Goal: Task Accomplishment & Management: Manage account settings

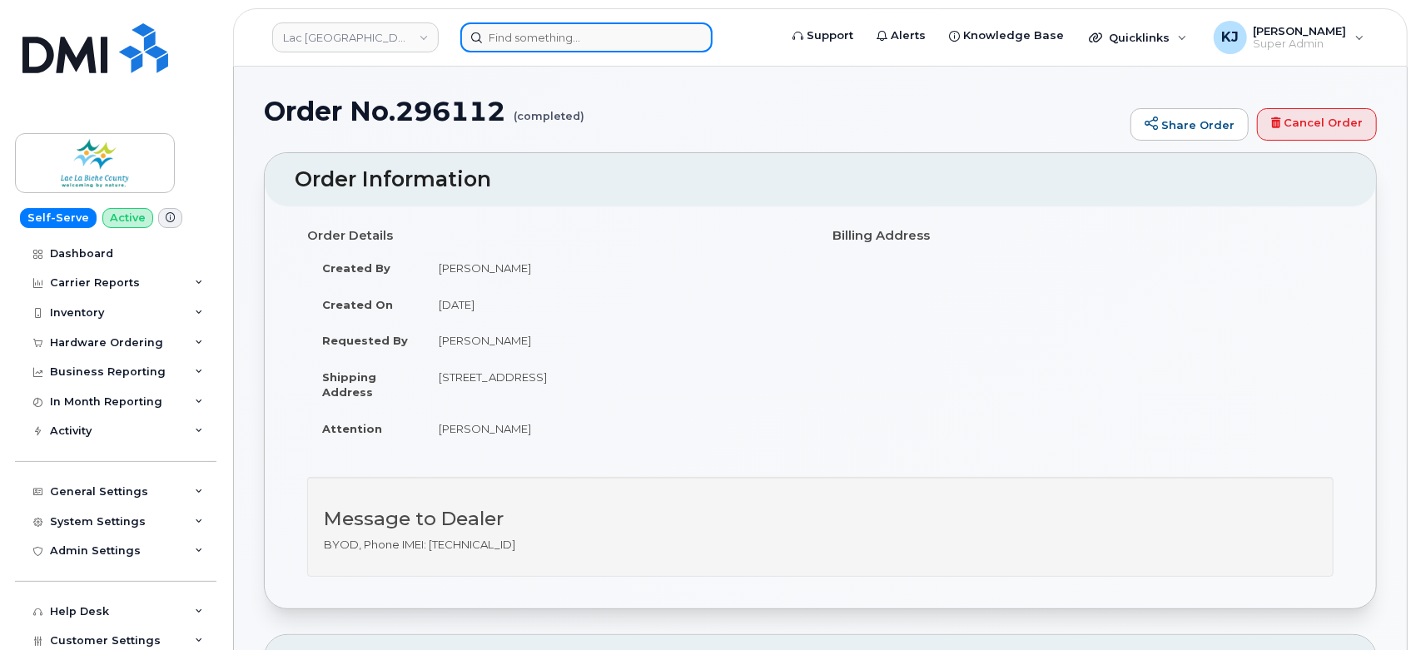
click at [569, 37] on input at bounding box center [586, 37] width 252 height 30
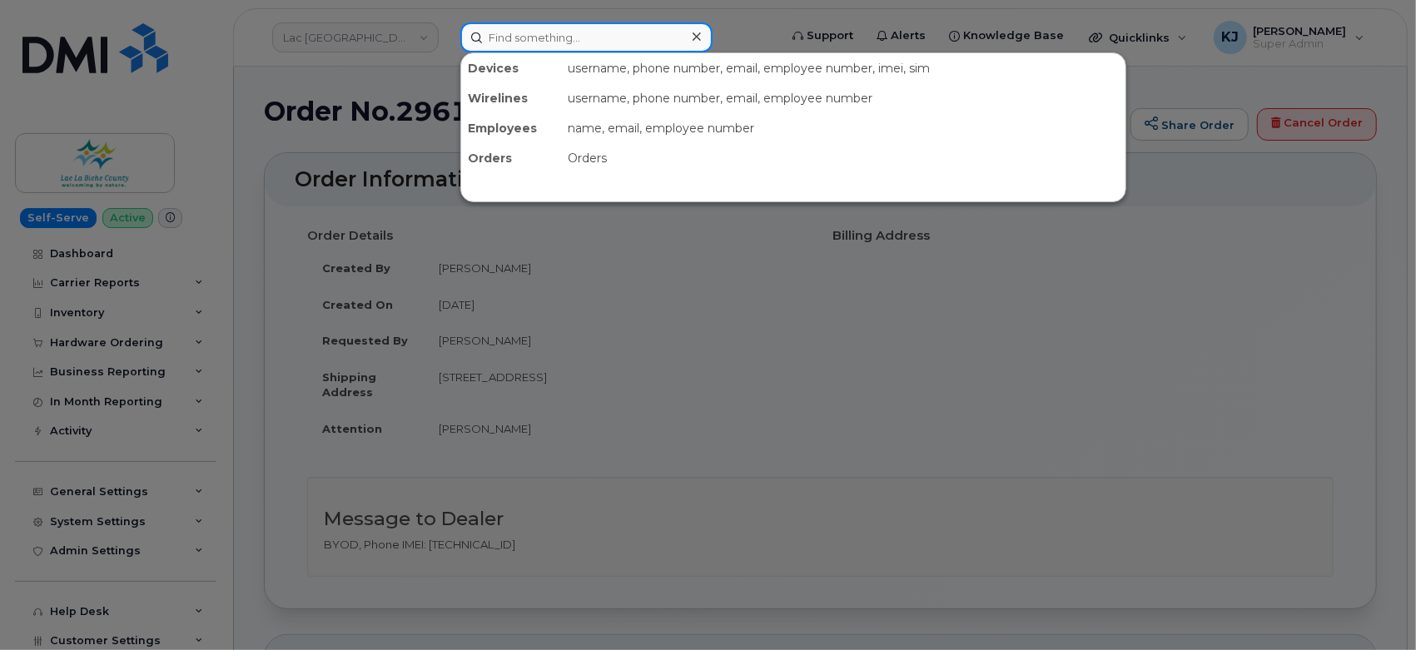
paste input "403-831-9856"
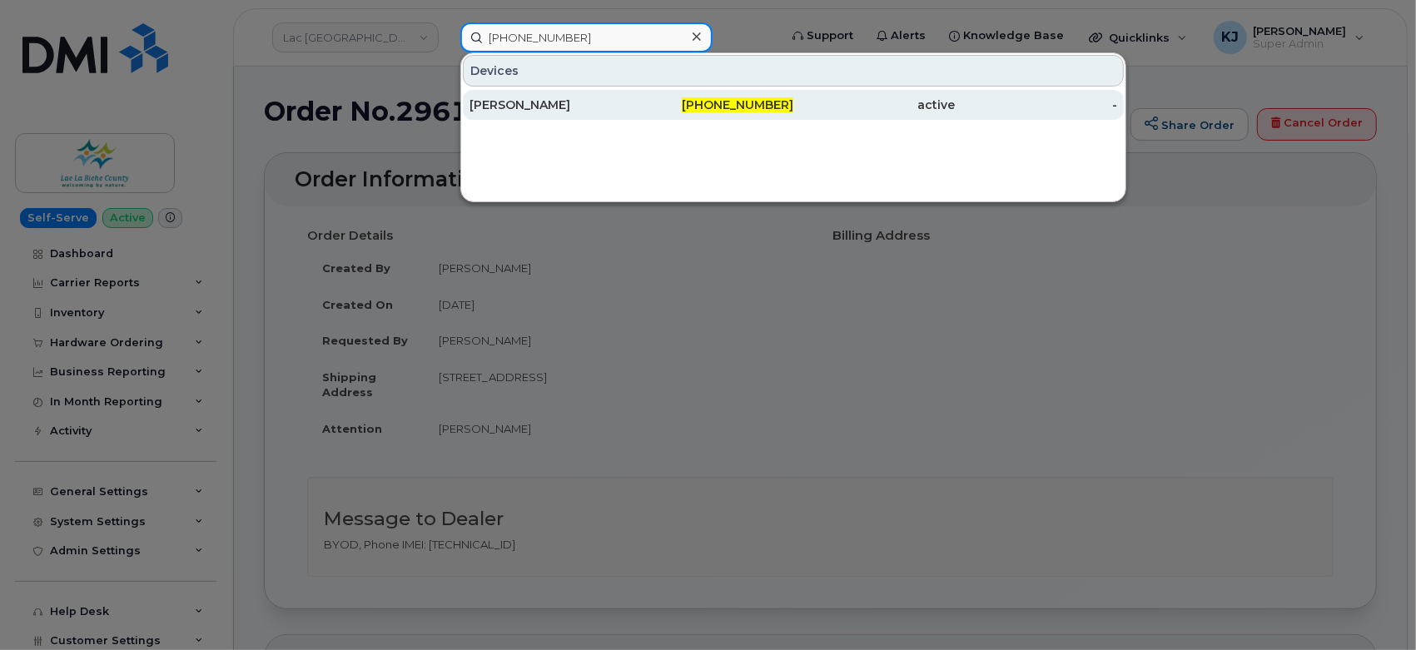
type input "403-831-9856"
click at [794, 117] on div "403-831-9856" at bounding box center [875, 105] width 162 height 30
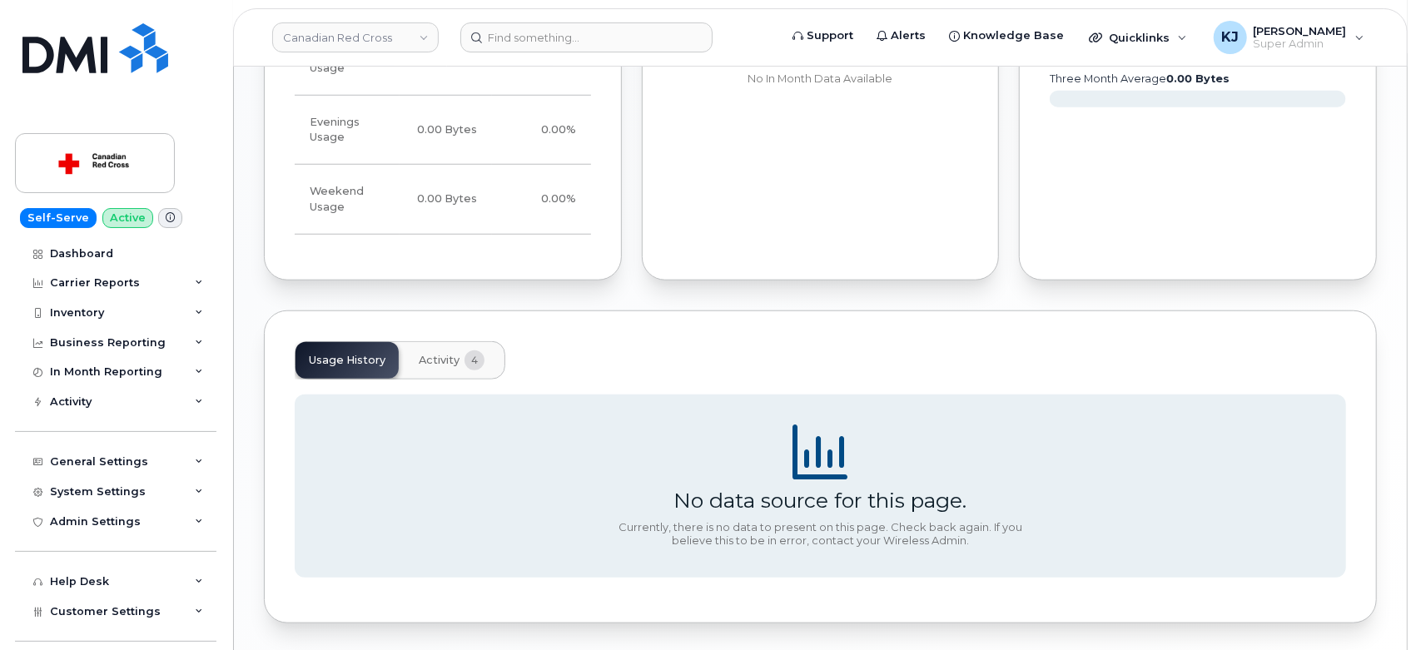
scroll to position [988, 0]
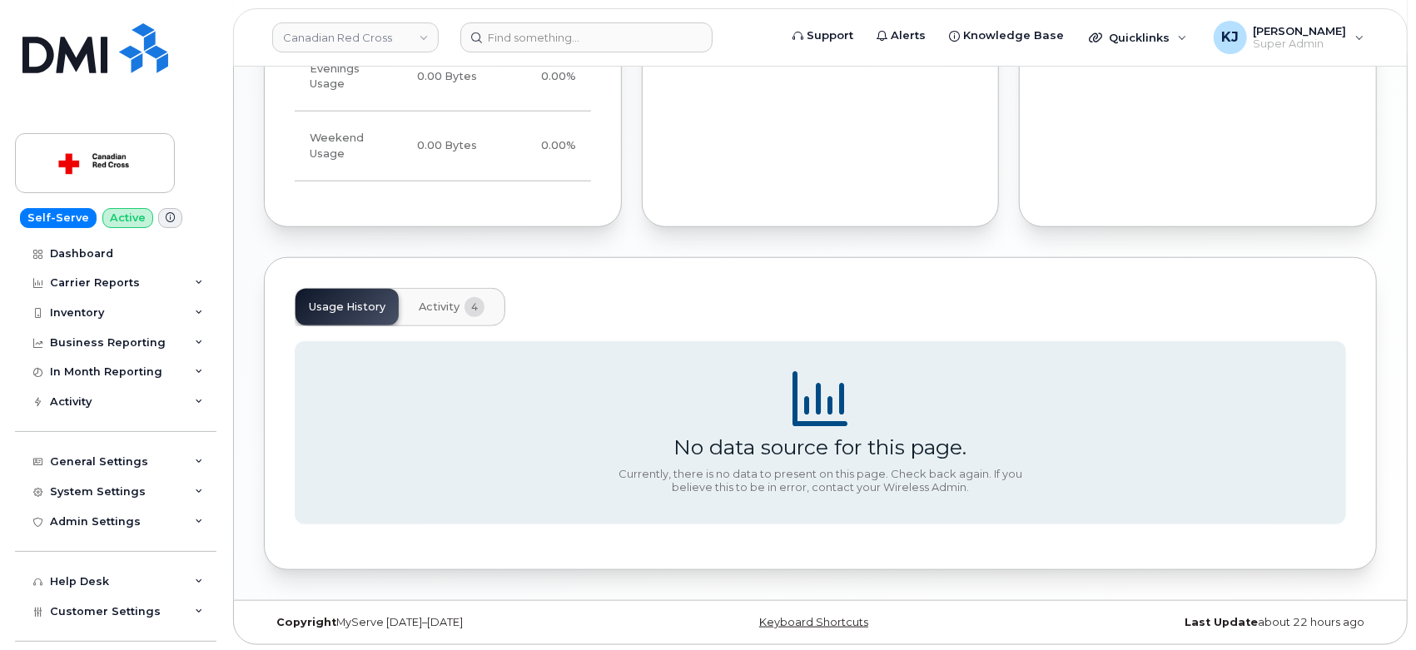
click at [449, 310] on span "Activity" at bounding box center [439, 307] width 41 height 13
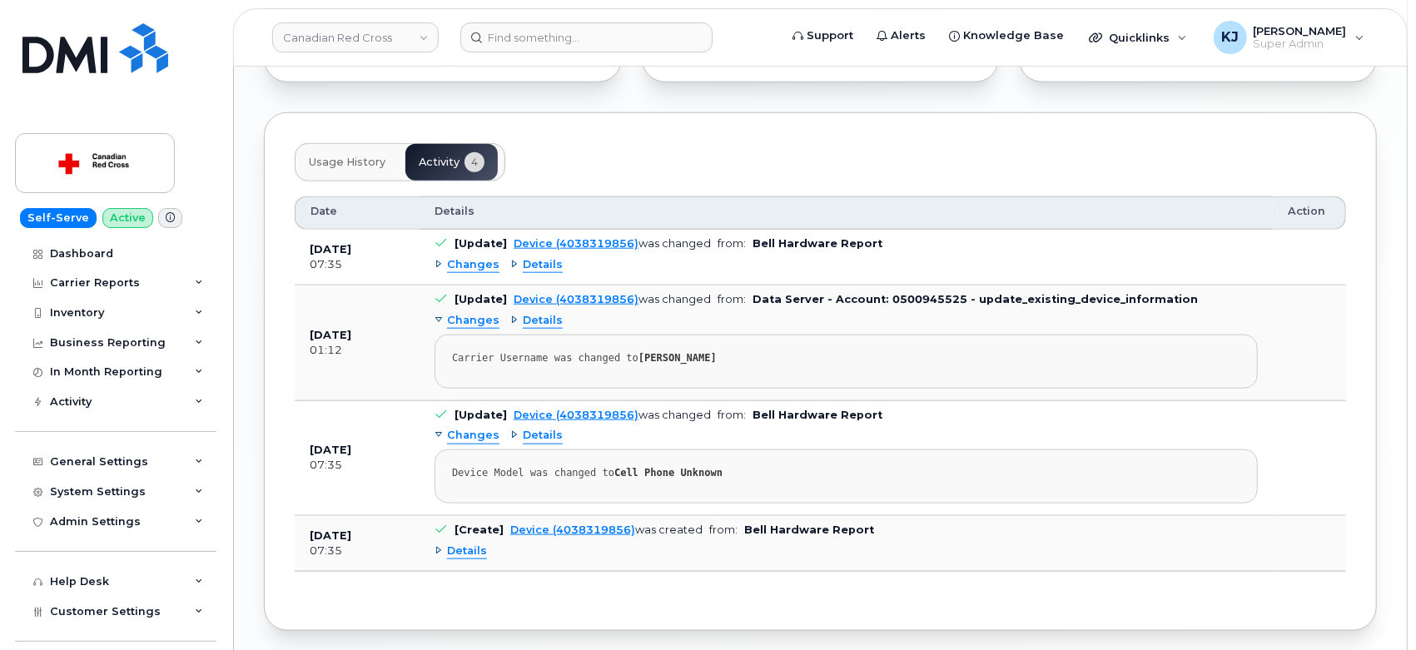
scroll to position [1194, 0]
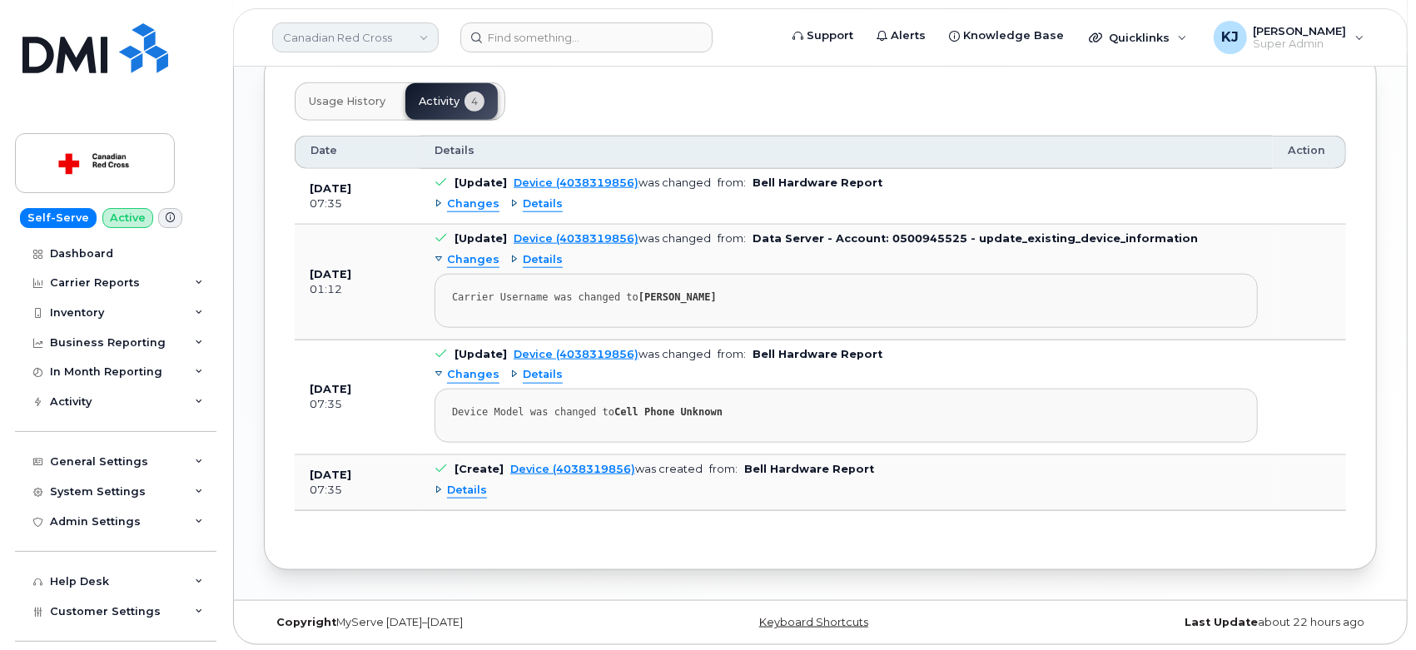
click at [360, 45] on link "Canadian Red Cross" at bounding box center [355, 37] width 167 height 30
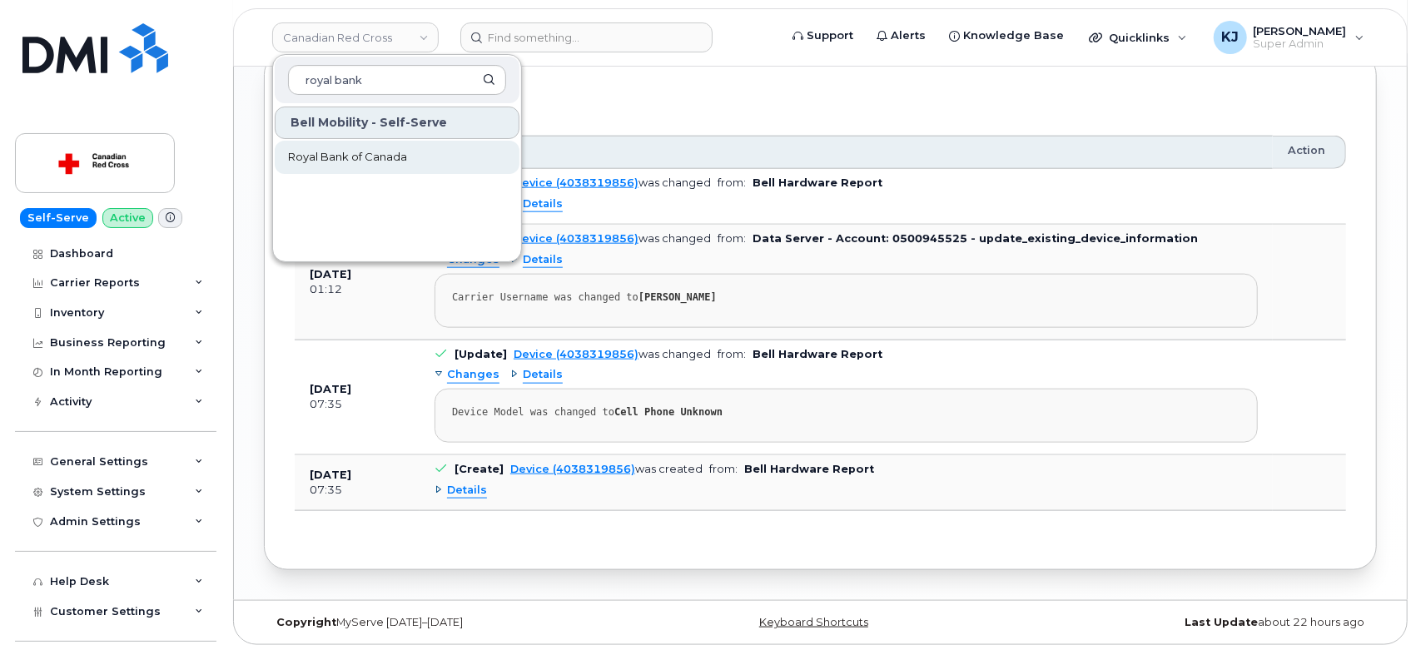
type input "royal bank"
click at [350, 155] on span "Royal Bank of Canada" at bounding box center [347, 157] width 119 height 17
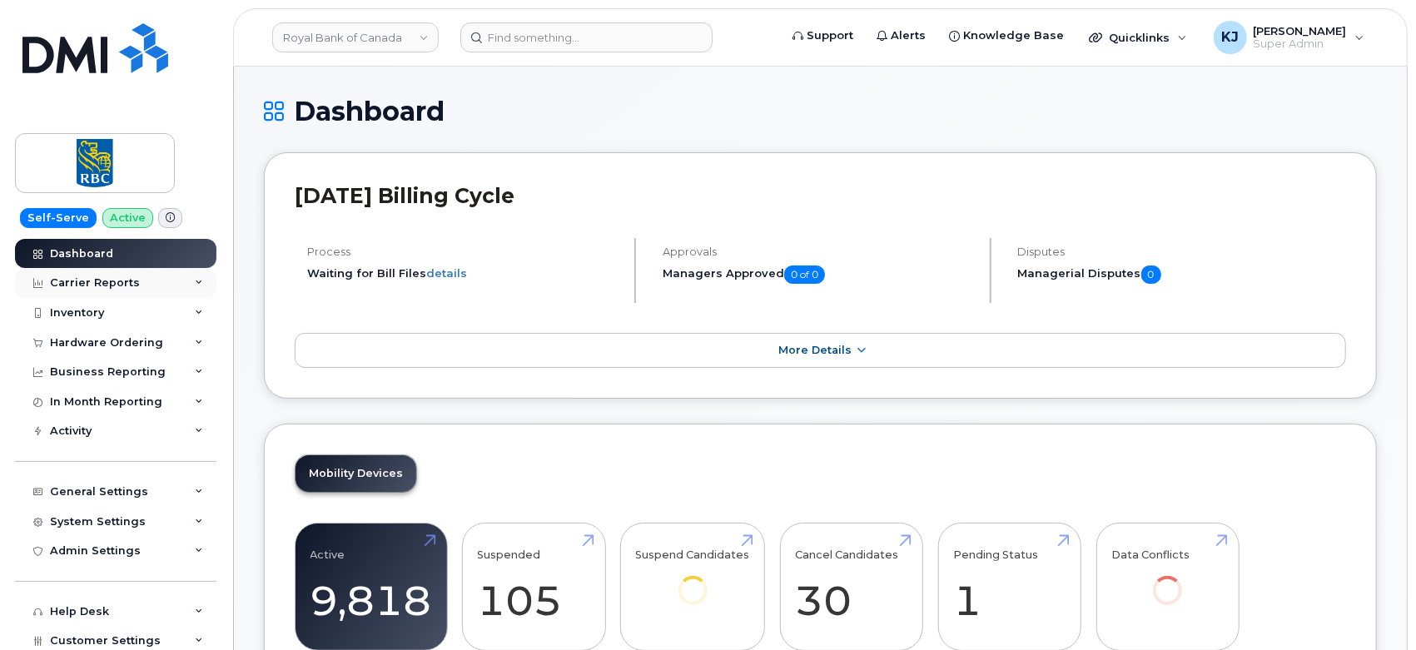
click at [179, 286] on div "Carrier Reports" at bounding box center [116, 283] width 202 height 30
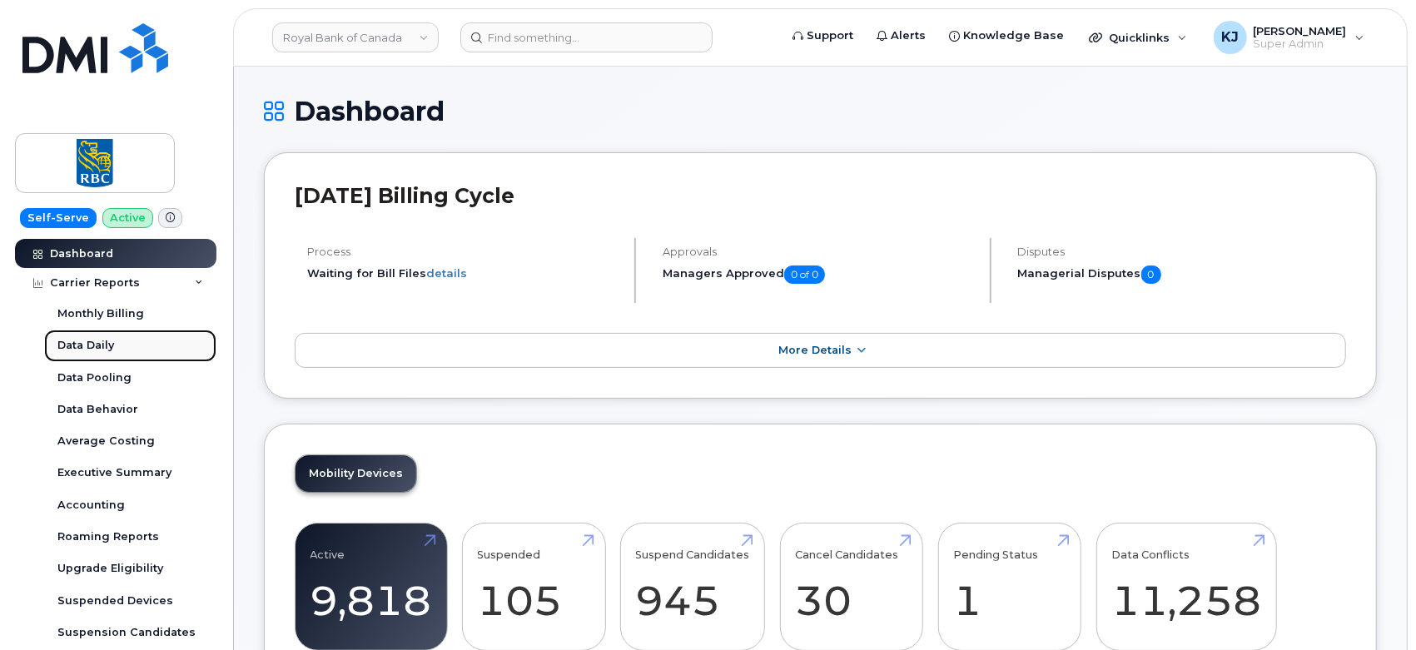
click at [117, 346] on link "Data Daily" at bounding box center [130, 346] width 172 height 32
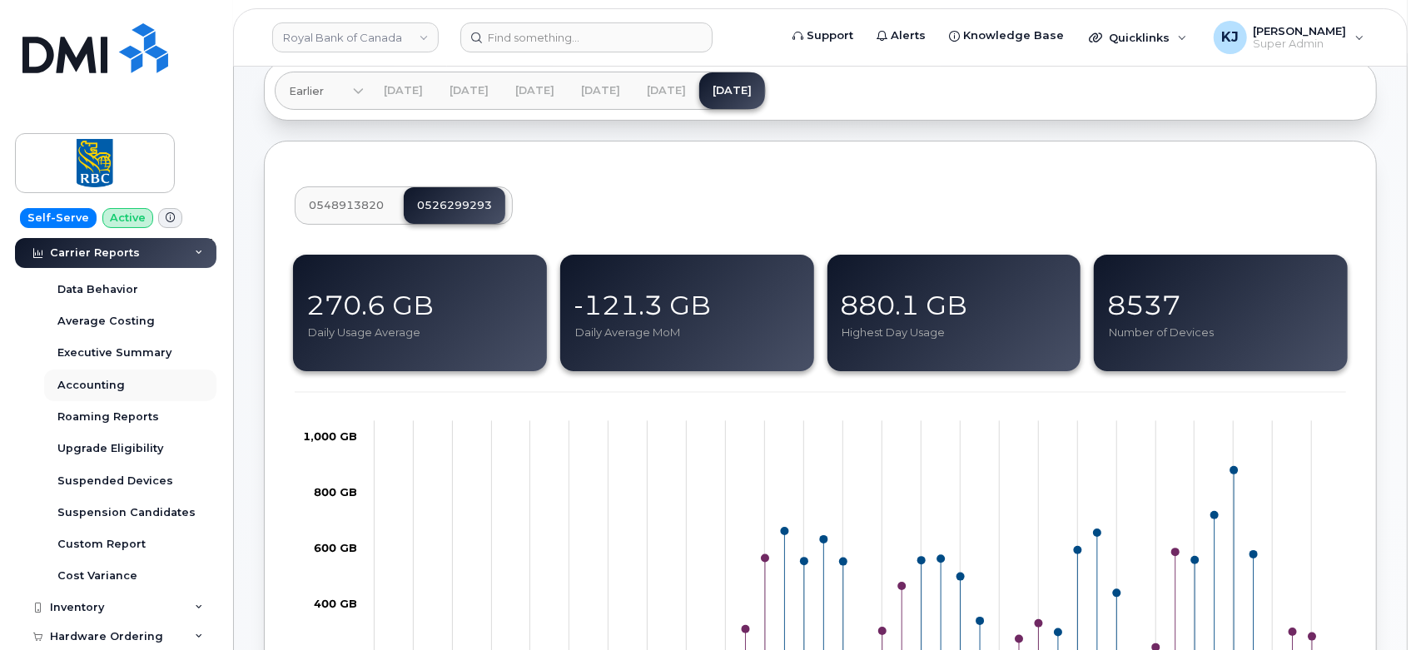
scroll to position [92, 0]
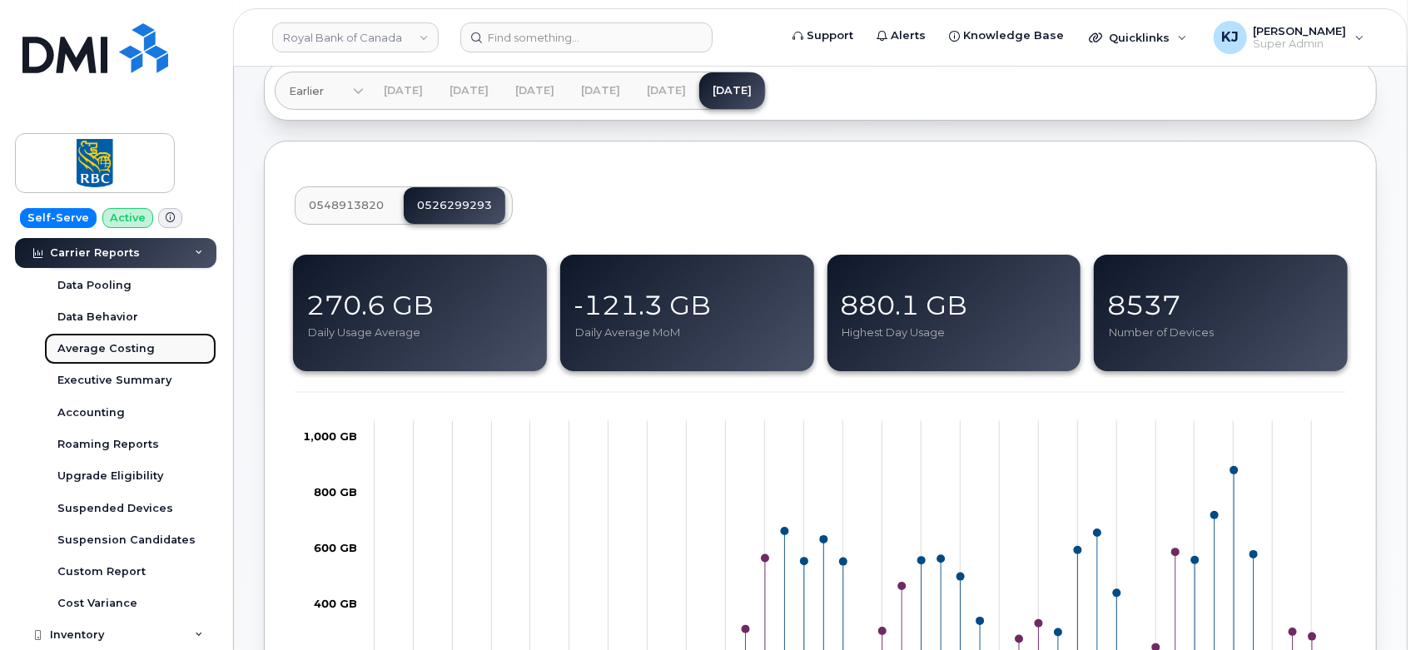
click at [105, 351] on div "Average Costing" at bounding box center [105, 348] width 97 height 15
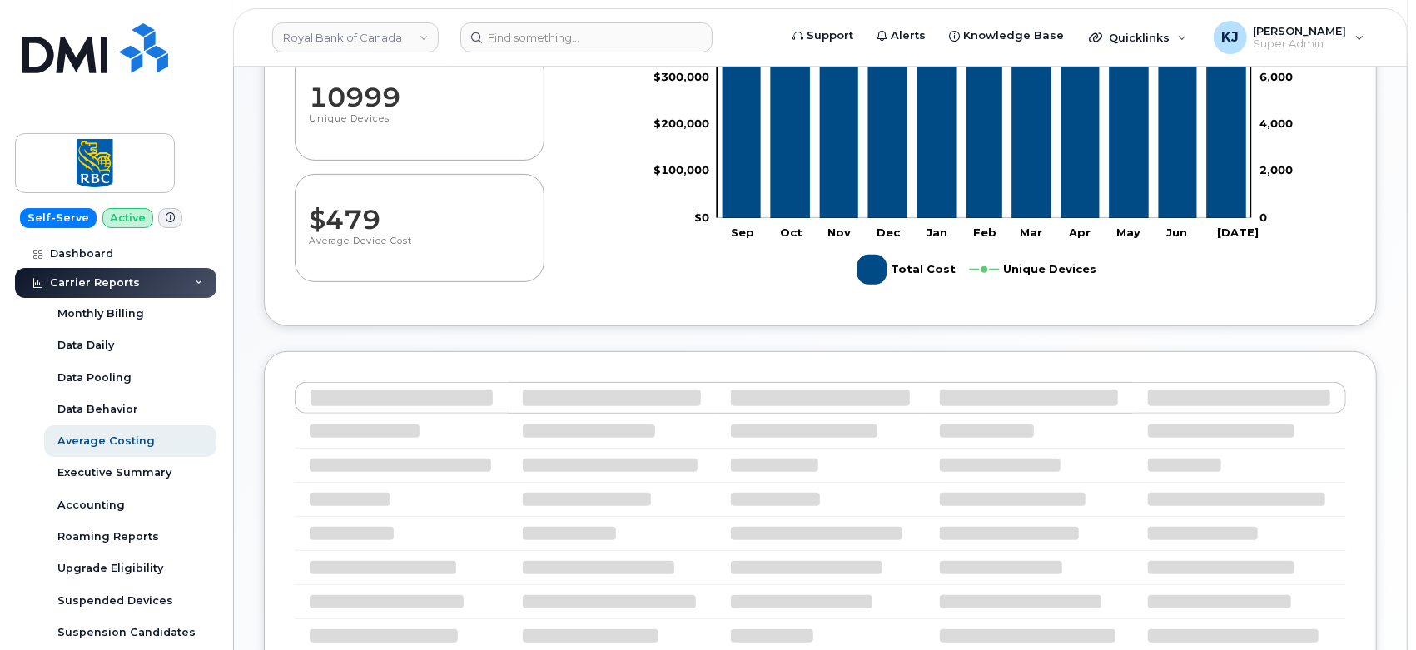
scroll to position [156, 0]
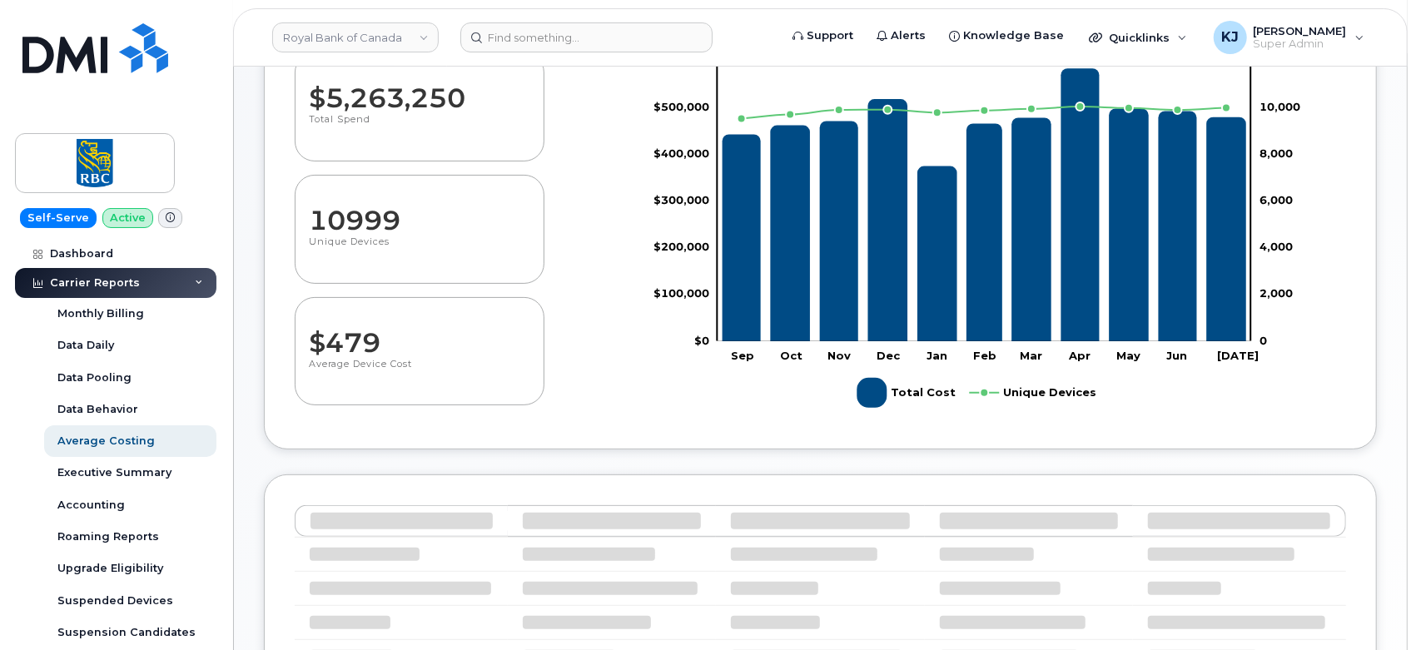
select select "100"
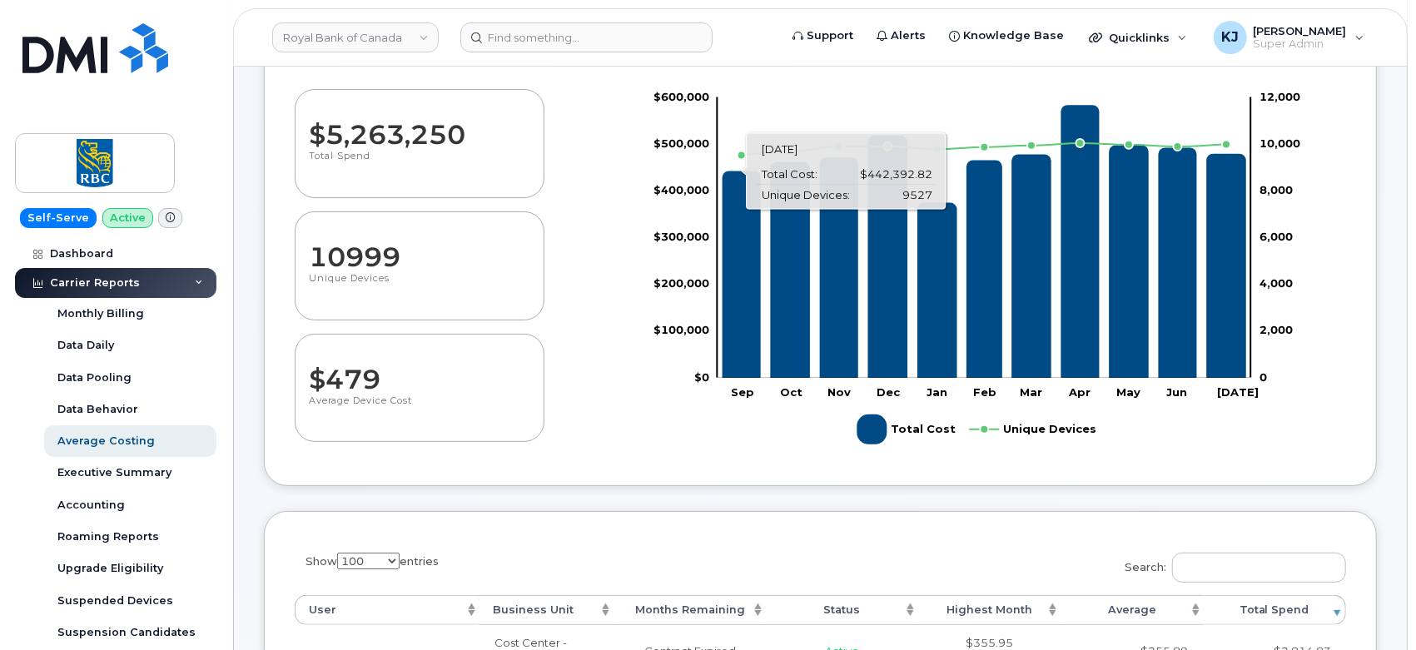
scroll to position [0, 0]
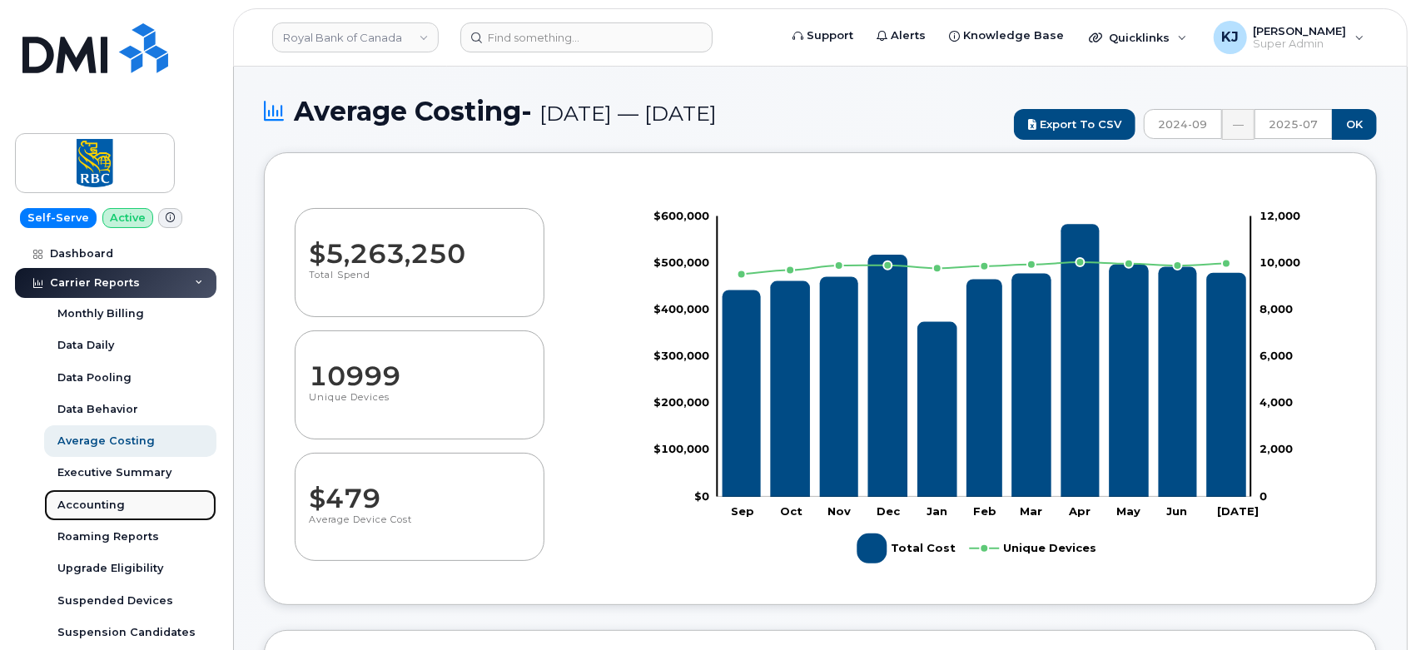
click at [113, 501] on div "Accounting" at bounding box center [90, 505] width 67 height 15
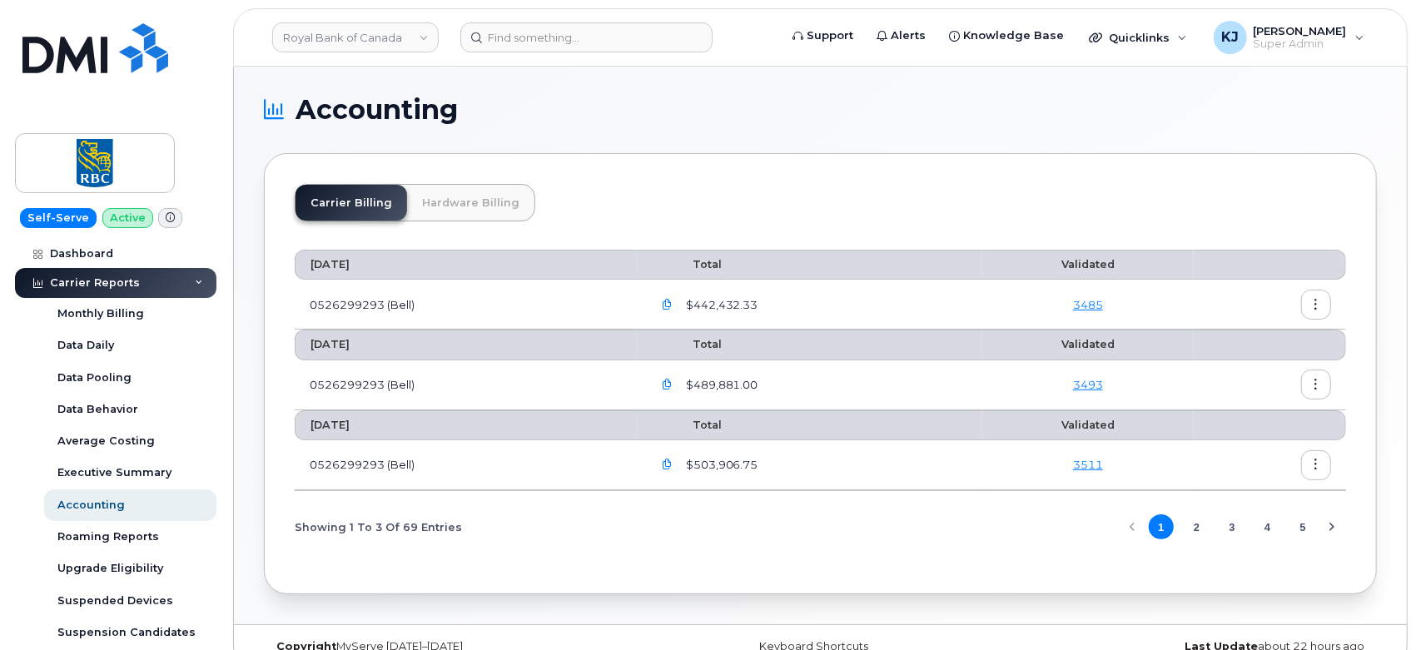
click at [450, 192] on link "Hardware Billing" at bounding box center [470, 203] width 127 height 36
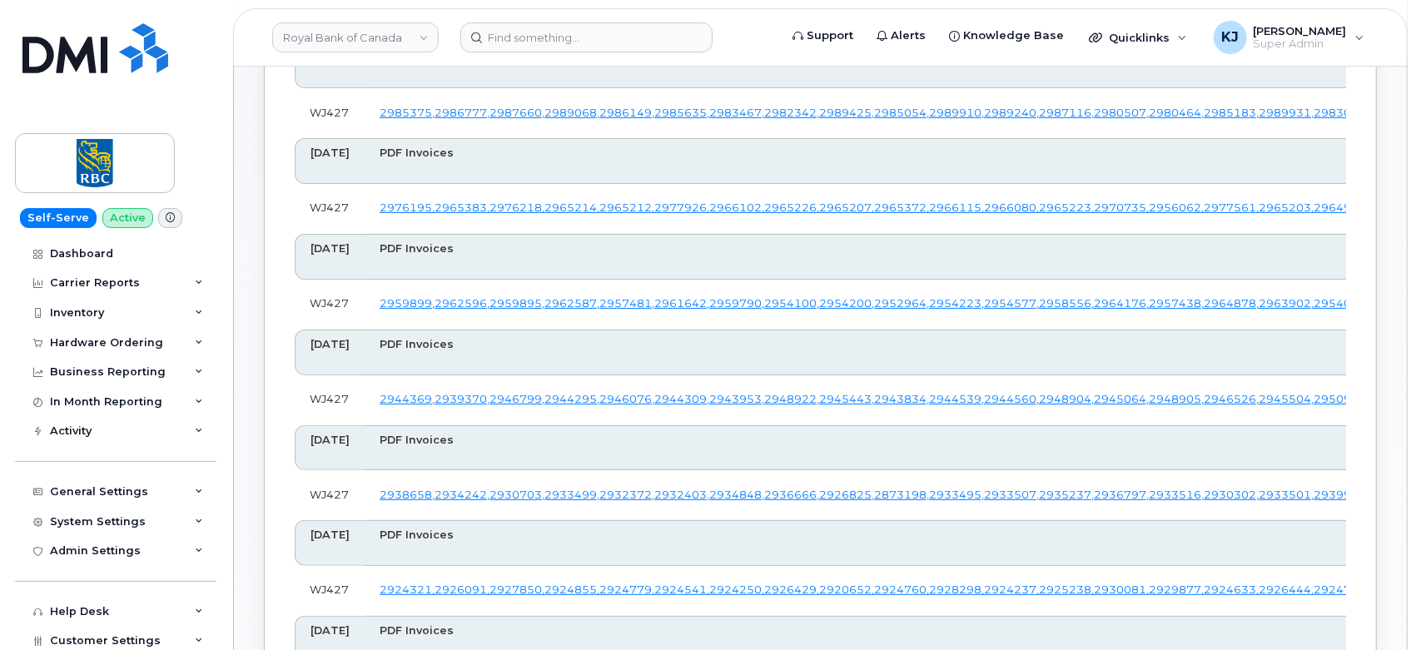
scroll to position [277, 0]
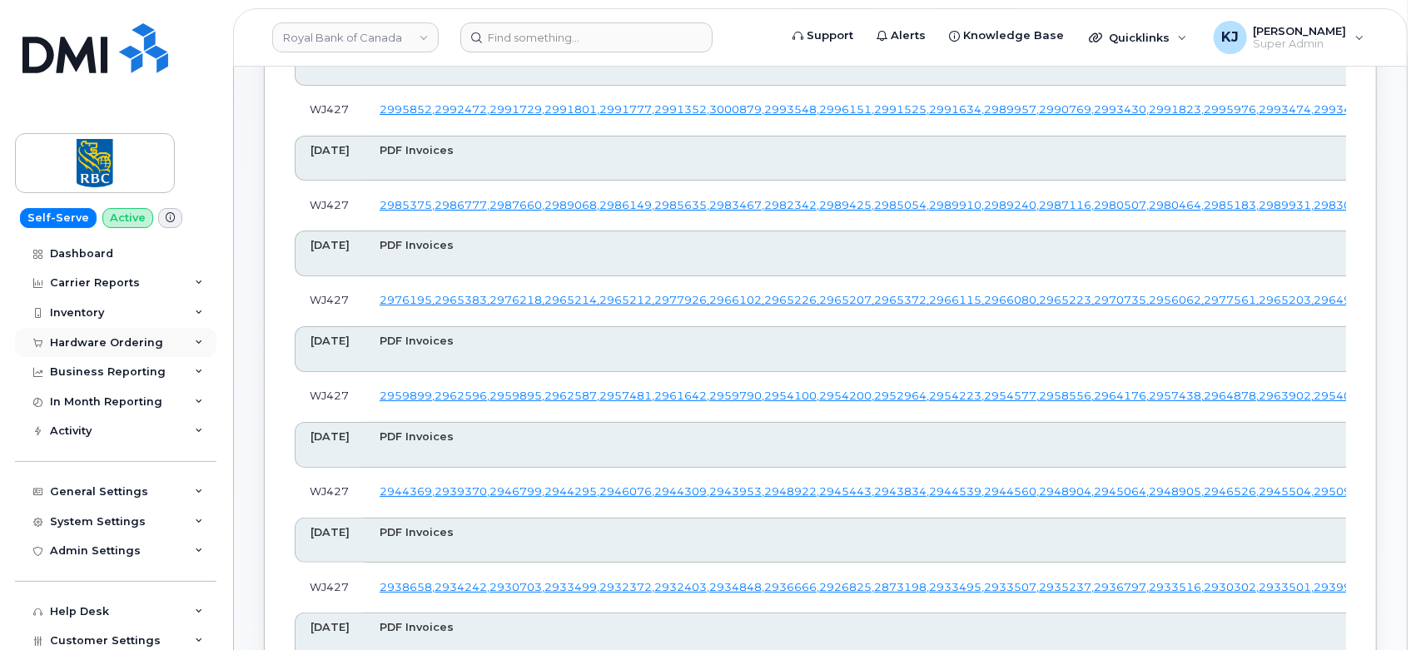
click at [195, 345] on icon at bounding box center [199, 343] width 8 height 8
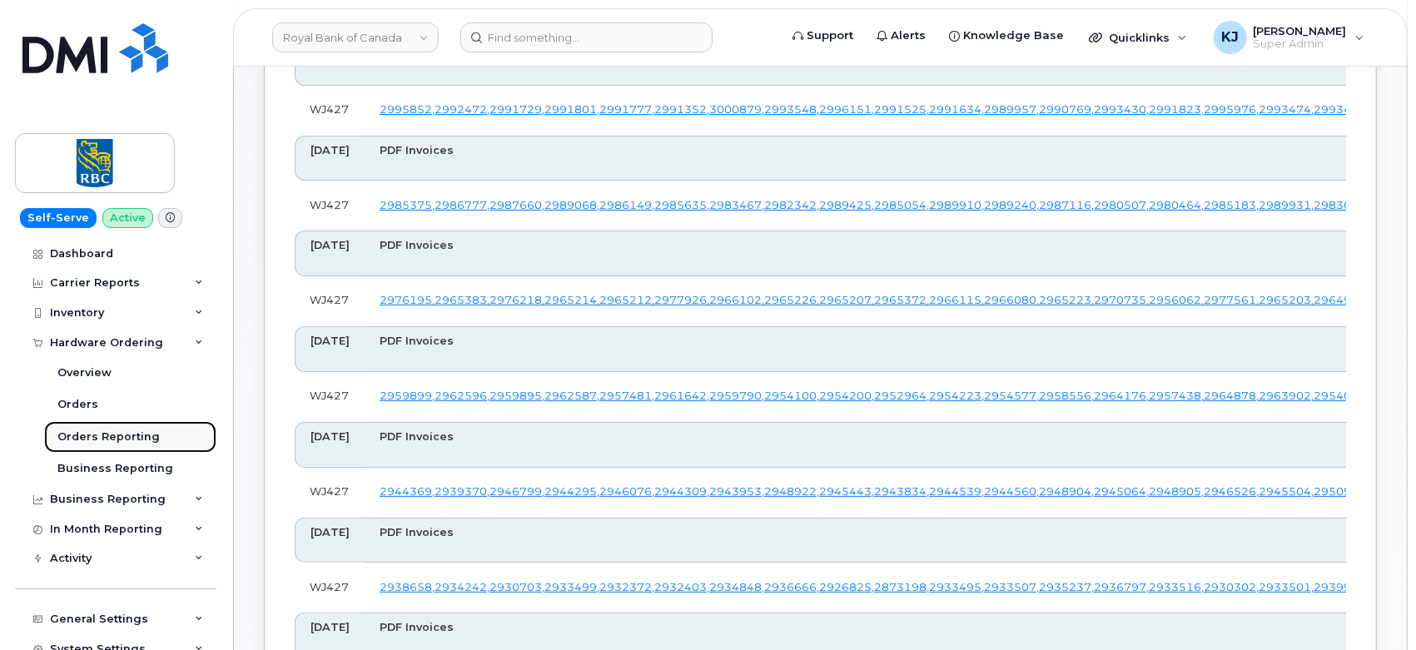
click at [145, 438] on div "Orders Reporting" at bounding box center [108, 437] width 102 height 15
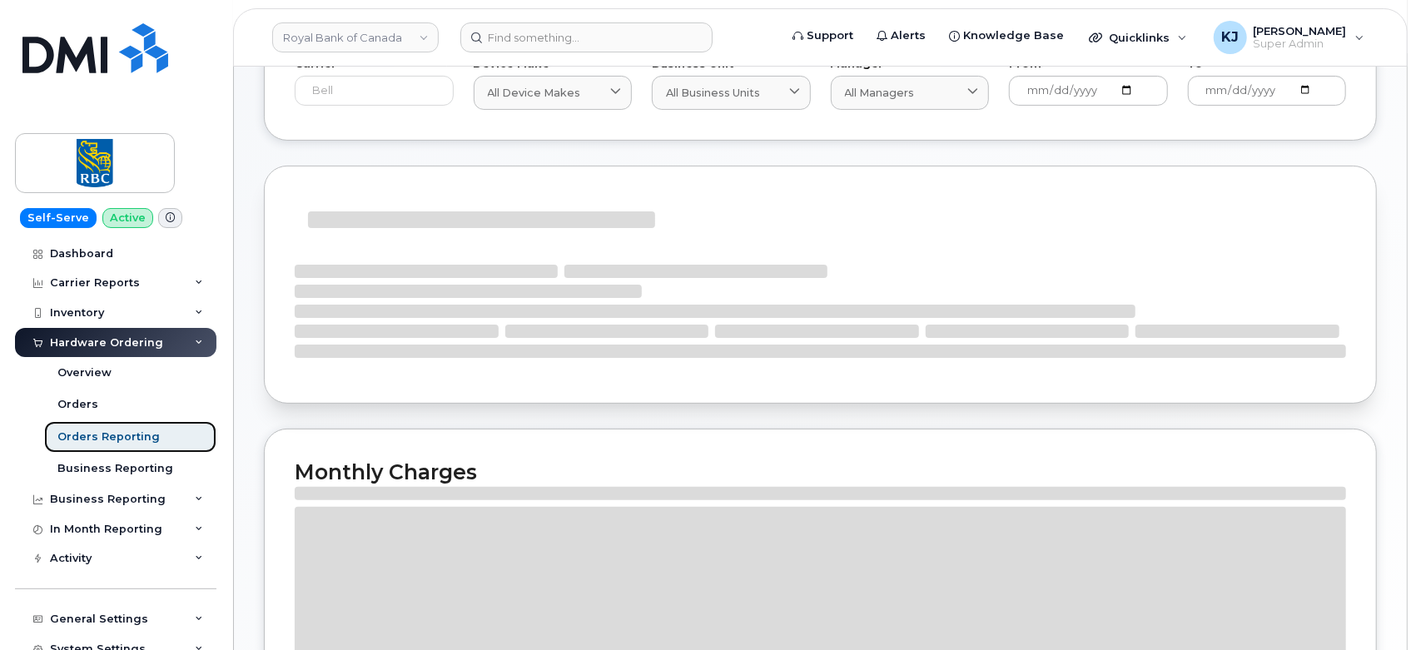
scroll to position [47, 0]
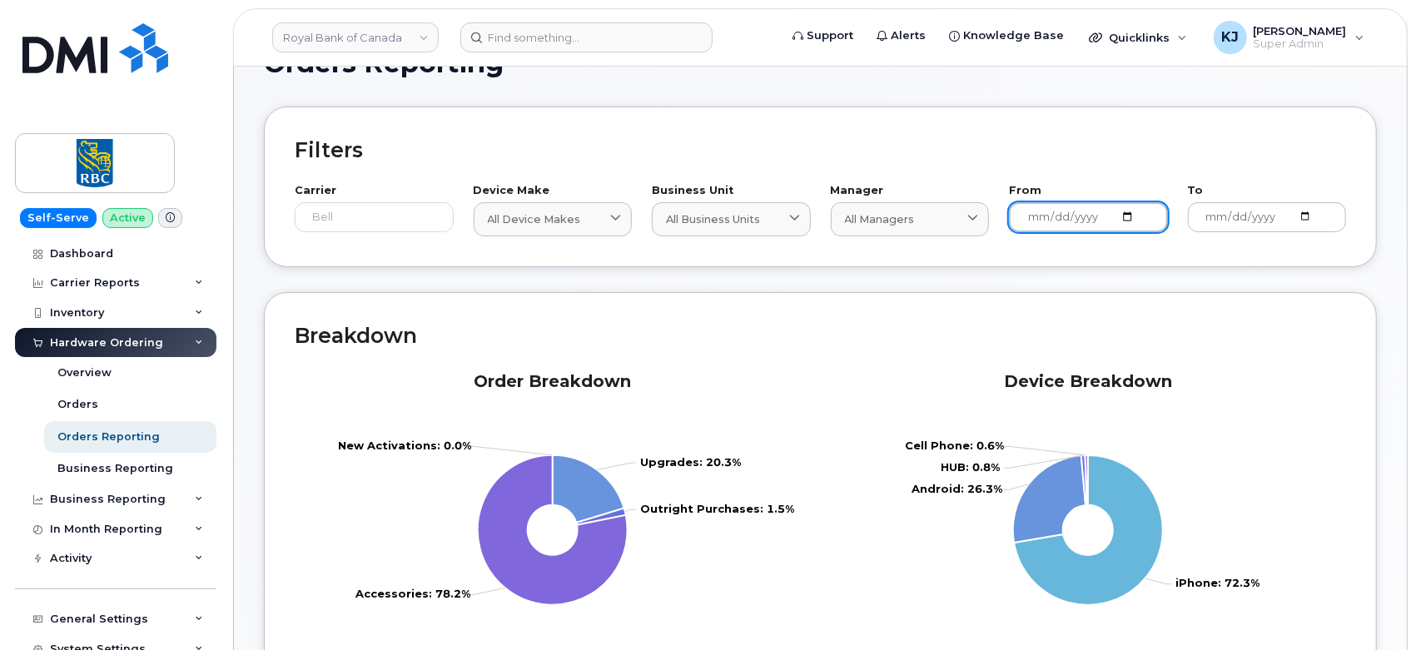
click at [1129, 220] on input "2024-08-15" at bounding box center [1088, 217] width 159 height 30
type input "2024-08-12"
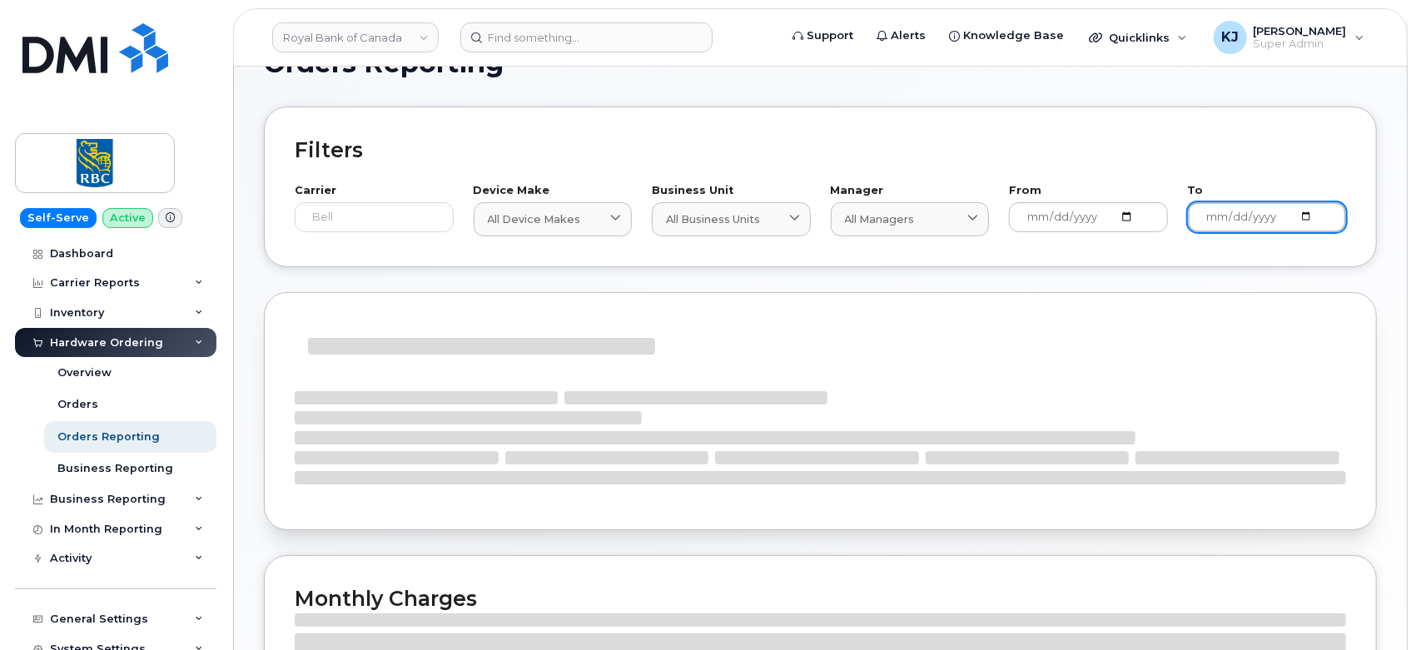
click at [1305, 217] on input "2025-08-15" at bounding box center [1267, 217] width 159 height 30
type input "2025-08-12"
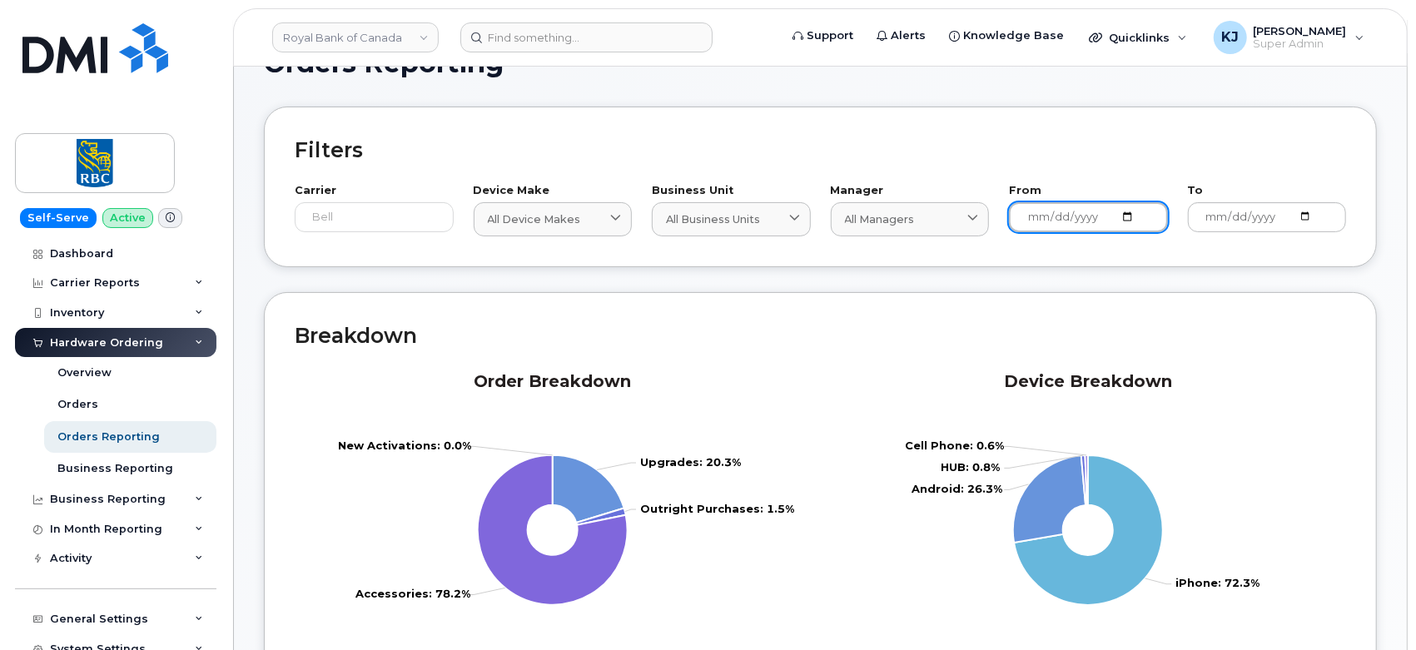
click at [1131, 215] on input "2024-08-12" at bounding box center [1088, 217] width 159 height 30
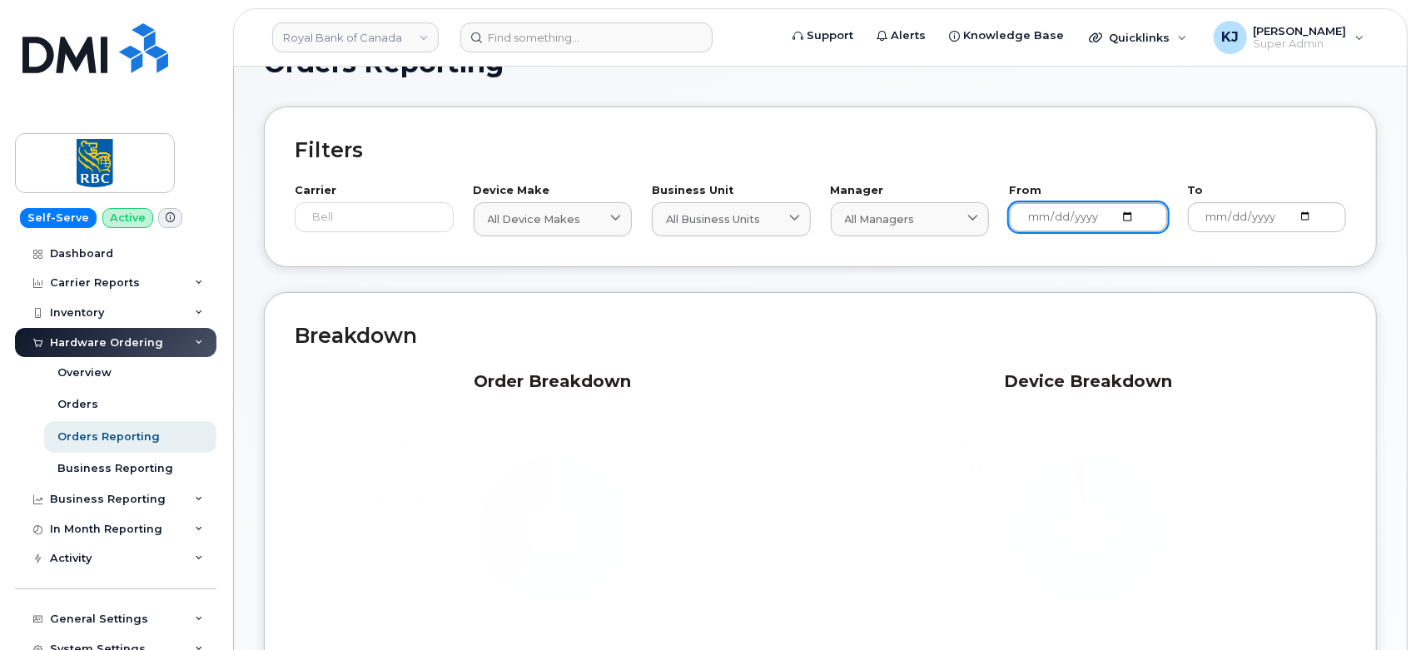
type input "2025-08-12"
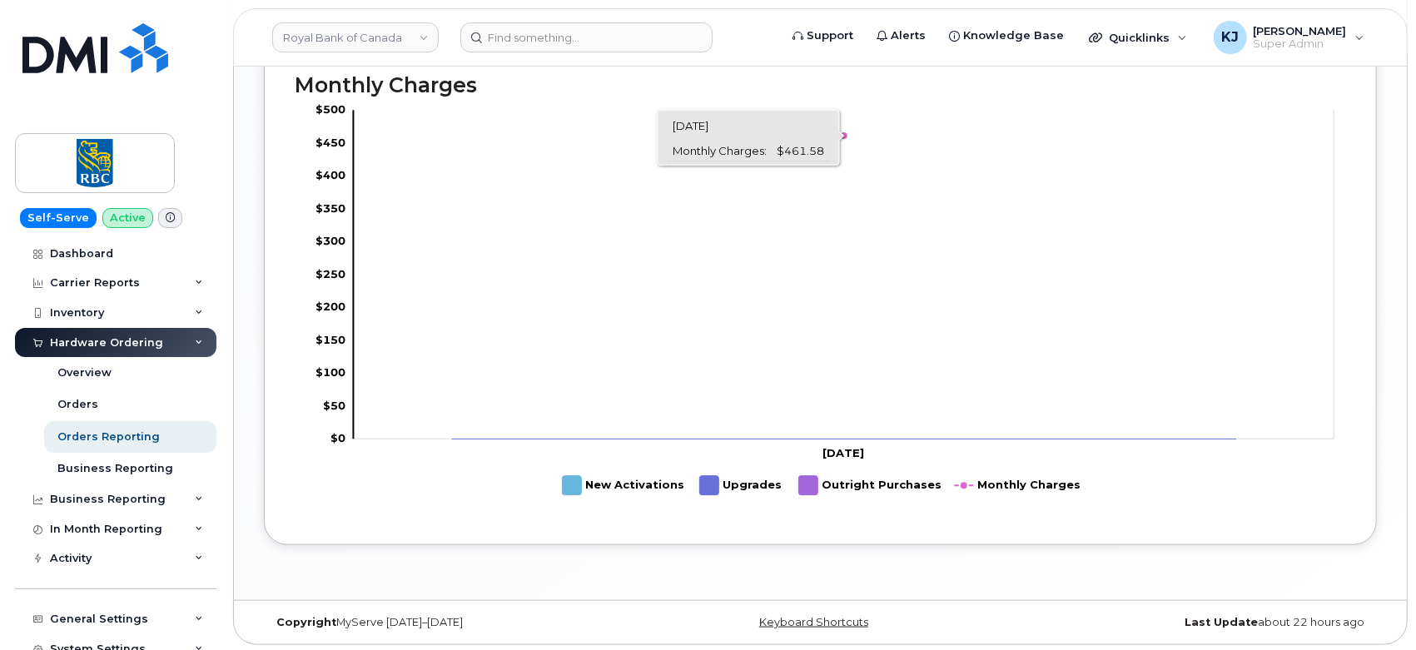
scroll to position [1033, 0]
click at [159, 500] on div "Business Reporting" at bounding box center [116, 500] width 202 height 30
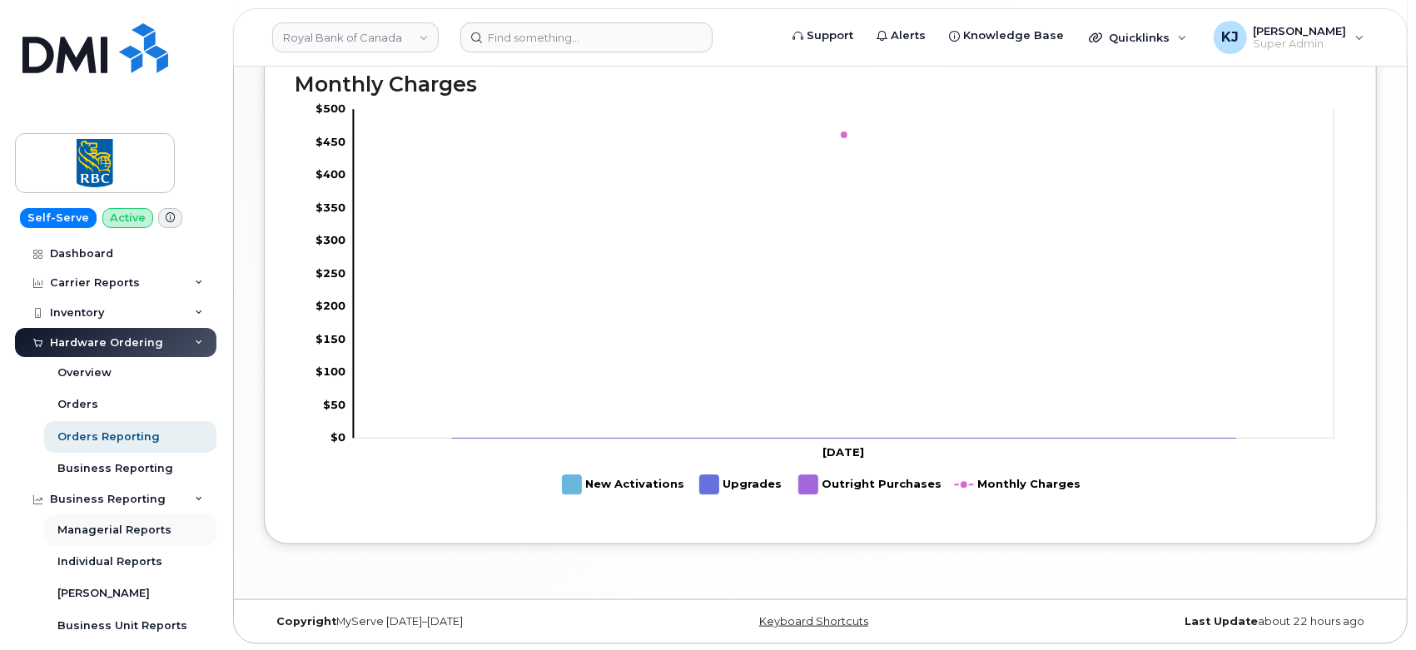
scroll to position [185, 0]
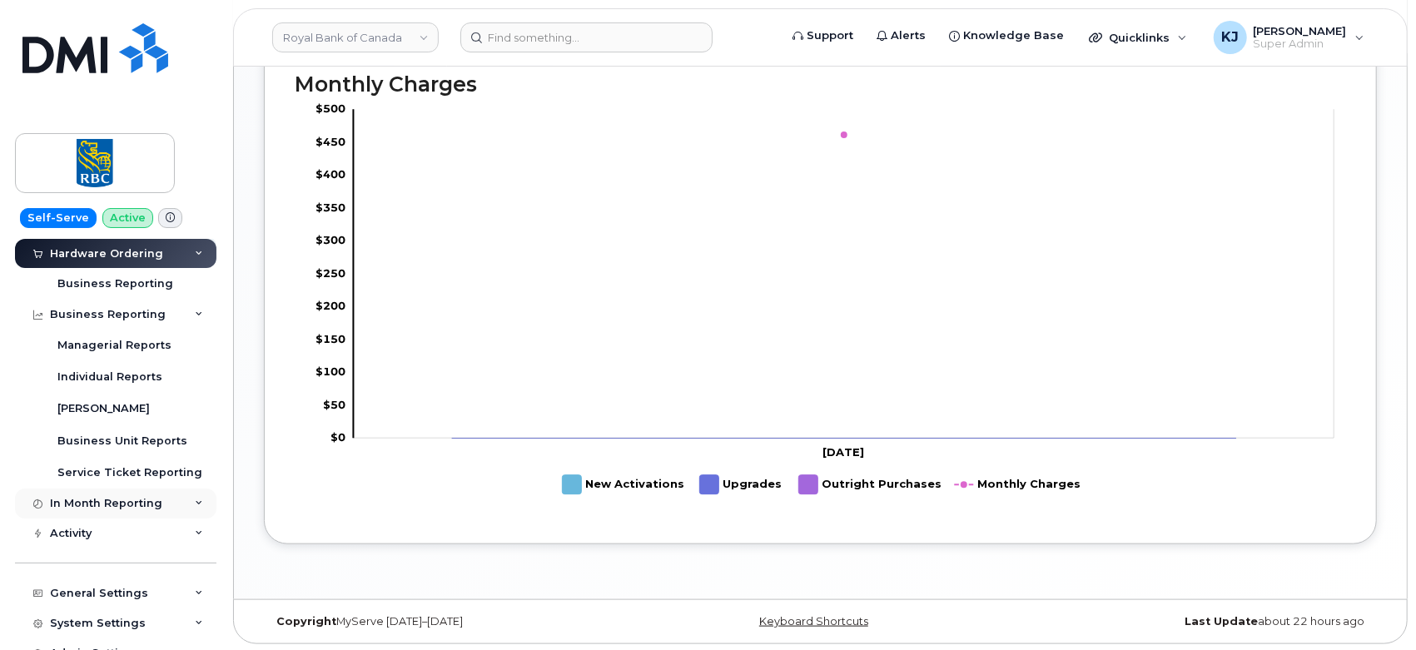
click at [140, 511] on div "In Month Reporting" at bounding box center [116, 504] width 202 height 30
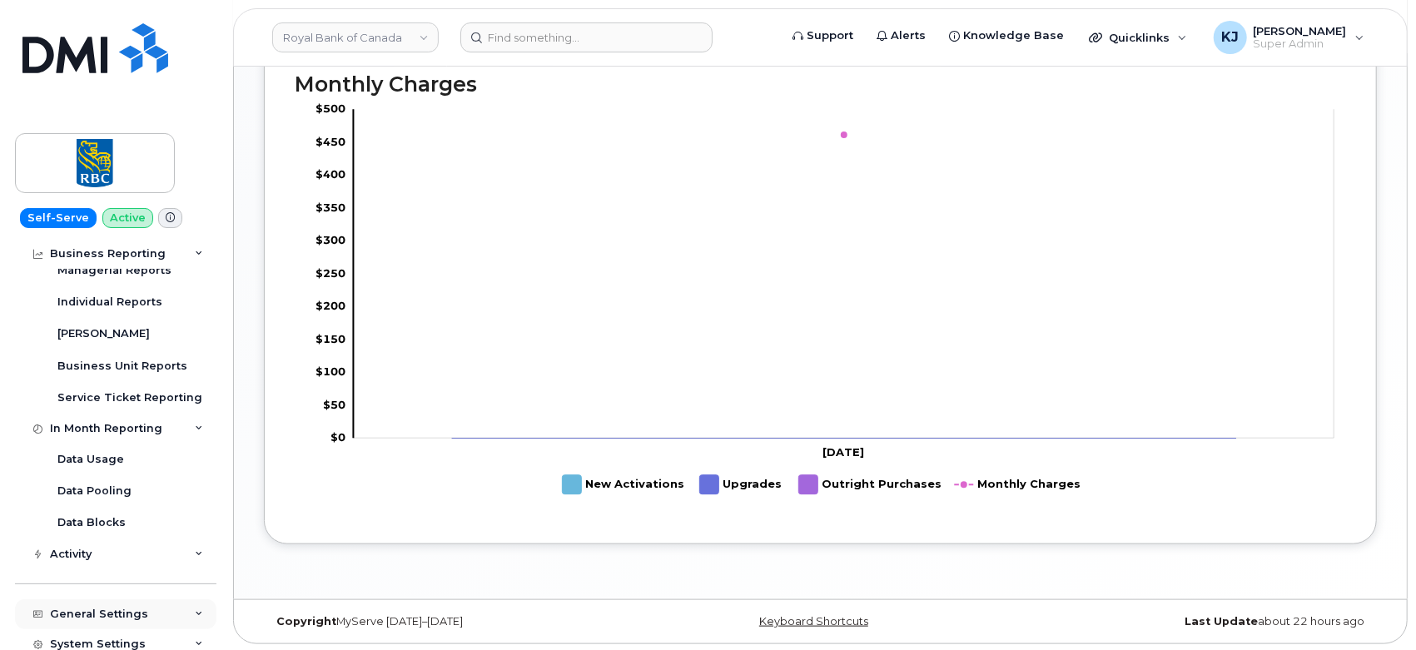
scroll to position [370, 0]
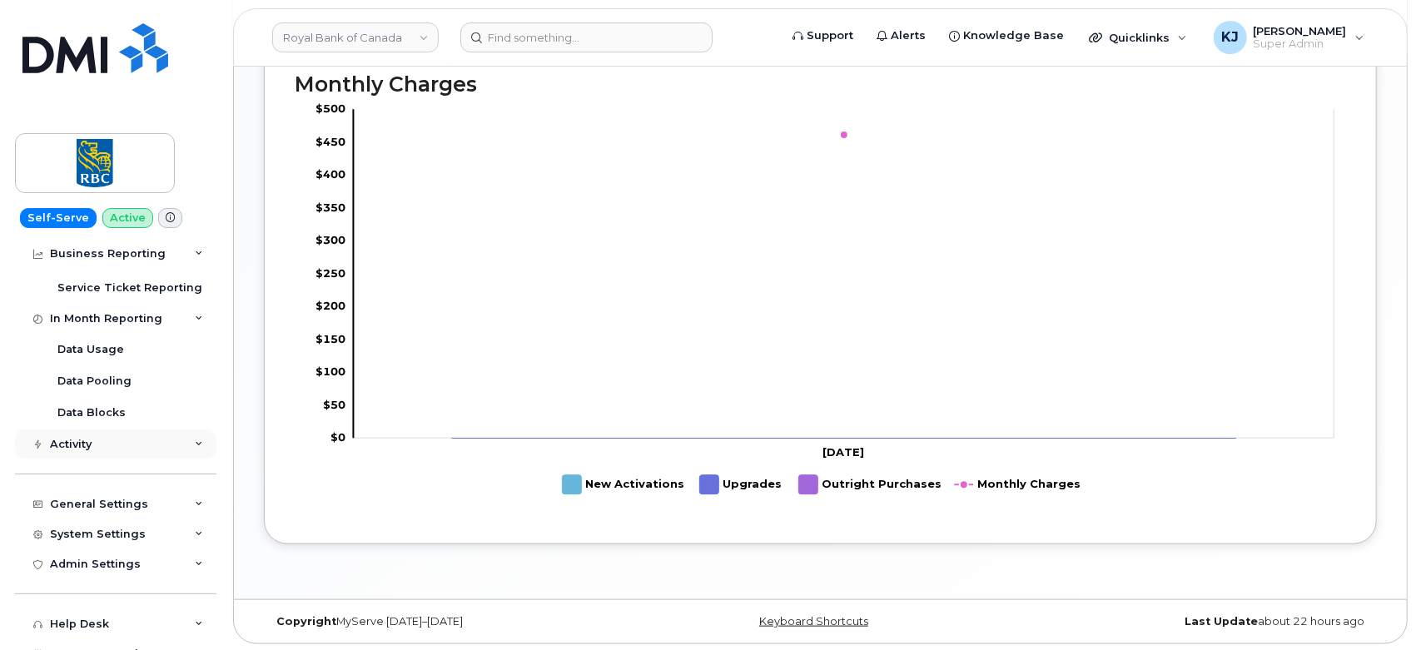
click at [111, 441] on div "Activity" at bounding box center [116, 445] width 202 height 30
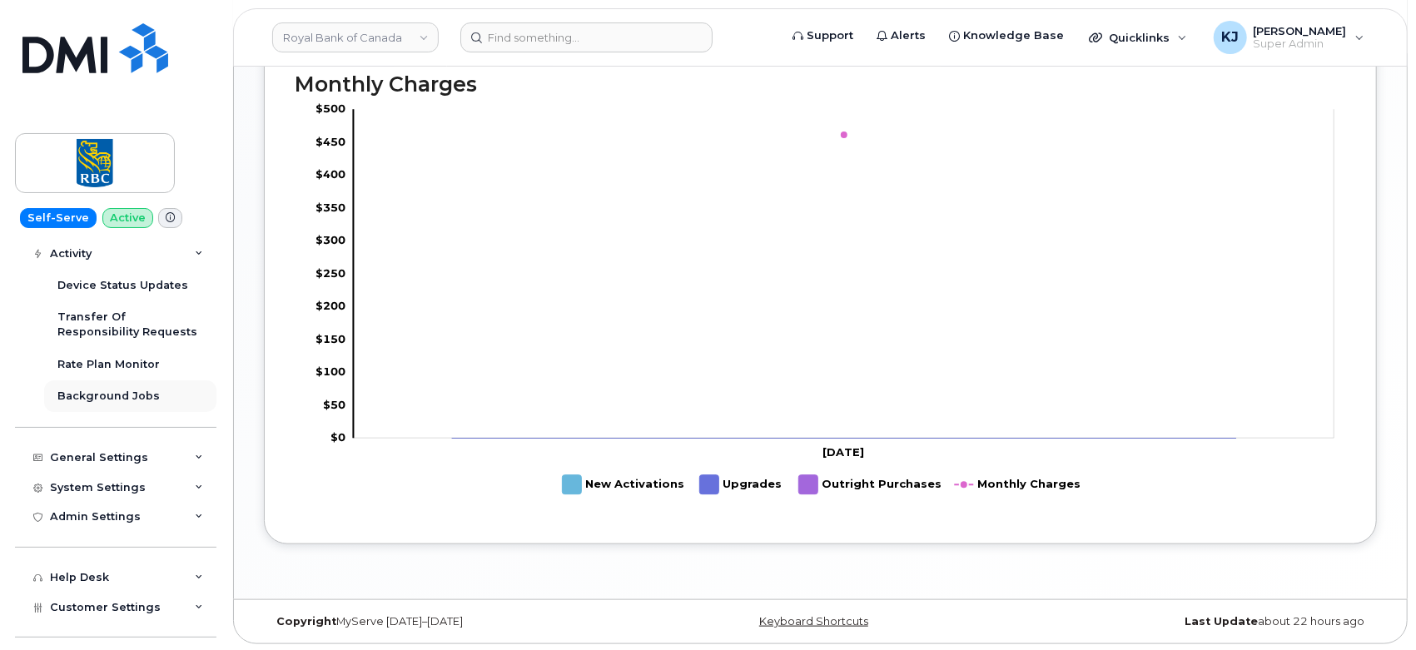
scroll to position [714, 0]
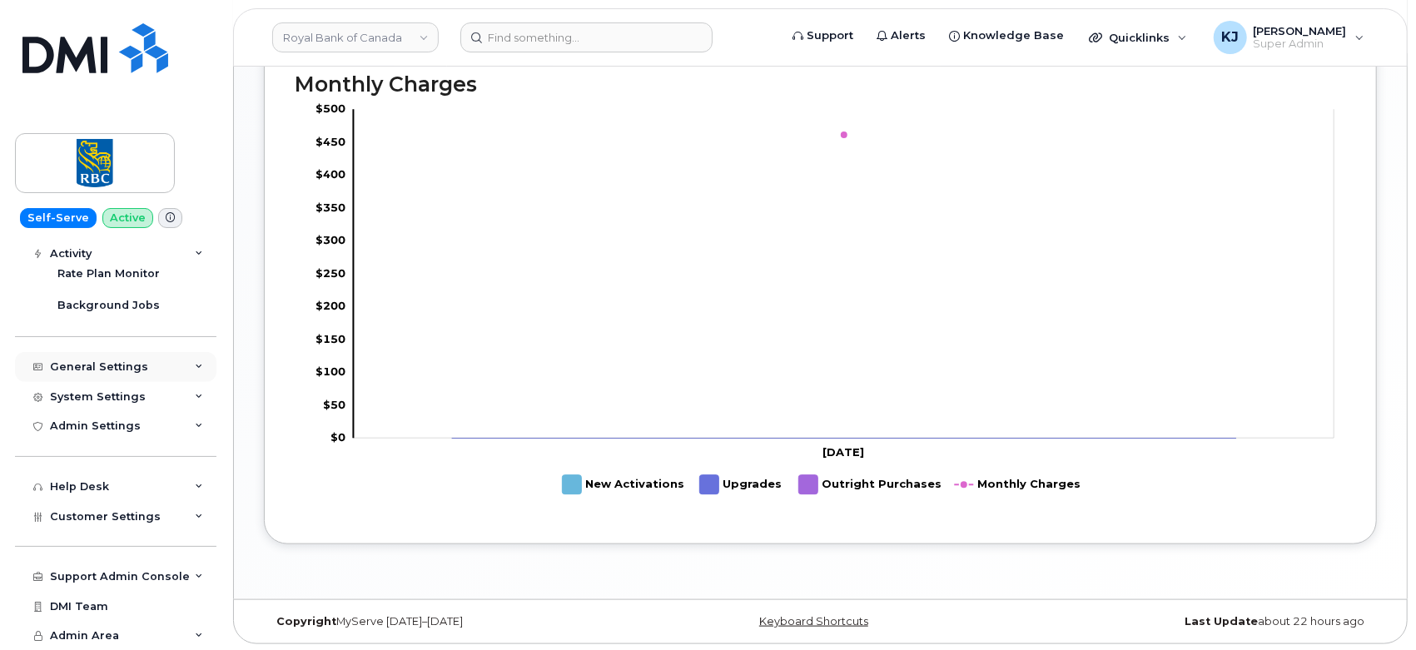
click at [153, 369] on div "General Settings" at bounding box center [116, 367] width 202 height 30
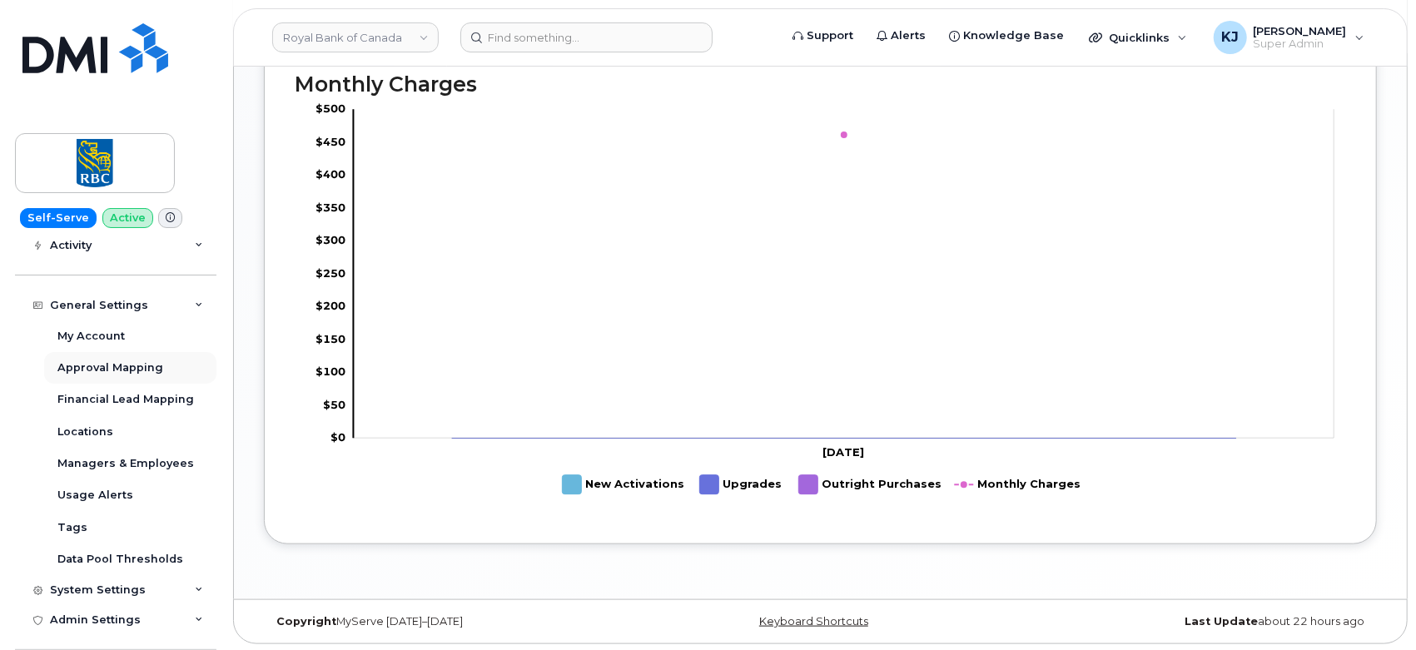
scroll to position [806, 0]
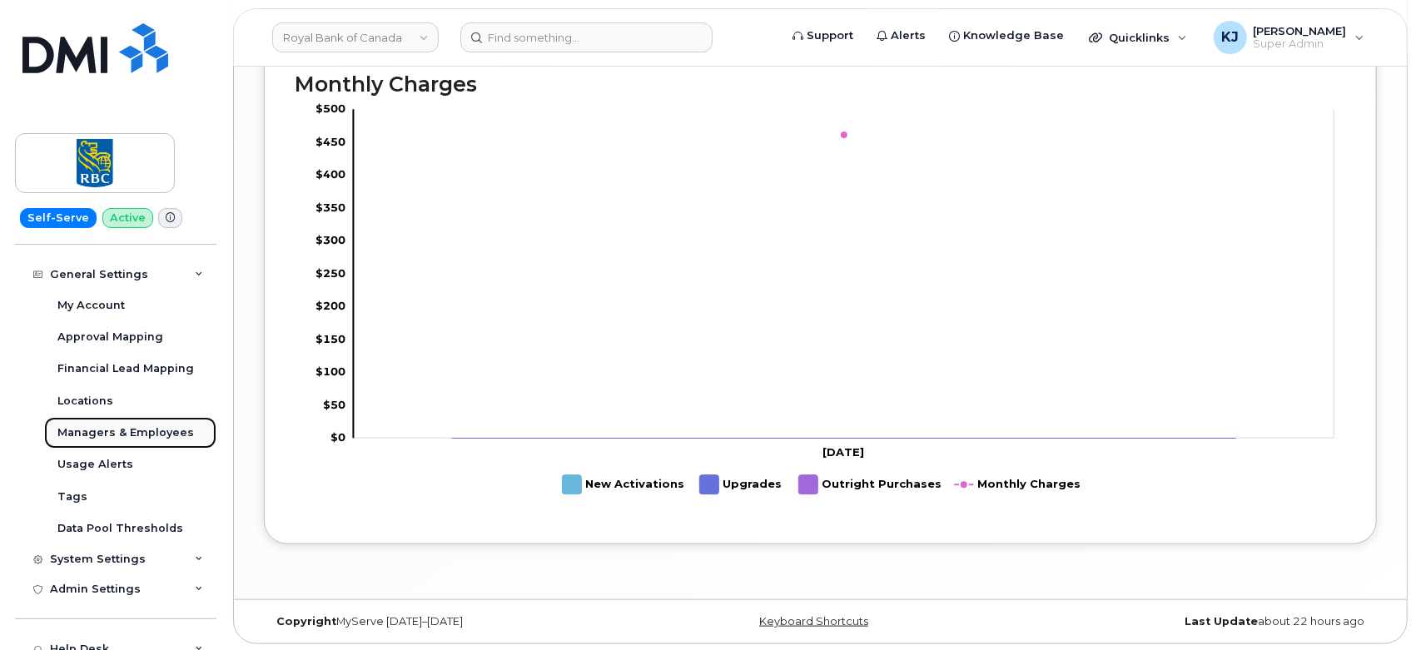
click at [129, 435] on div "Managers & Employees" at bounding box center [125, 433] width 137 height 15
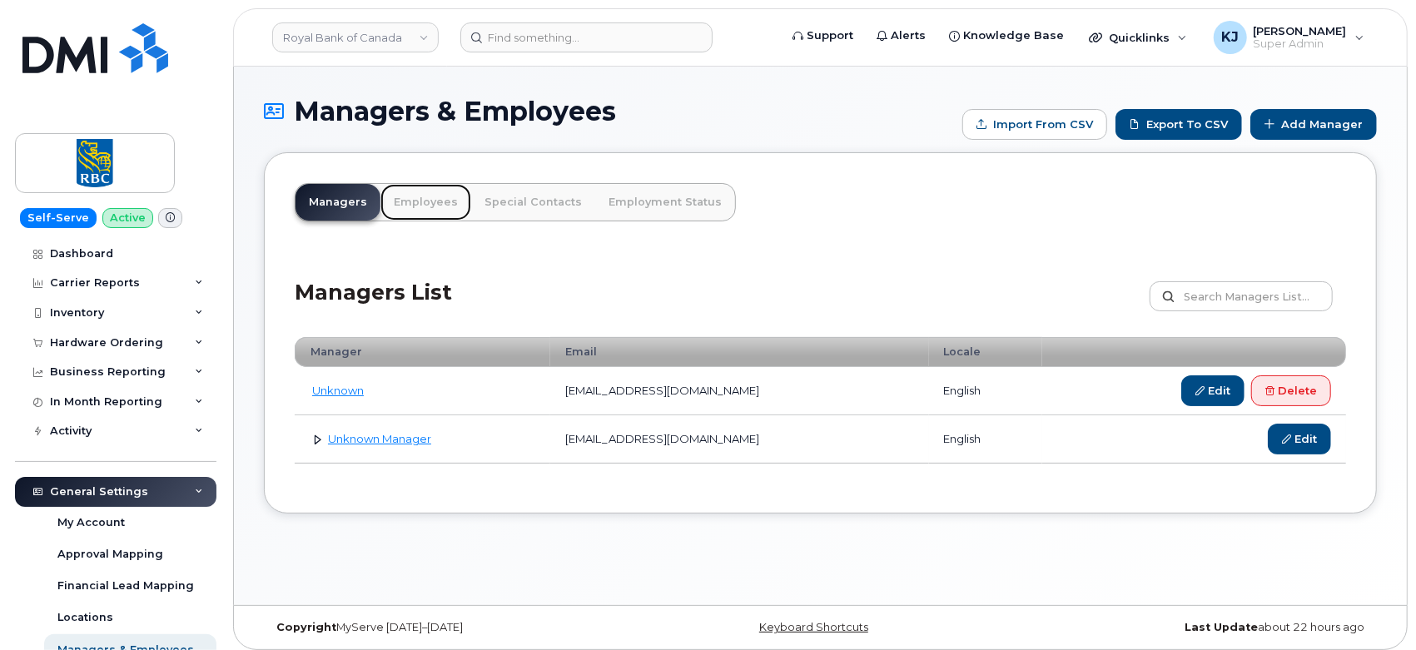
click at [415, 210] on link "Employees" at bounding box center [426, 202] width 91 height 37
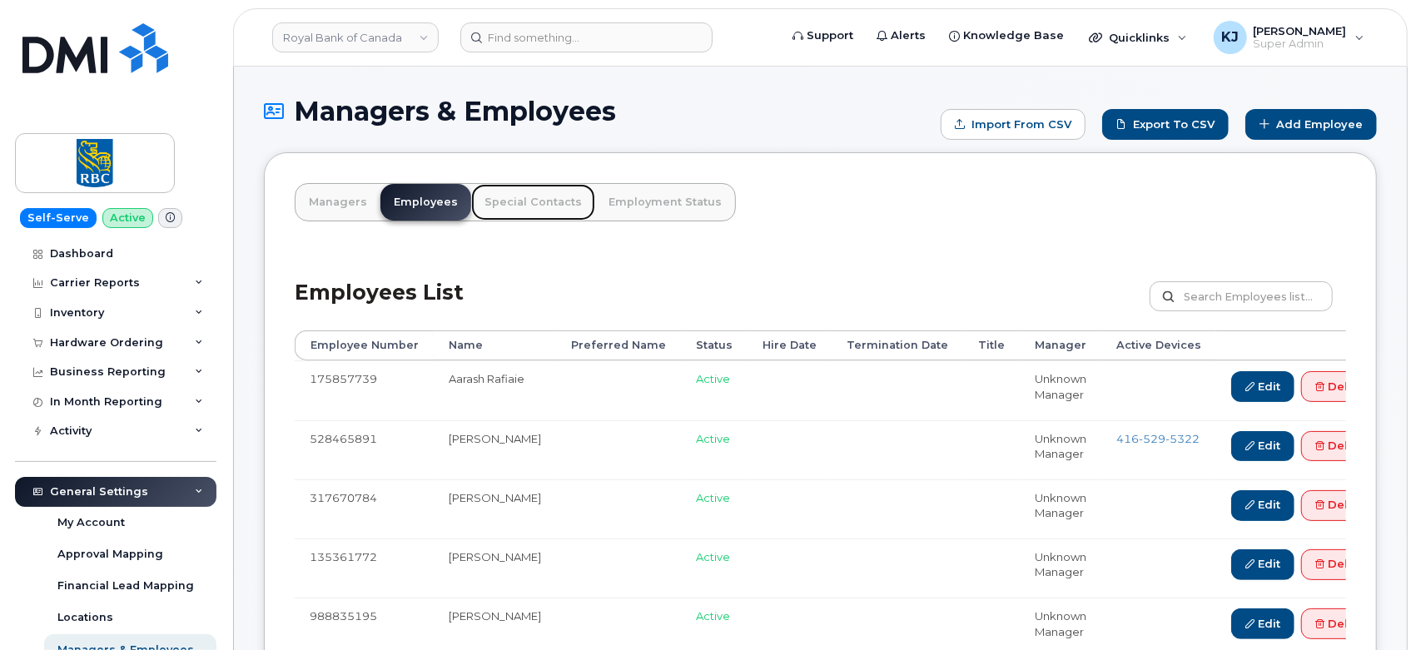
click at [524, 199] on link "Special Contacts" at bounding box center [533, 202] width 124 height 37
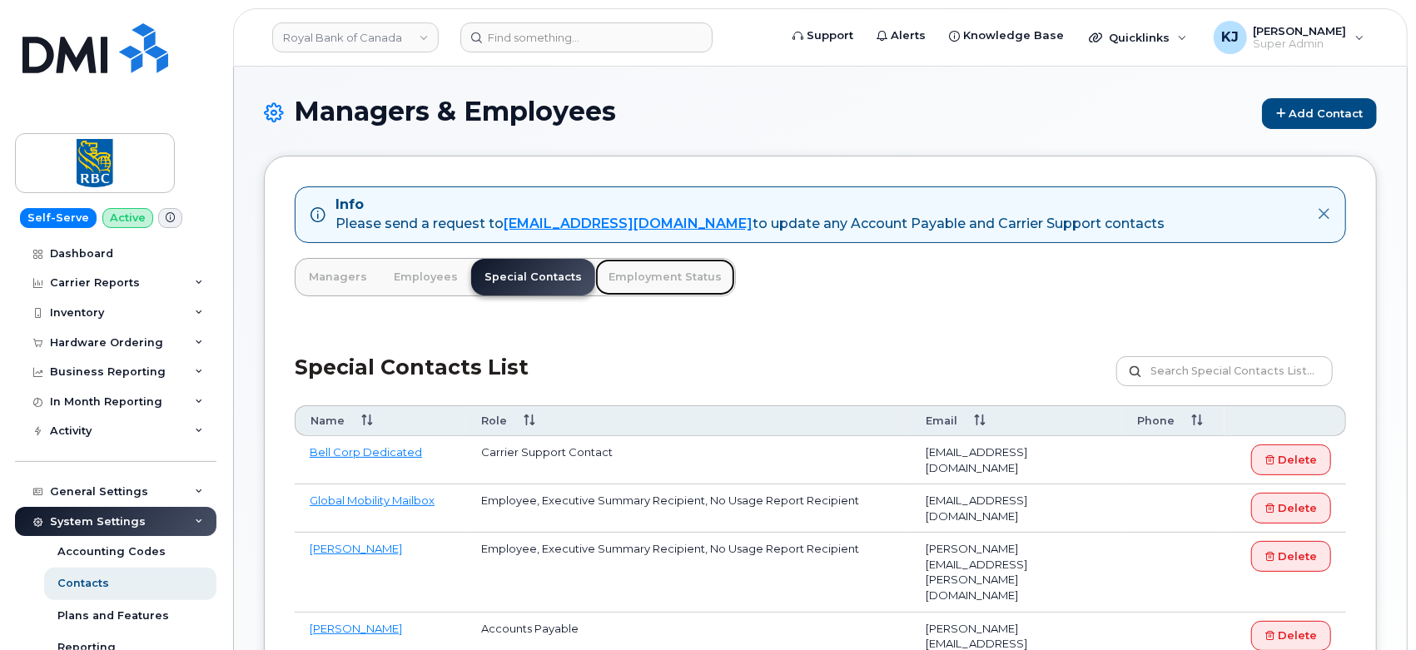
click at [679, 285] on link "Employment Status" at bounding box center [665, 277] width 140 height 37
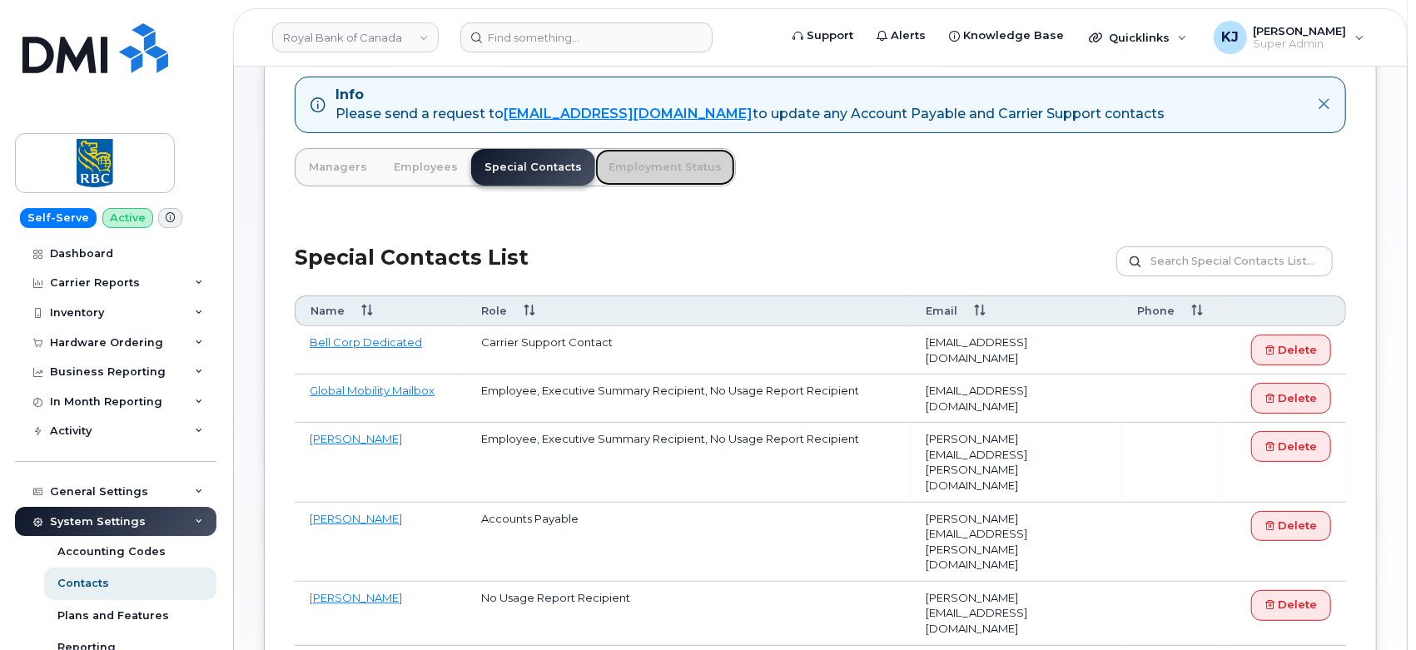
scroll to position [215, 0]
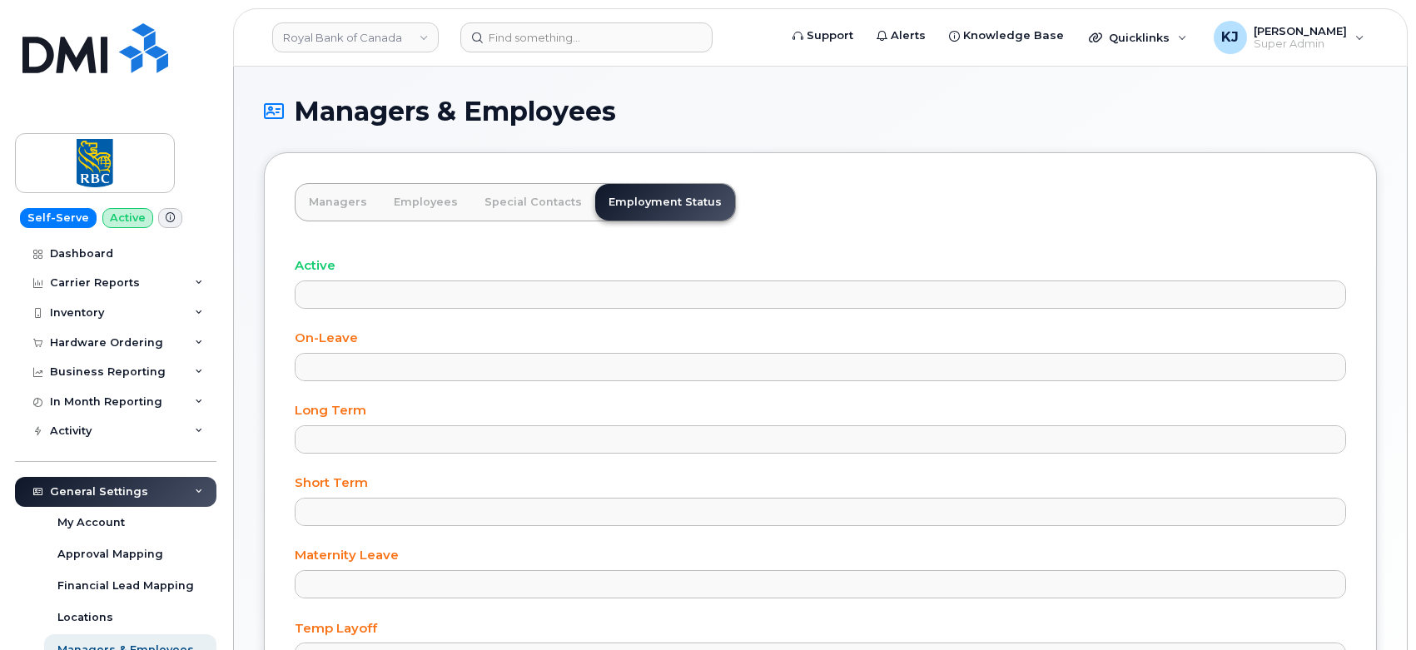
select select
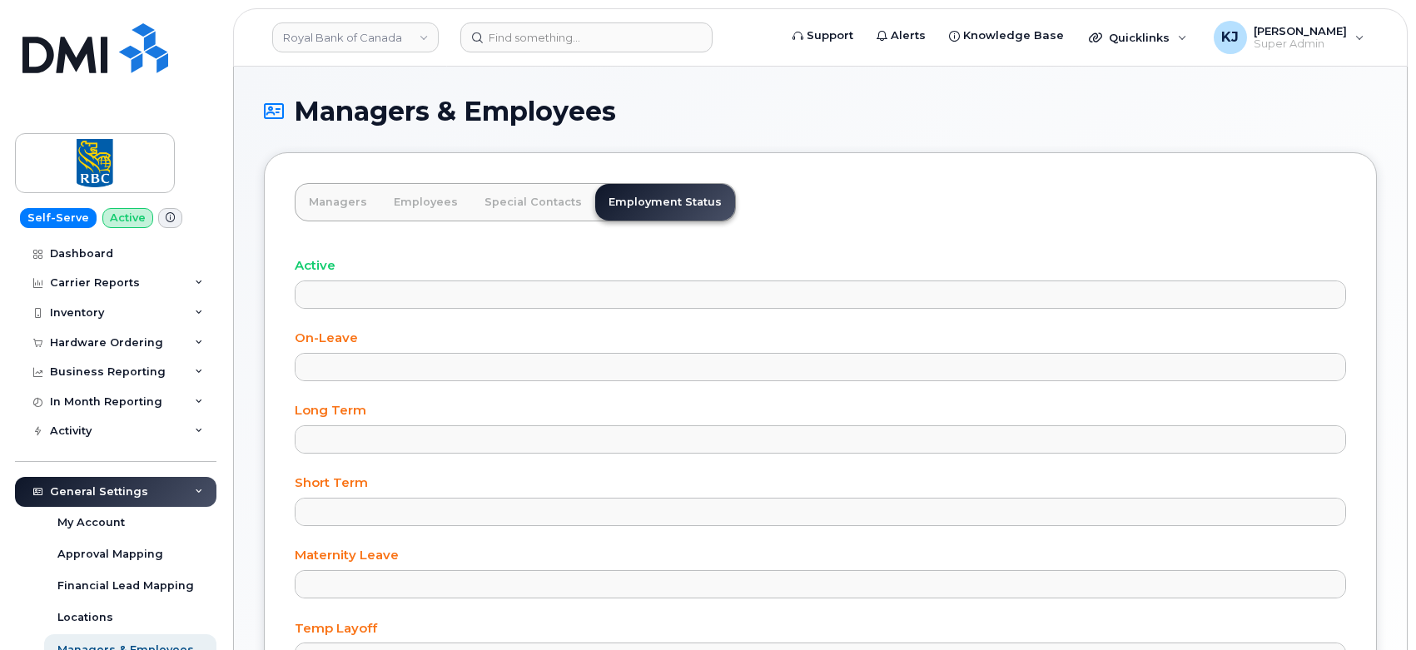
select select
click at [524, 212] on link "Special Contacts" at bounding box center [533, 202] width 124 height 37
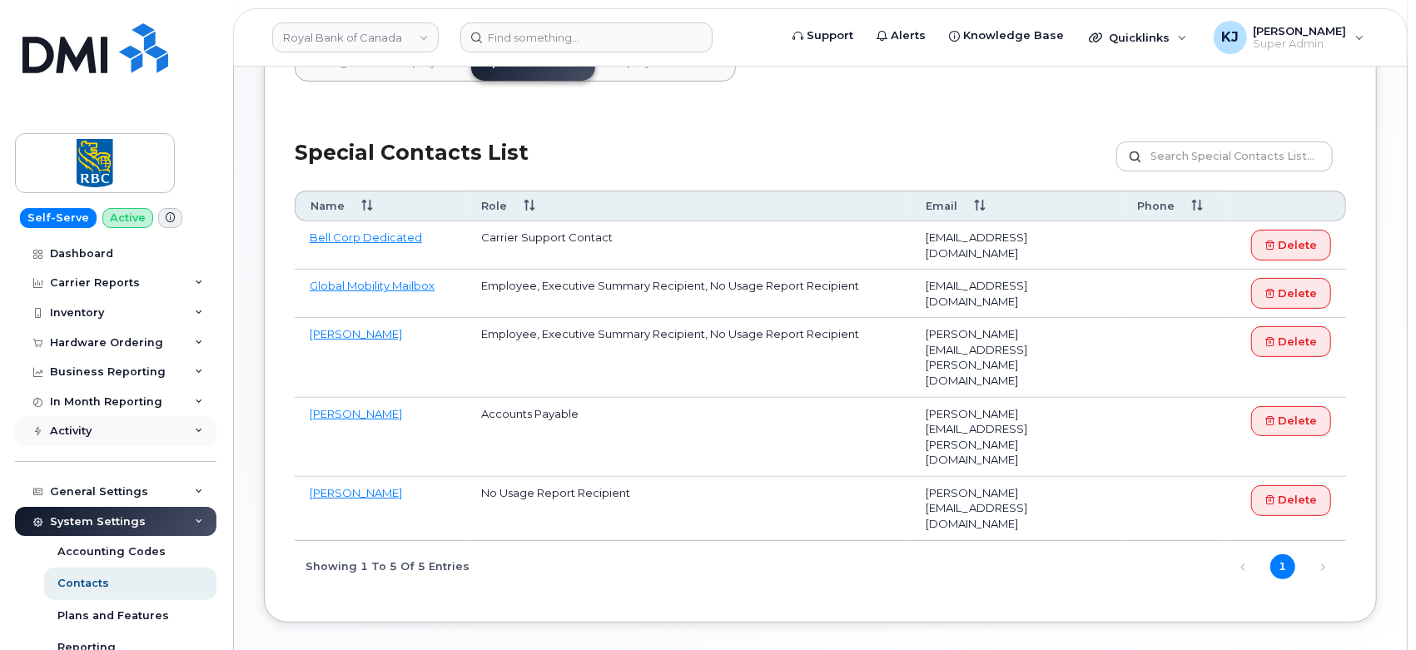
scroll to position [185, 0]
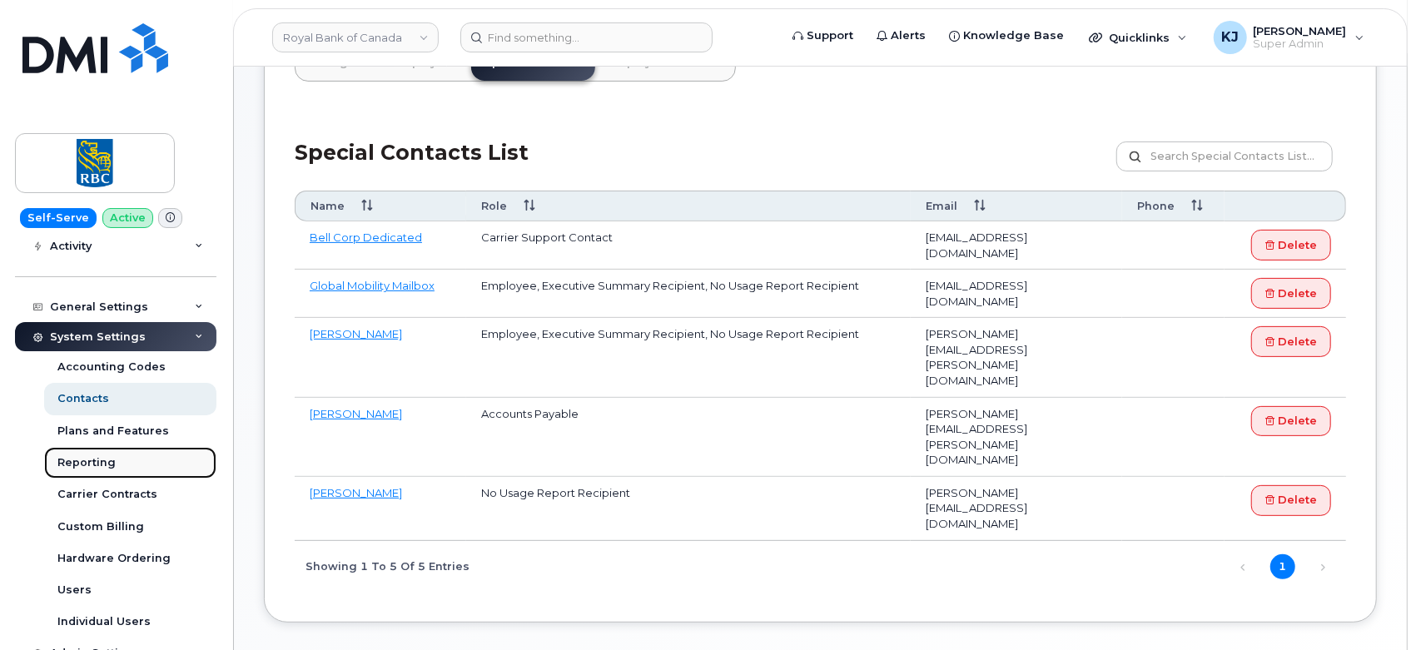
click at [131, 461] on link "Reporting" at bounding box center [130, 463] width 172 height 32
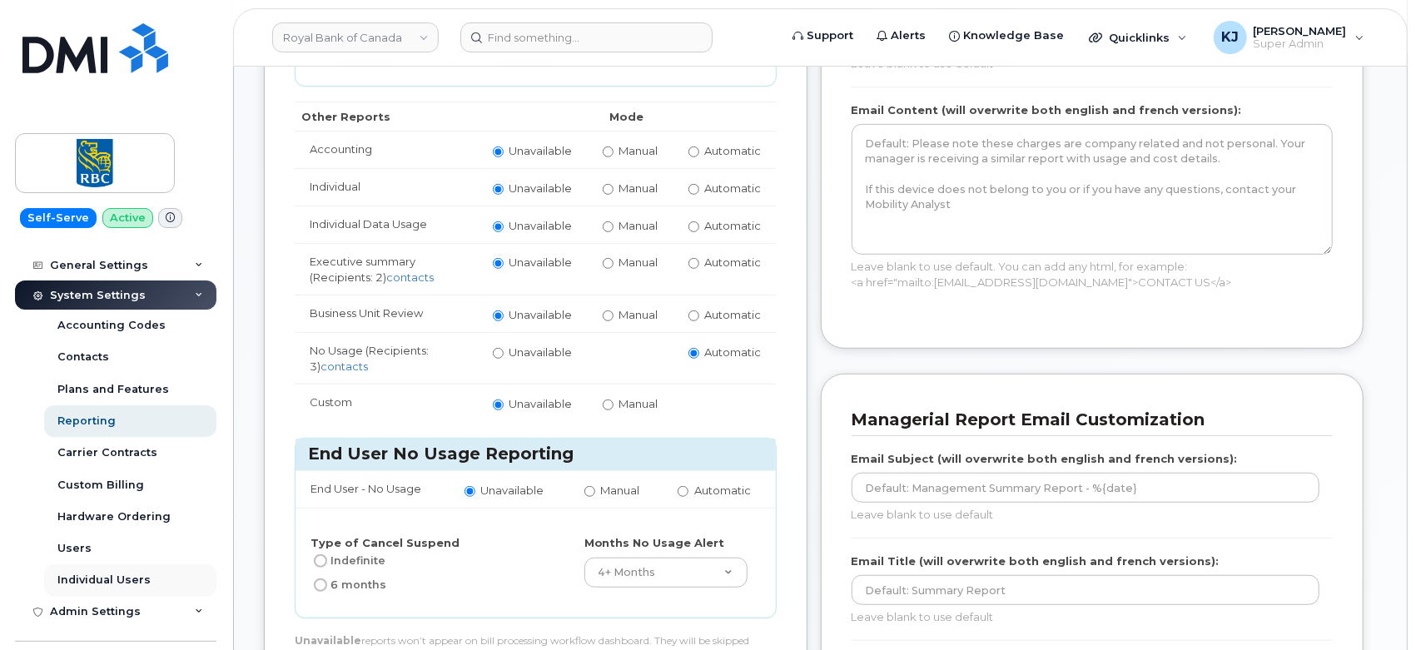
scroll to position [277, 0]
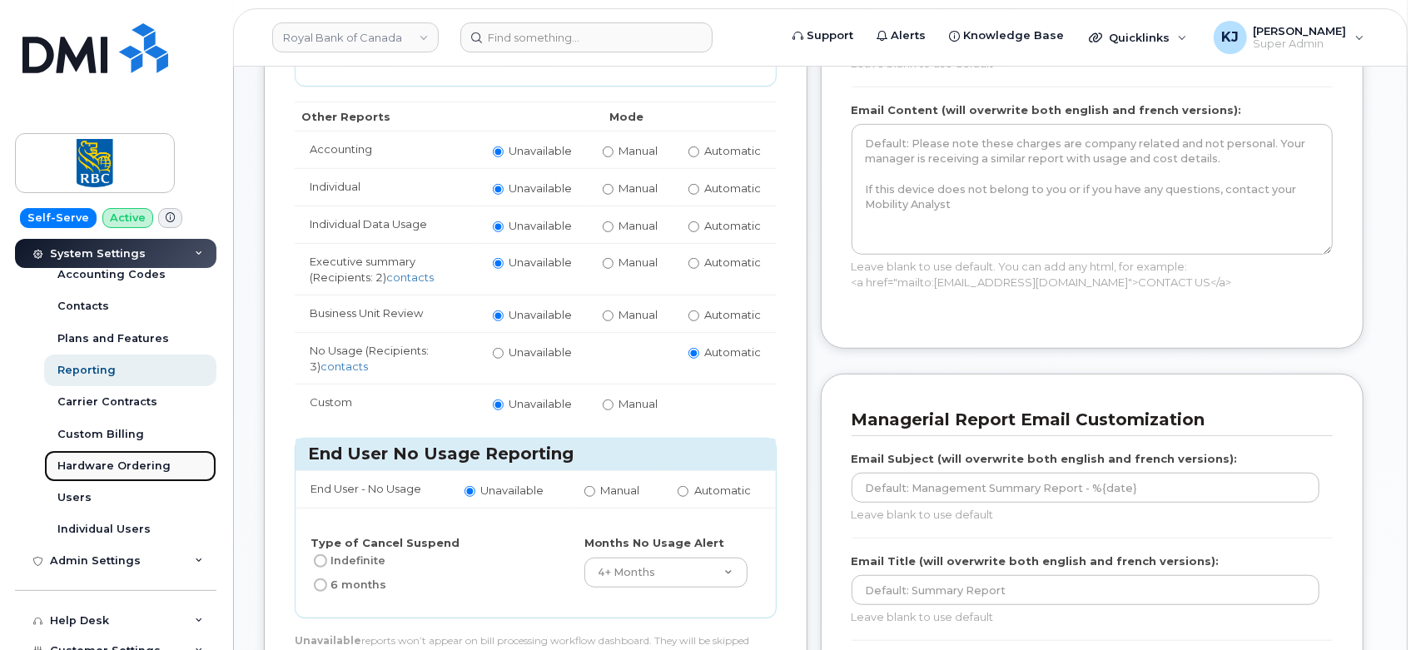
click at [97, 456] on link "Hardware Ordering" at bounding box center [130, 466] width 172 height 32
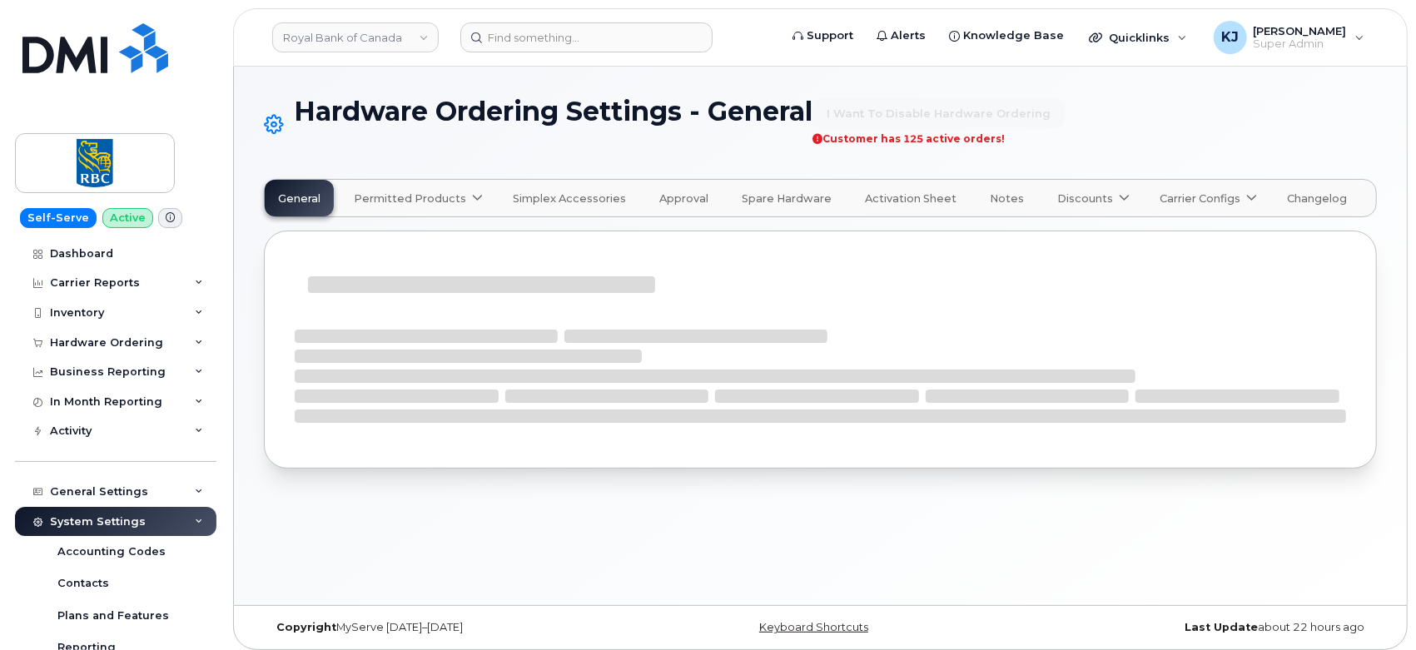
select select "admins"
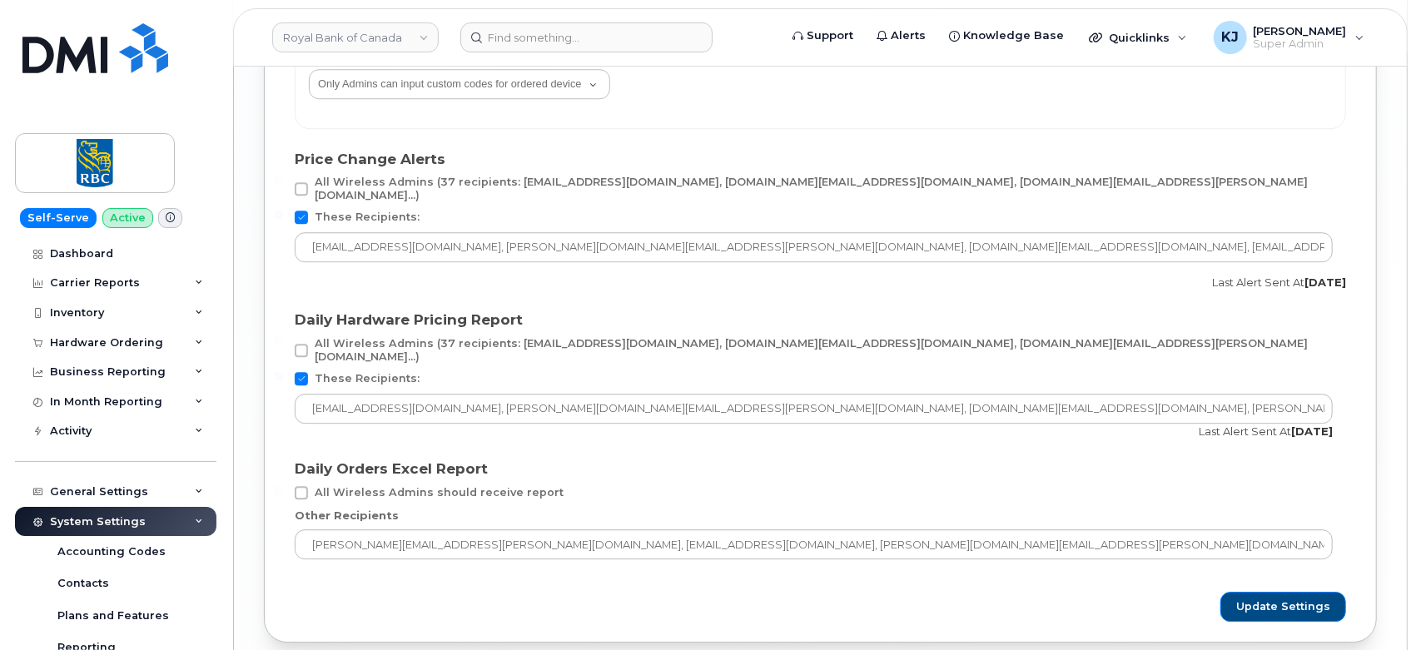
scroll to position [3145, 0]
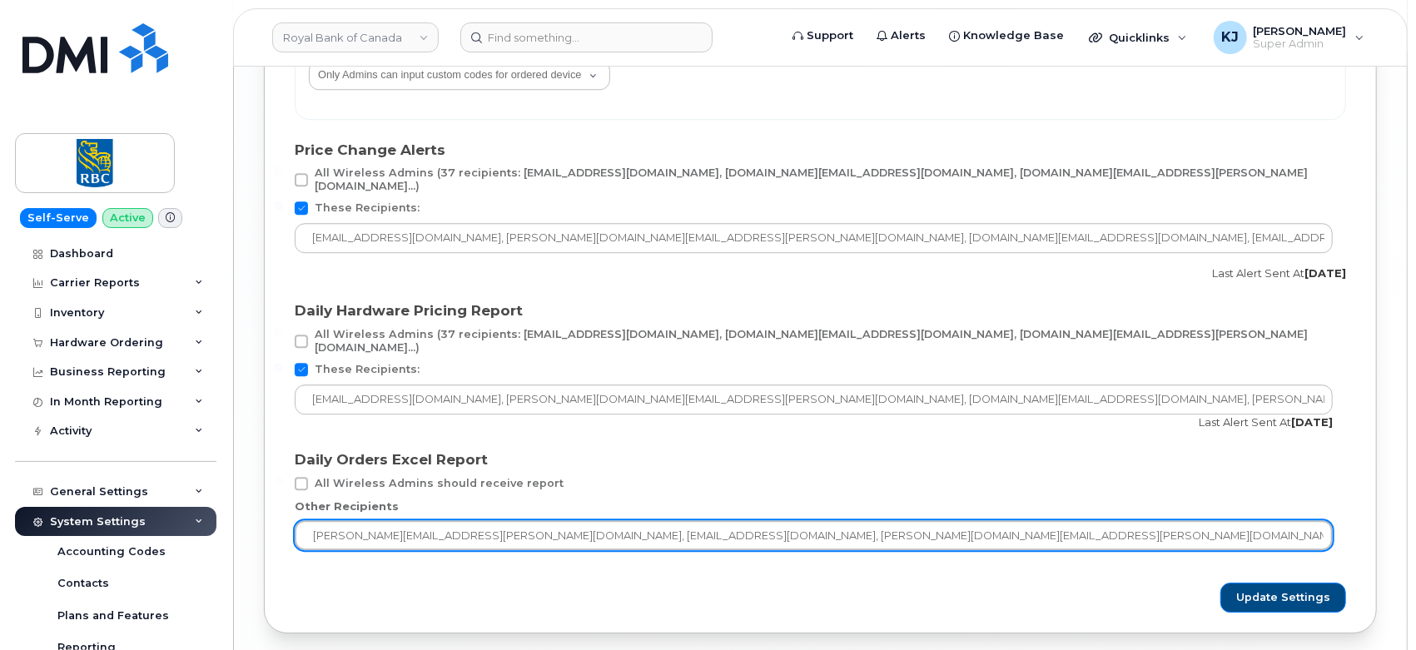
click at [1203, 520] on input "heena.sehgal@rbc.com, gmopserv@rbc.com, vera.quan@rbc.com, mark.koa@rbc.com, Sh…" at bounding box center [814, 535] width 1038 height 30
paste input "zlatko.knezevic@rbc.com"
type input "heena.sehgal@rbc.com, gmopserv@rbc.com, vera.quan@rbc.com, mark.koa@rbc.com, Sh…"
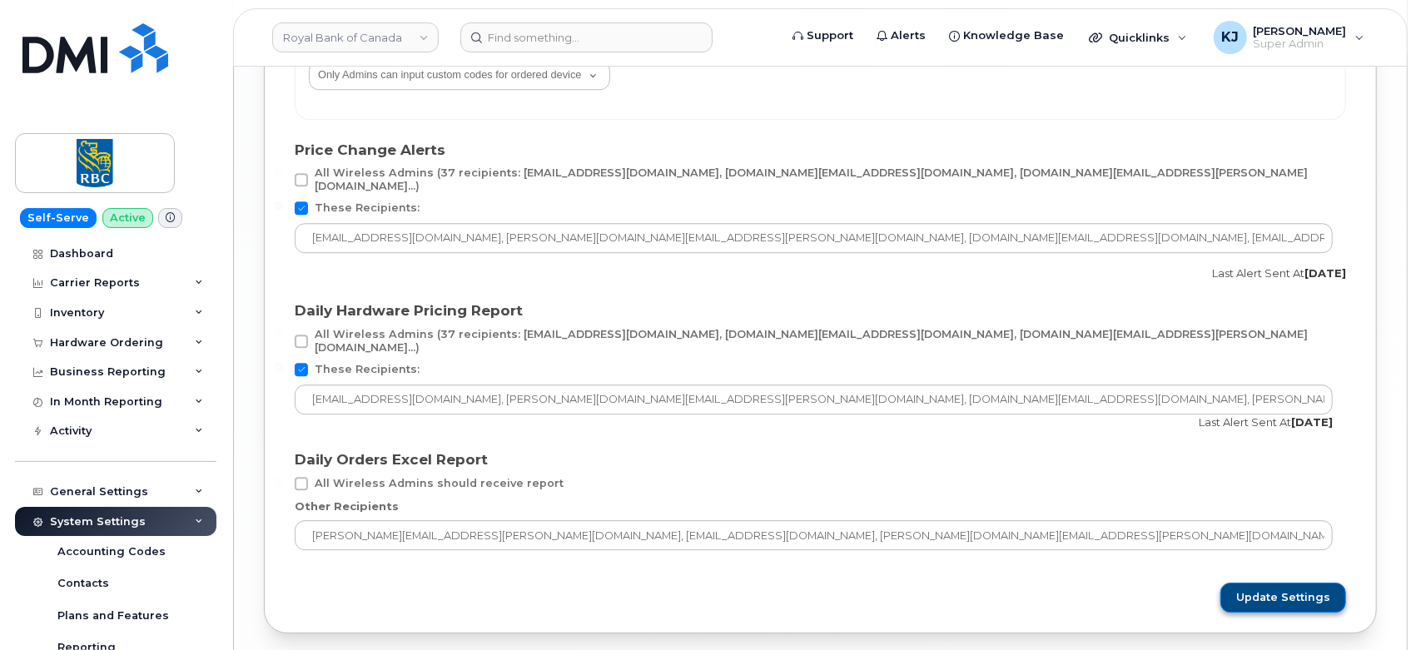
click at [1286, 590] on span "Update Settings" at bounding box center [1284, 597] width 94 height 15
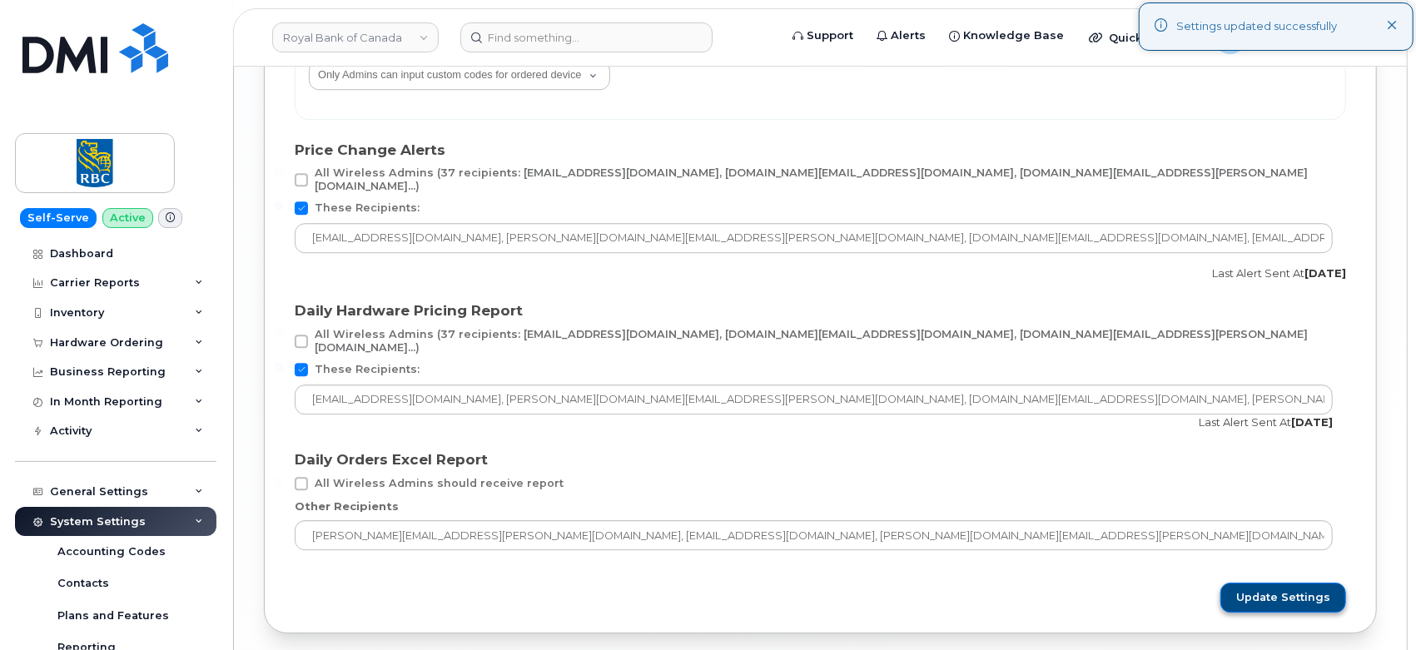
click at [1279, 590] on span "Update Settings" at bounding box center [1284, 597] width 94 height 15
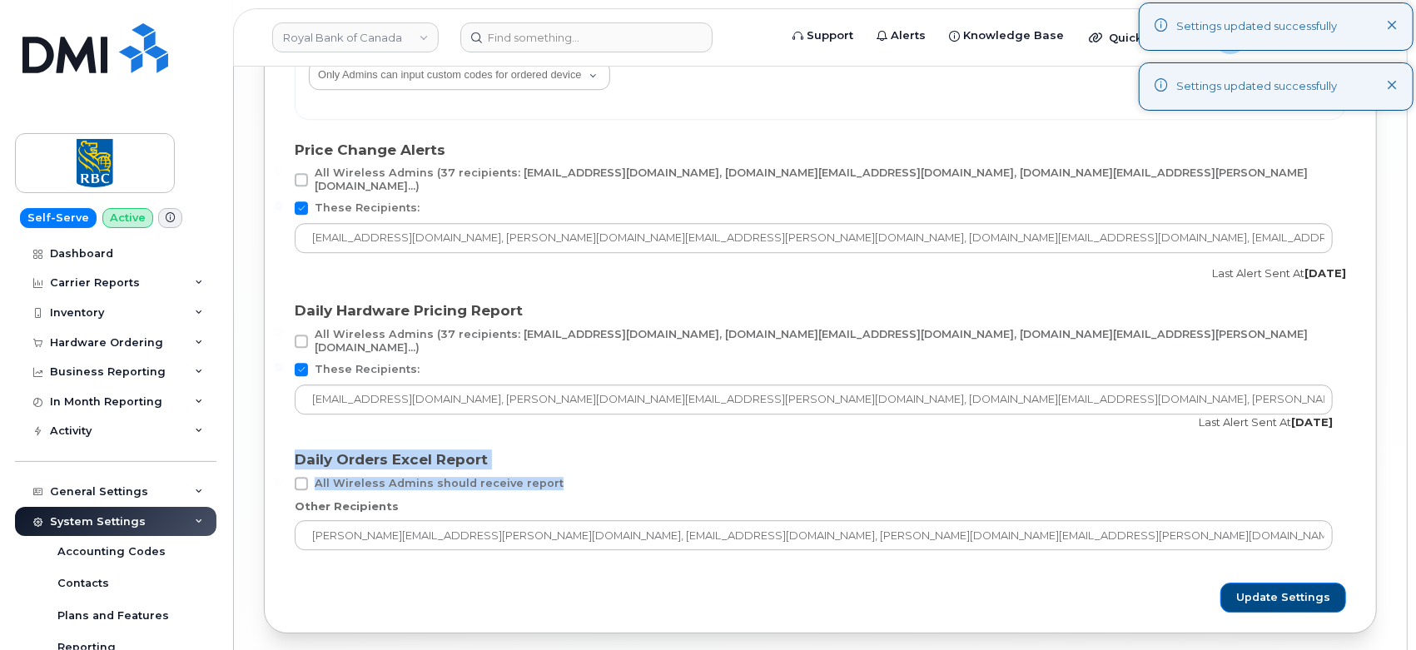
drag, startPoint x: 298, startPoint y: 430, endPoint x: 1016, endPoint y: 444, distance: 717.9
click at [1016, 450] on section "Daily Orders Excel Report All Wireless Admins should receive report Other Recip…" at bounding box center [821, 500] width 1052 height 101
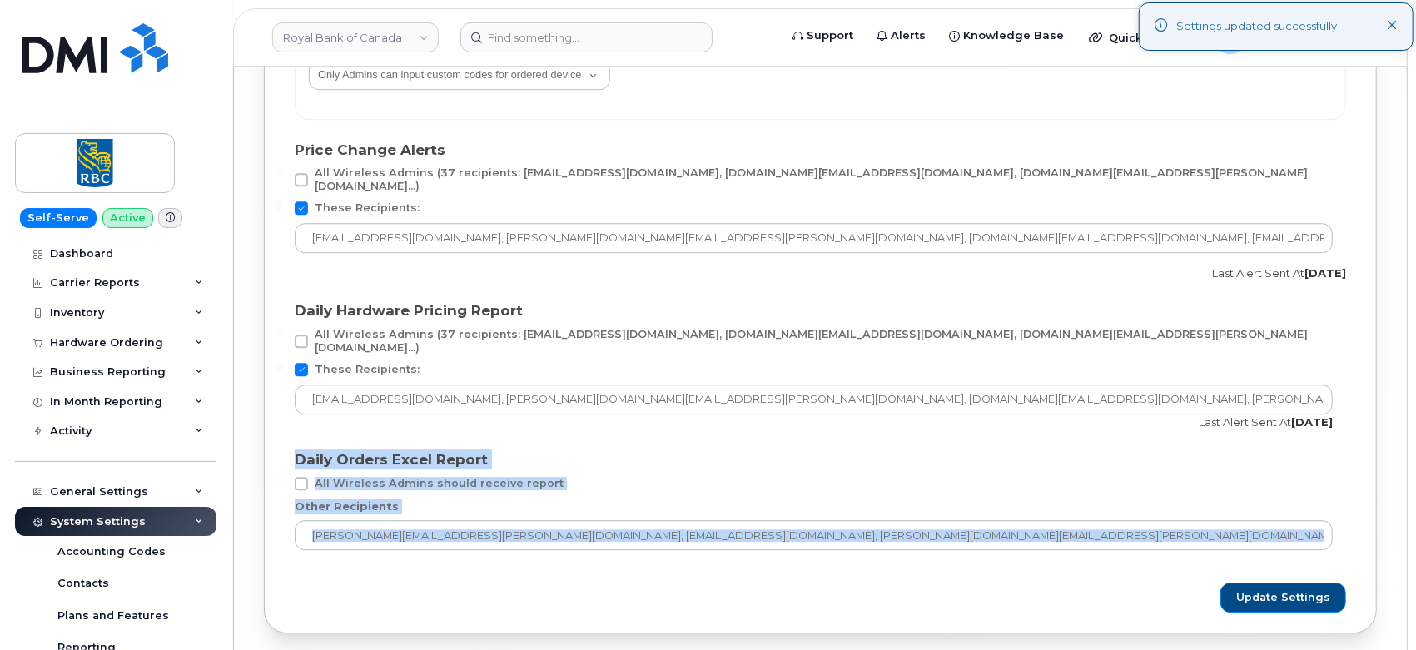
drag, startPoint x: 1347, startPoint y: 525, endPoint x: 275, endPoint y: 421, distance: 1077.6
copy body "Daily Orders Excel Report All Wireless Admins should receive report Other Recip…"
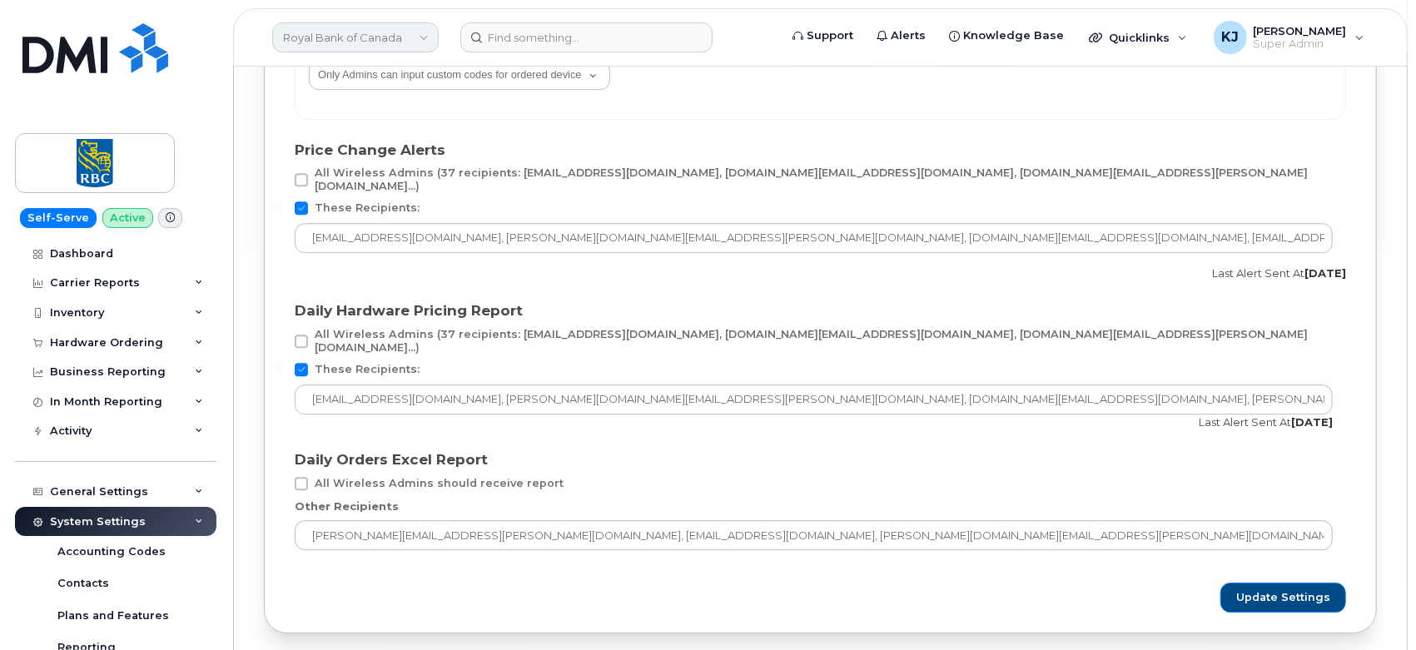
click at [359, 28] on link "Royal Bank of Canada" at bounding box center [355, 37] width 167 height 30
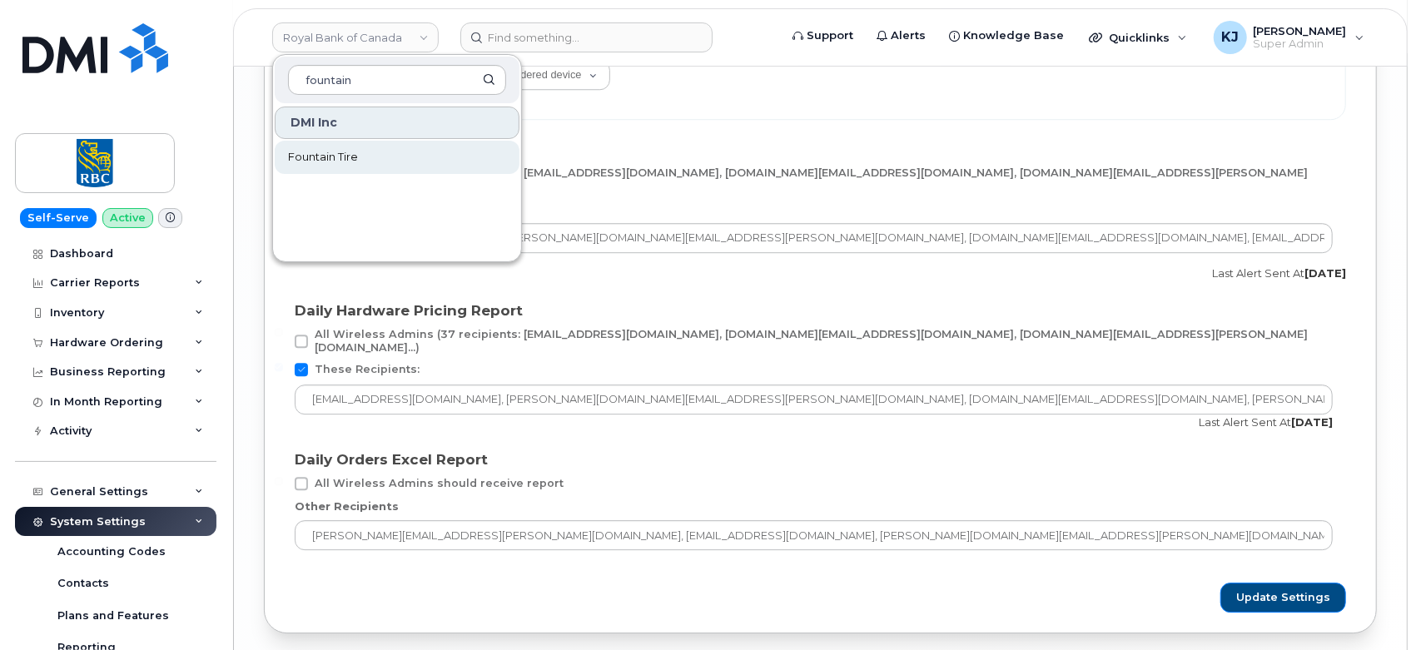
type input "fountain"
click at [323, 165] on link "Fountain Tire" at bounding box center [397, 157] width 245 height 33
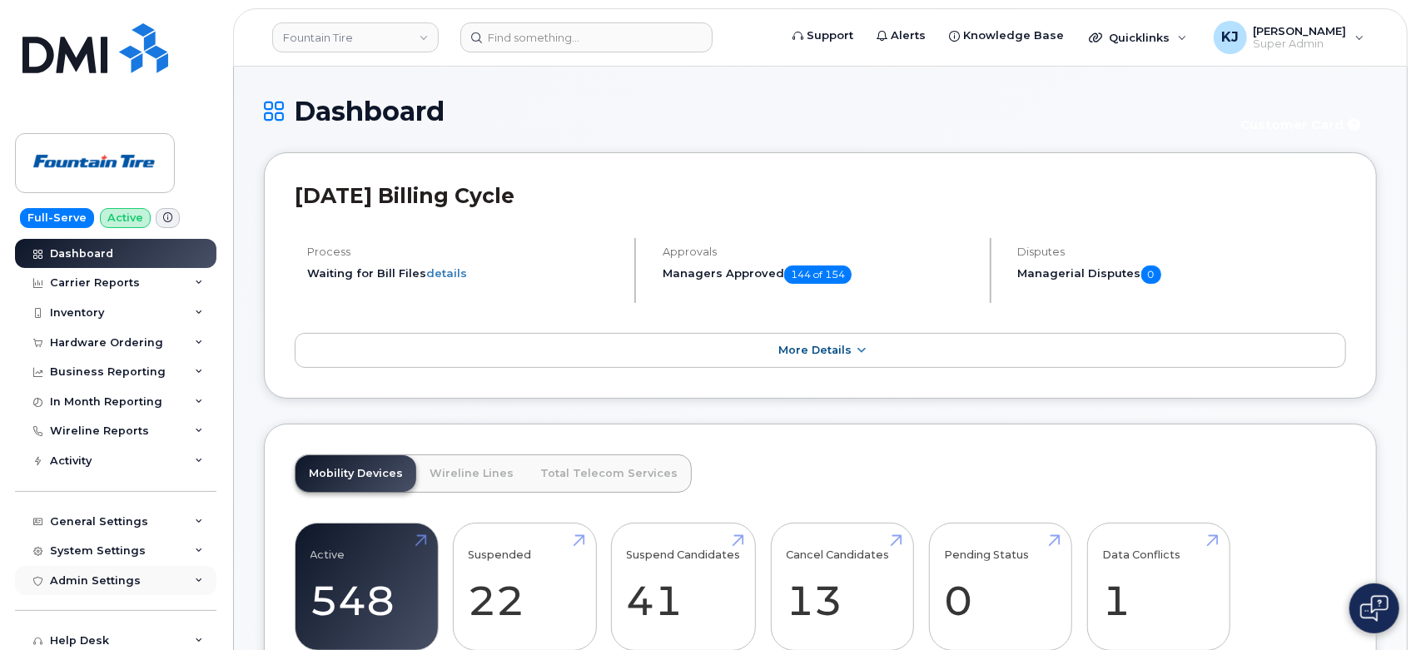
scroll to position [92, 0]
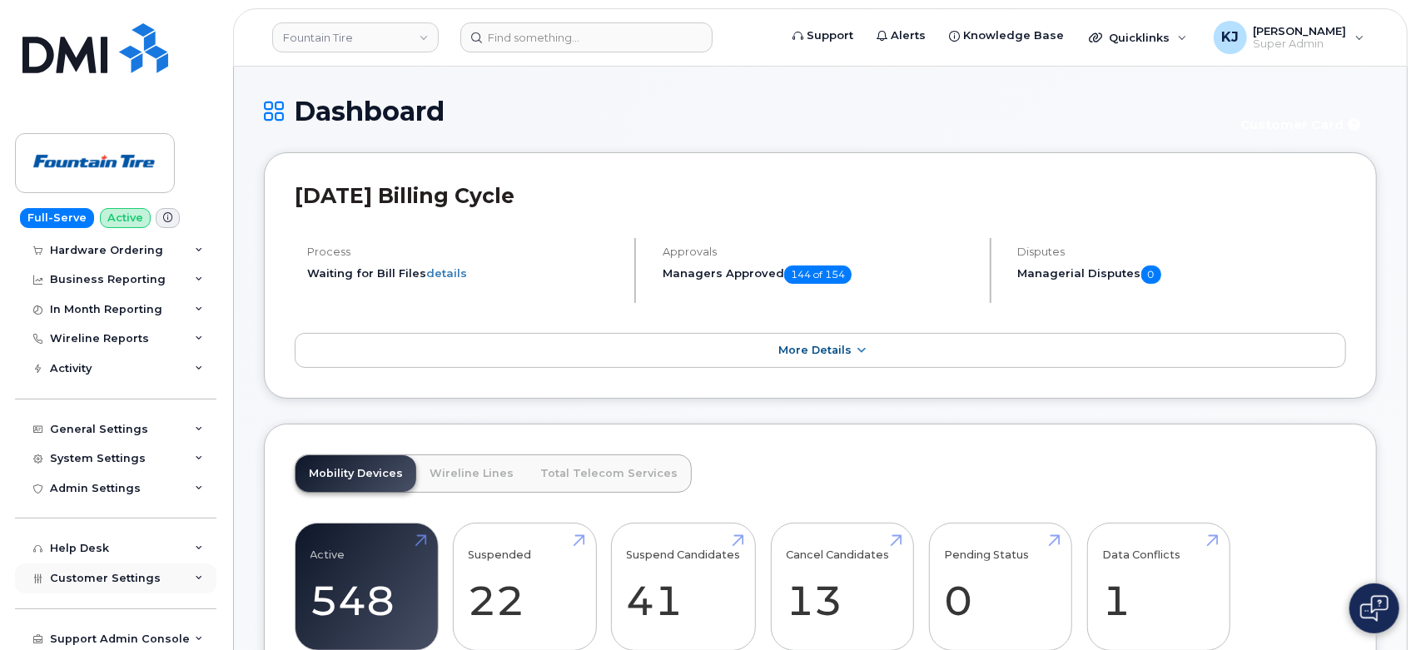
click at [139, 573] on span "Customer Settings" at bounding box center [105, 578] width 111 height 12
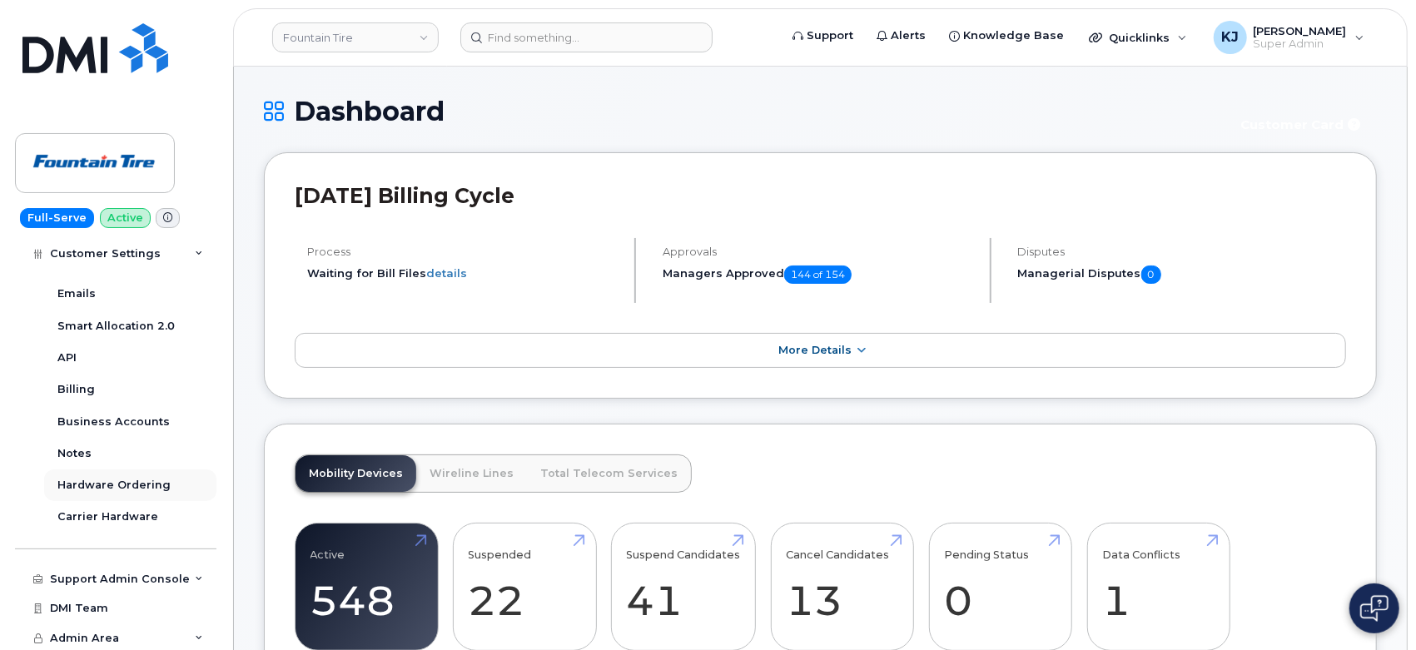
scroll to position [633, 0]
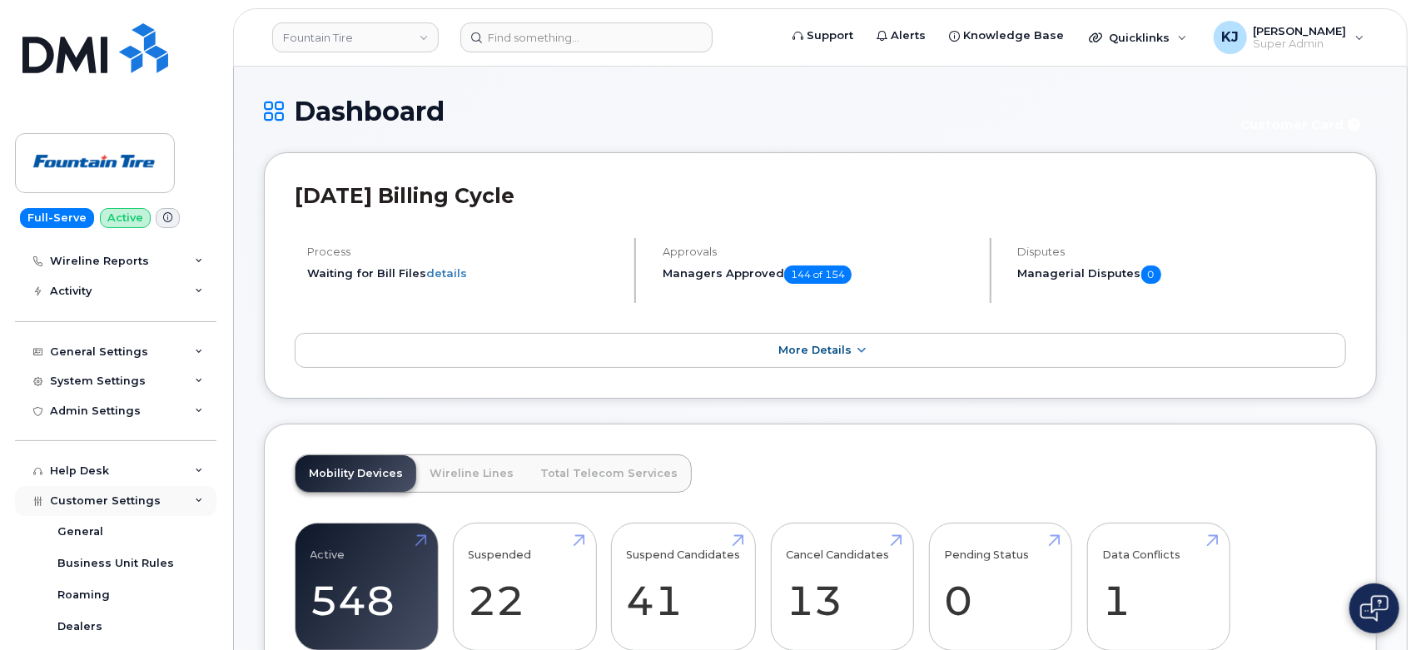
click at [162, 510] on div "Customer Settings" at bounding box center [116, 501] width 202 height 30
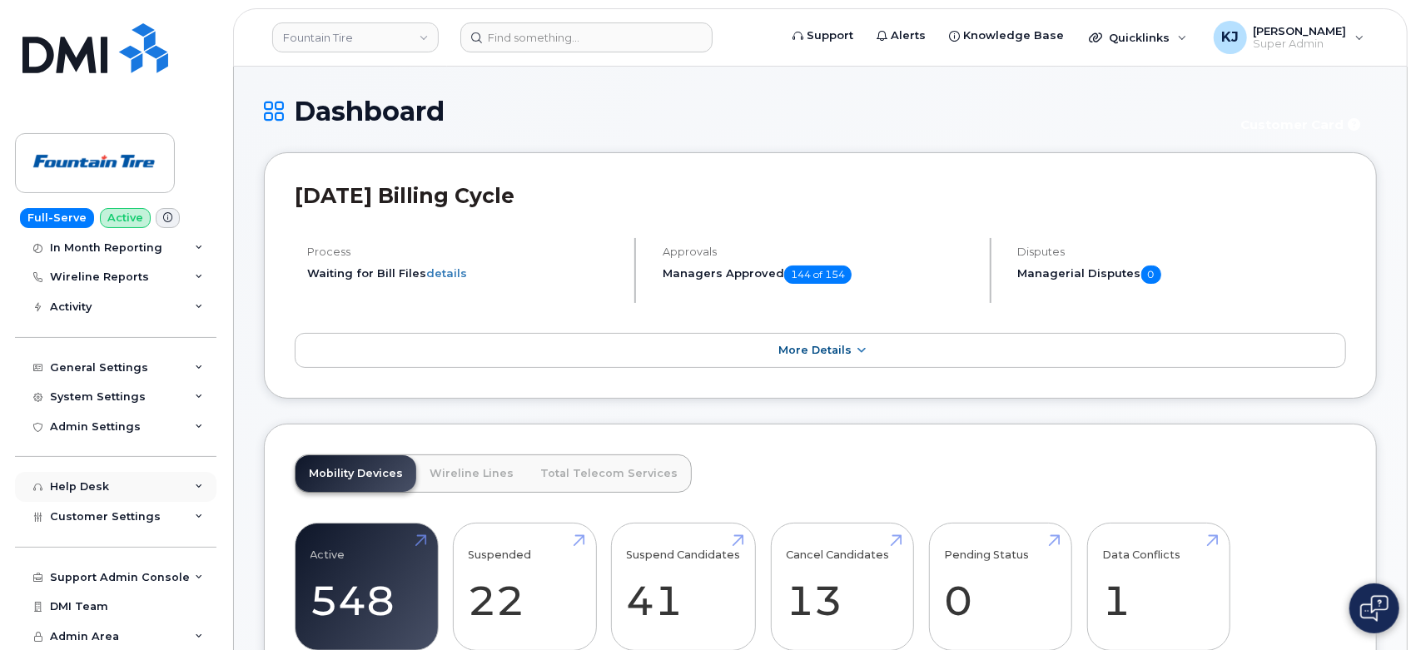
click at [165, 493] on div "Help Desk" at bounding box center [116, 487] width 202 height 30
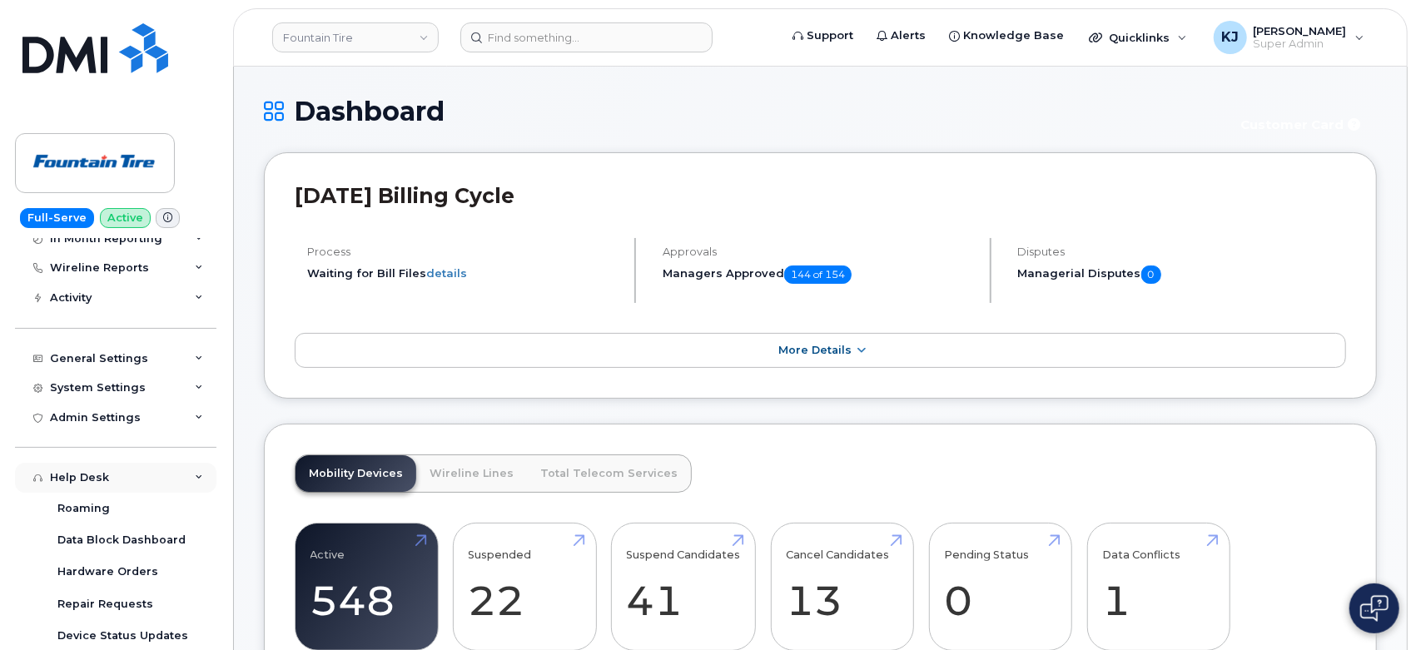
click at [137, 467] on div "Help Desk" at bounding box center [116, 478] width 202 height 30
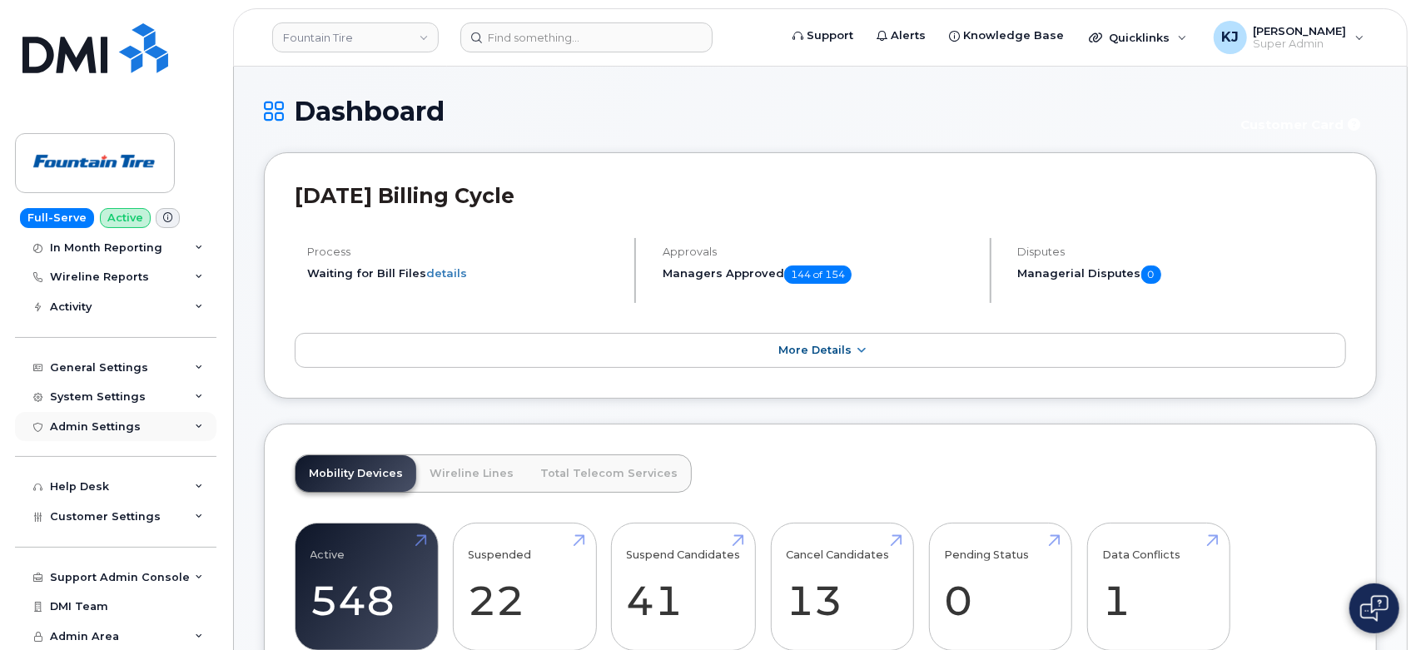
click at [137, 431] on div "Admin Settings" at bounding box center [116, 427] width 202 height 30
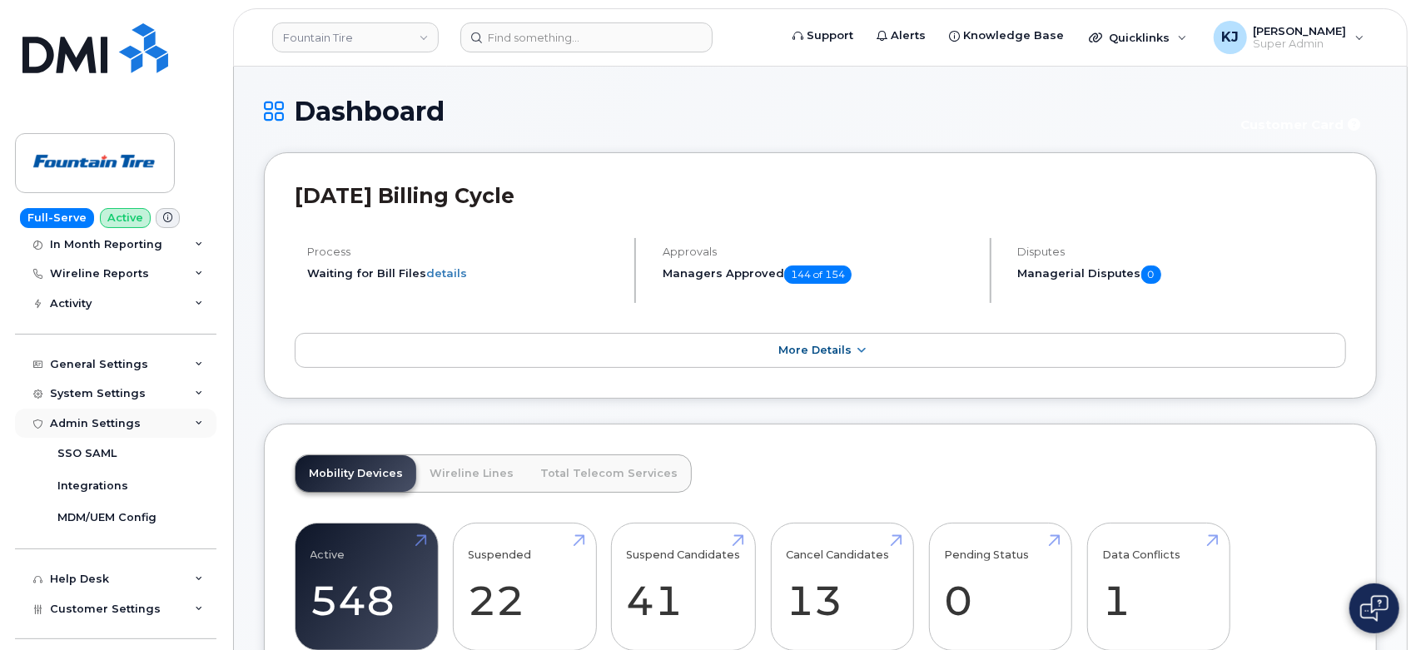
click at [140, 427] on div "Admin Settings" at bounding box center [116, 424] width 202 height 30
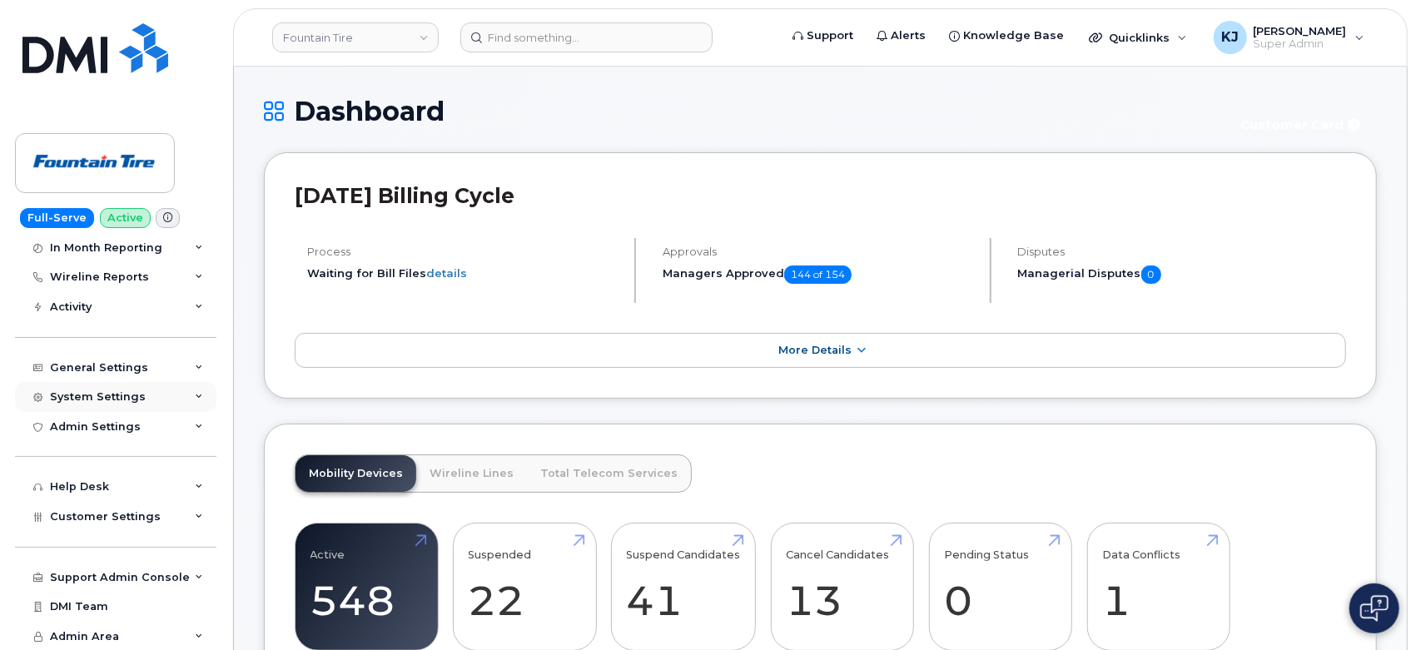
click at [156, 399] on div "System Settings" at bounding box center [116, 397] width 202 height 30
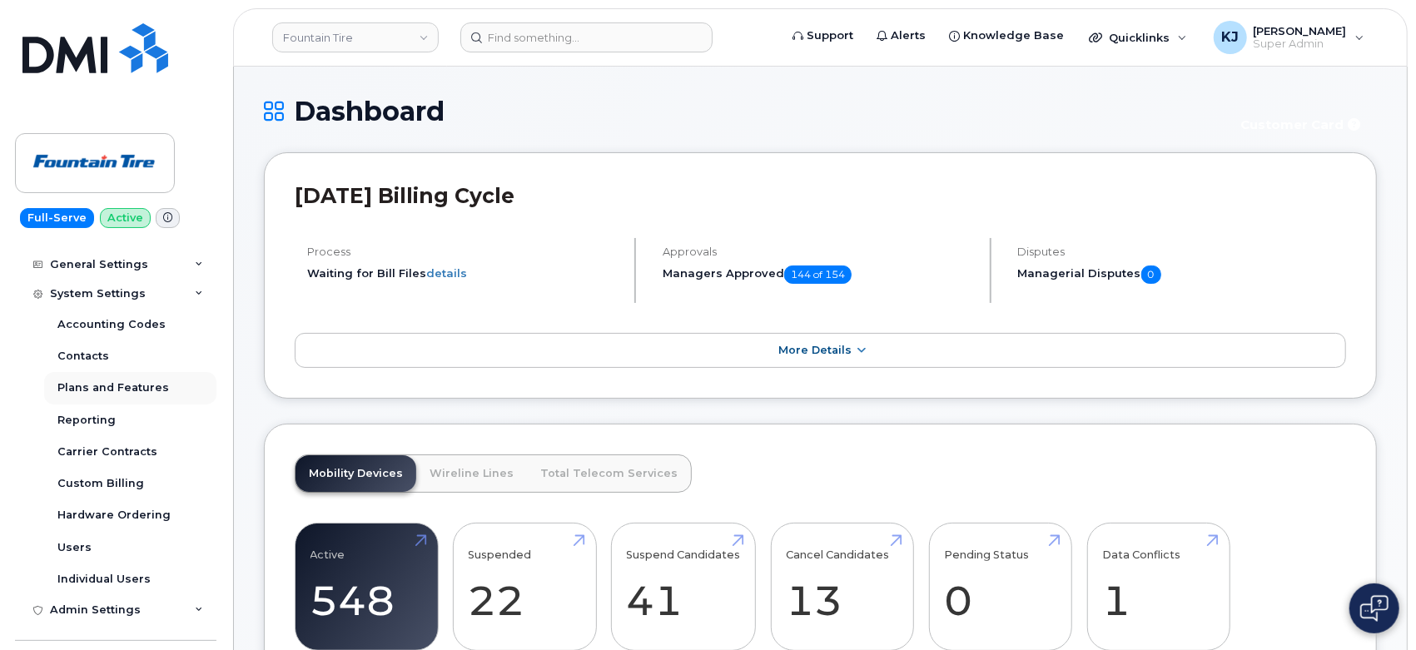
scroll to position [250, 0]
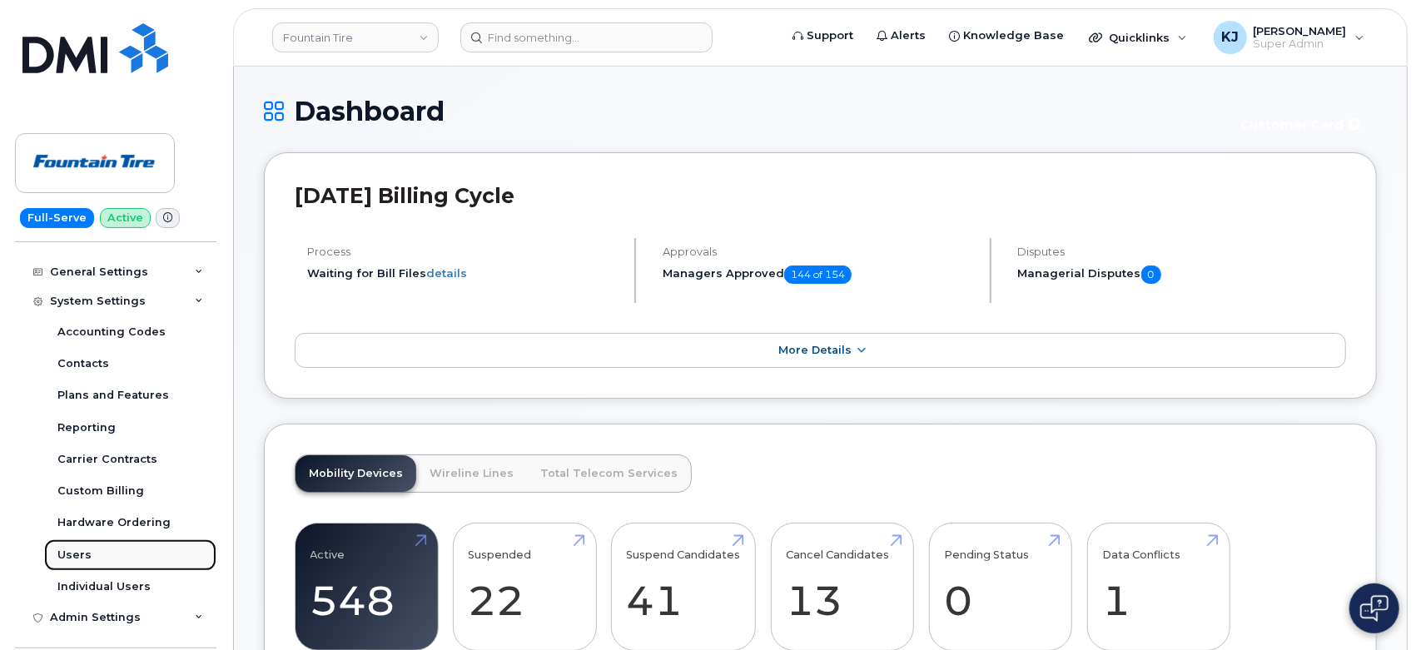
click at [114, 553] on link "Users" at bounding box center [130, 556] width 172 height 32
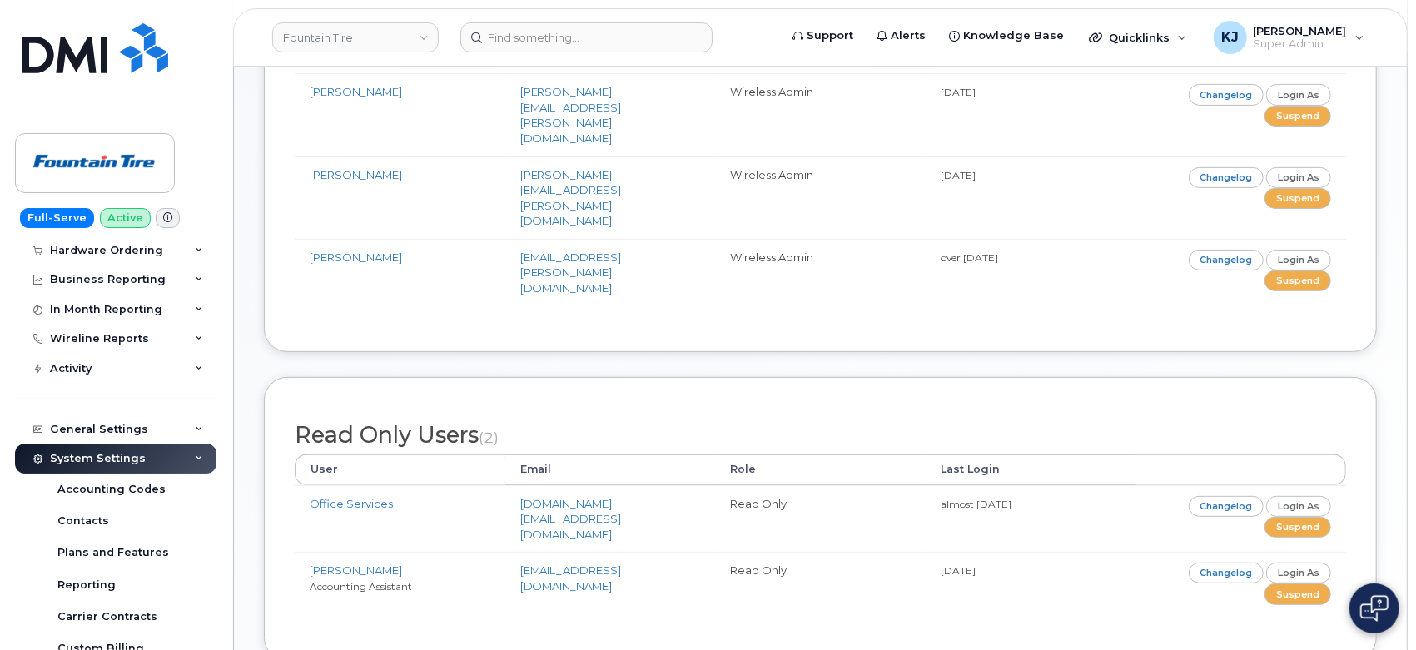
scroll to position [277, 0]
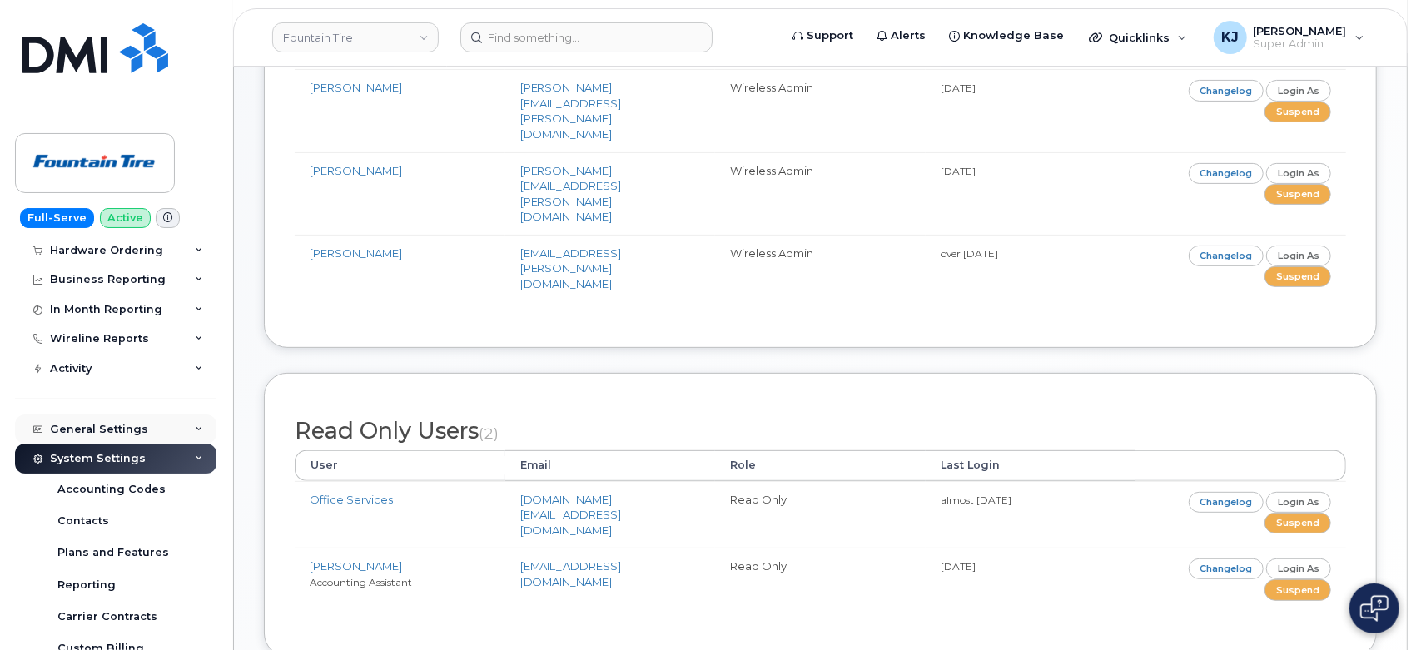
click at [160, 430] on div "General Settings" at bounding box center [116, 430] width 202 height 30
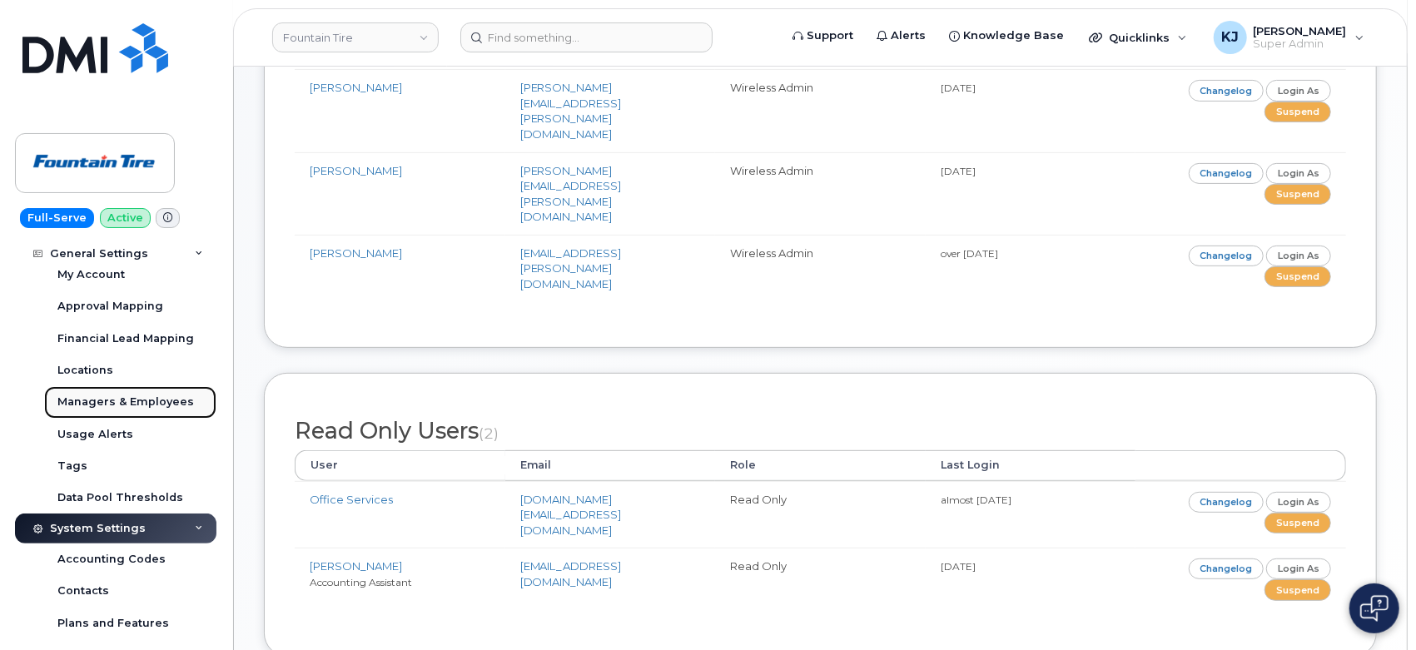
click at [141, 408] on div "Managers & Employees" at bounding box center [125, 402] width 137 height 15
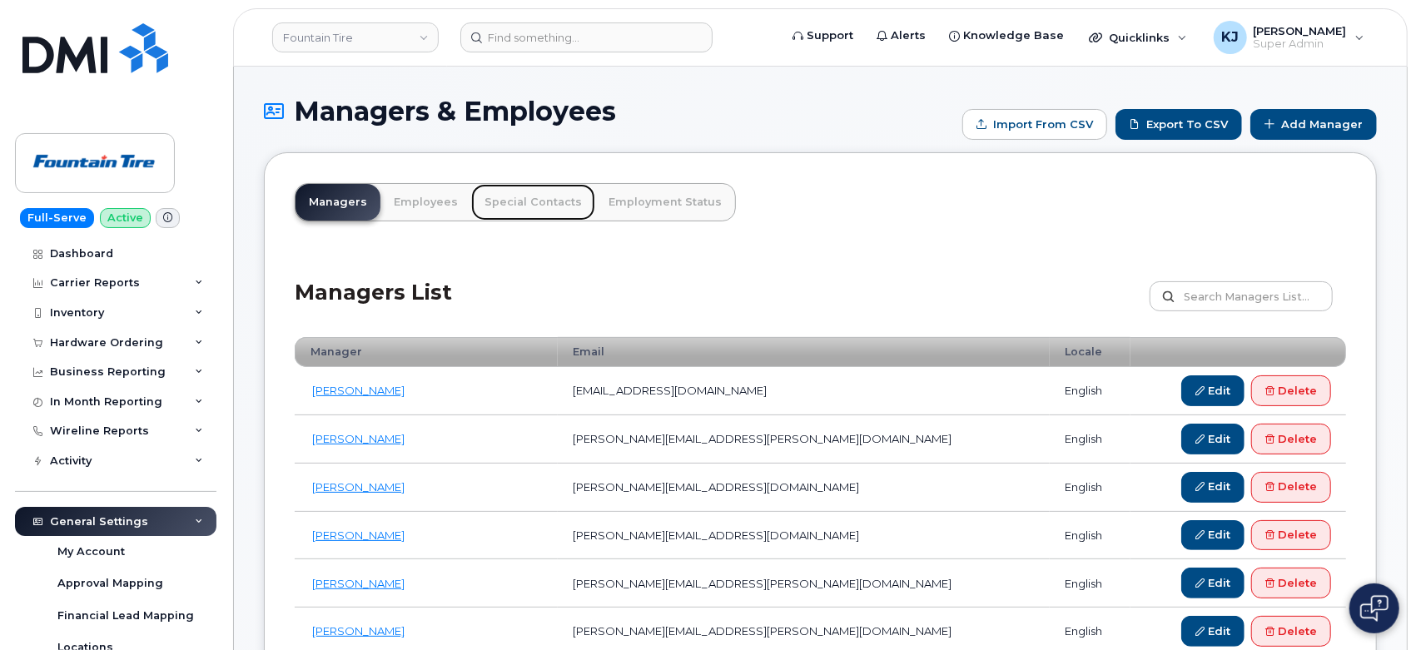
click at [530, 204] on link "Special Contacts" at bounding box center [533, 202] width 124 height 37
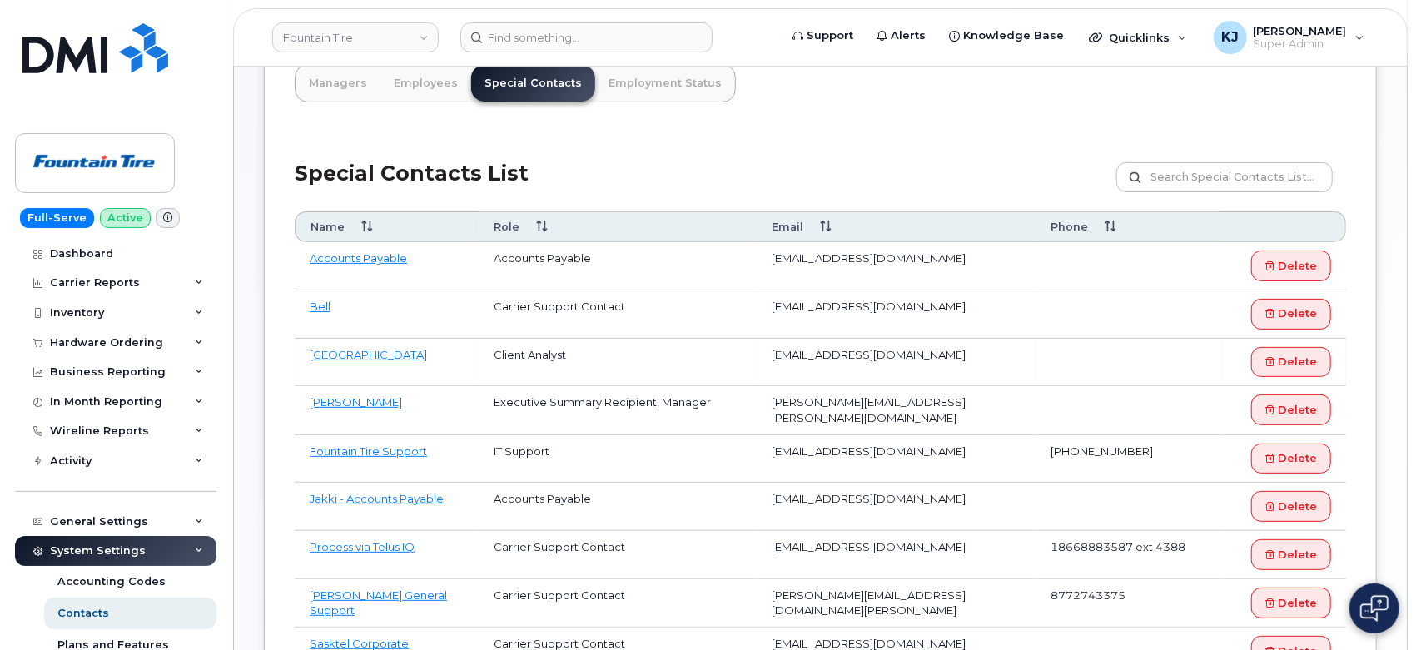
scroll to position [39, 0]
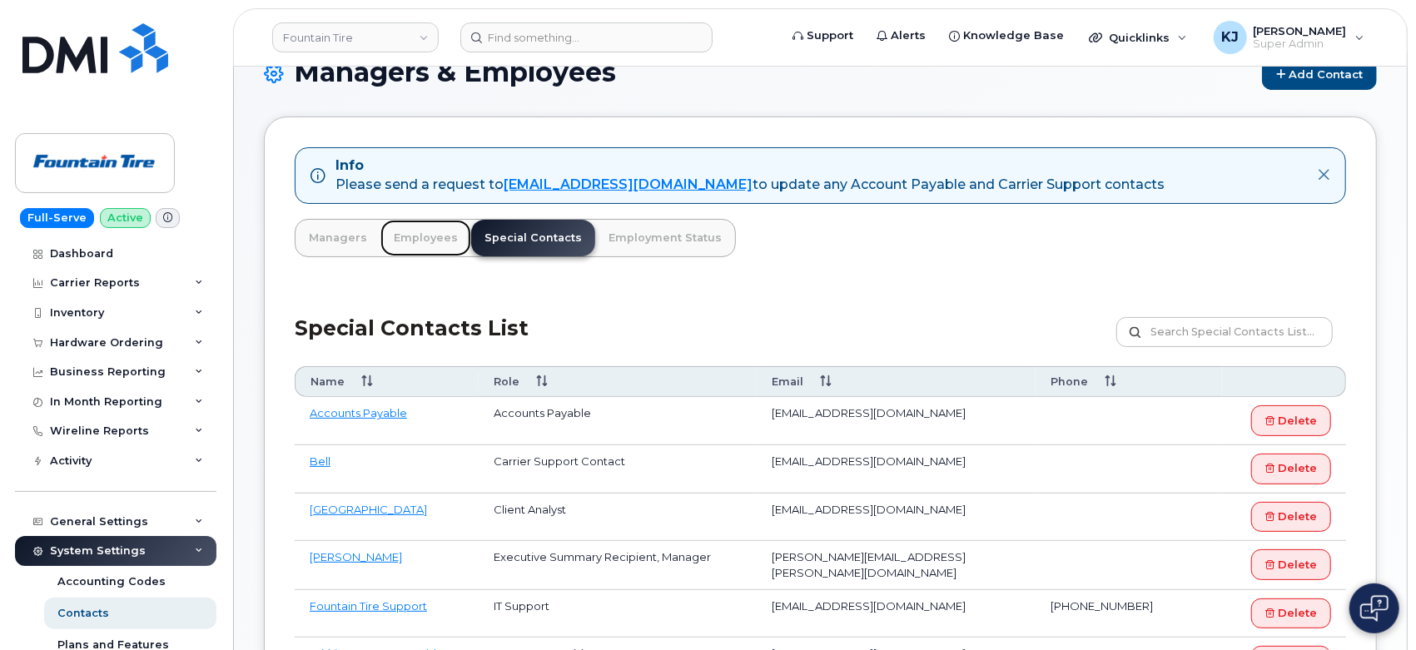
click at [407, 231] on link "Employees" at bounding box center [426, 238] width 91 height 37
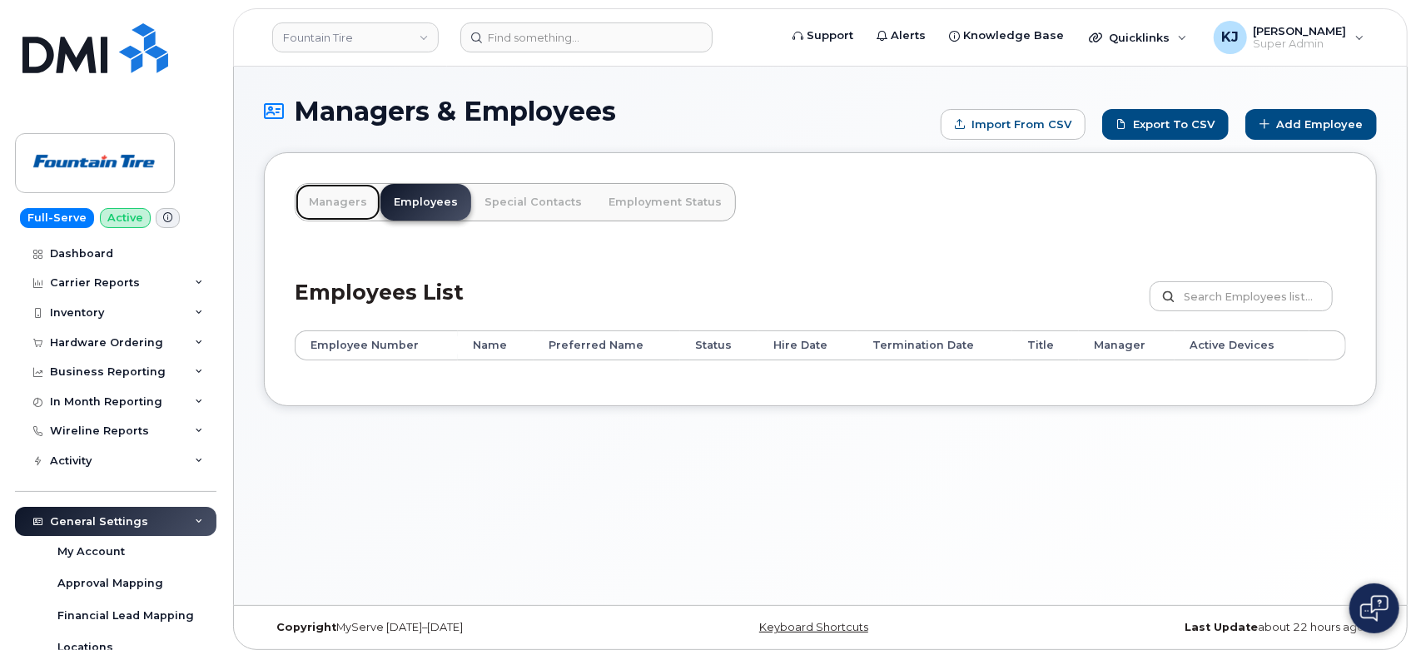
click at [333, 204] on link "Managers" at bounding box center [338, 202] width 85 height 37
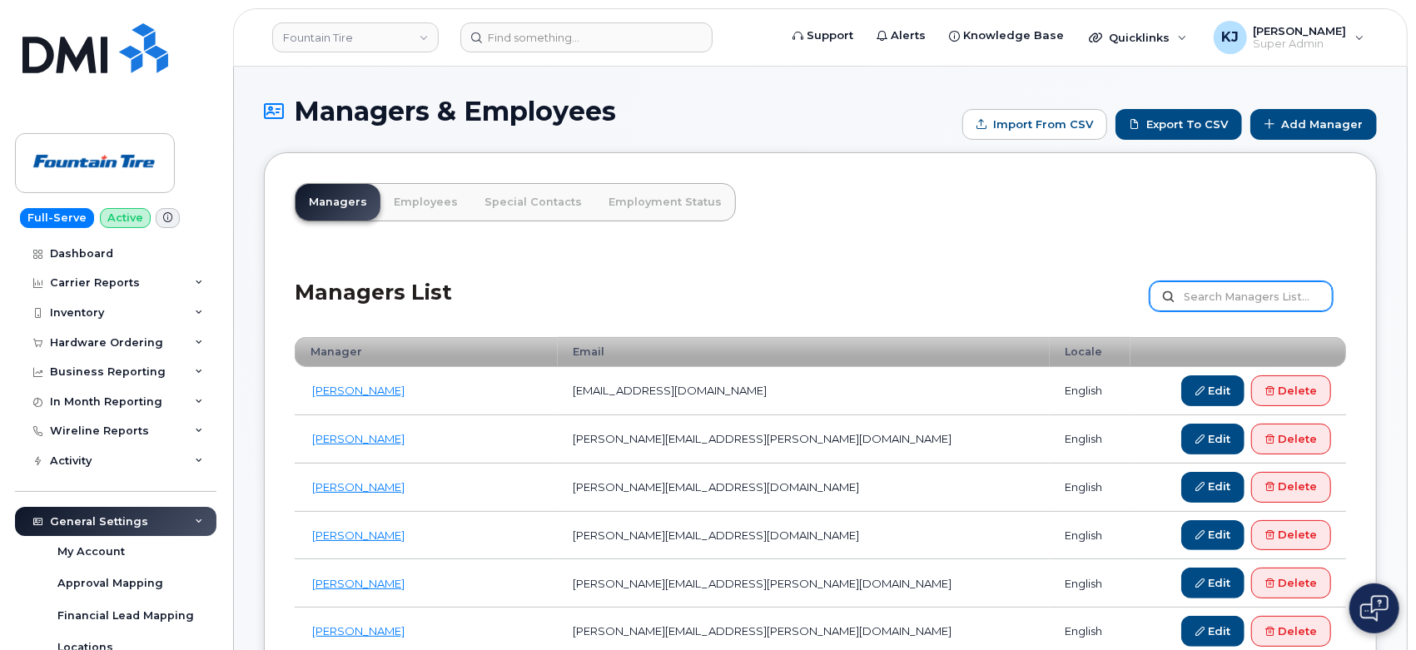
click at [1218, 291] on input "text" at bounding box center [1241, 296] width 183 height 30
type input "[PERSON_NAME]"
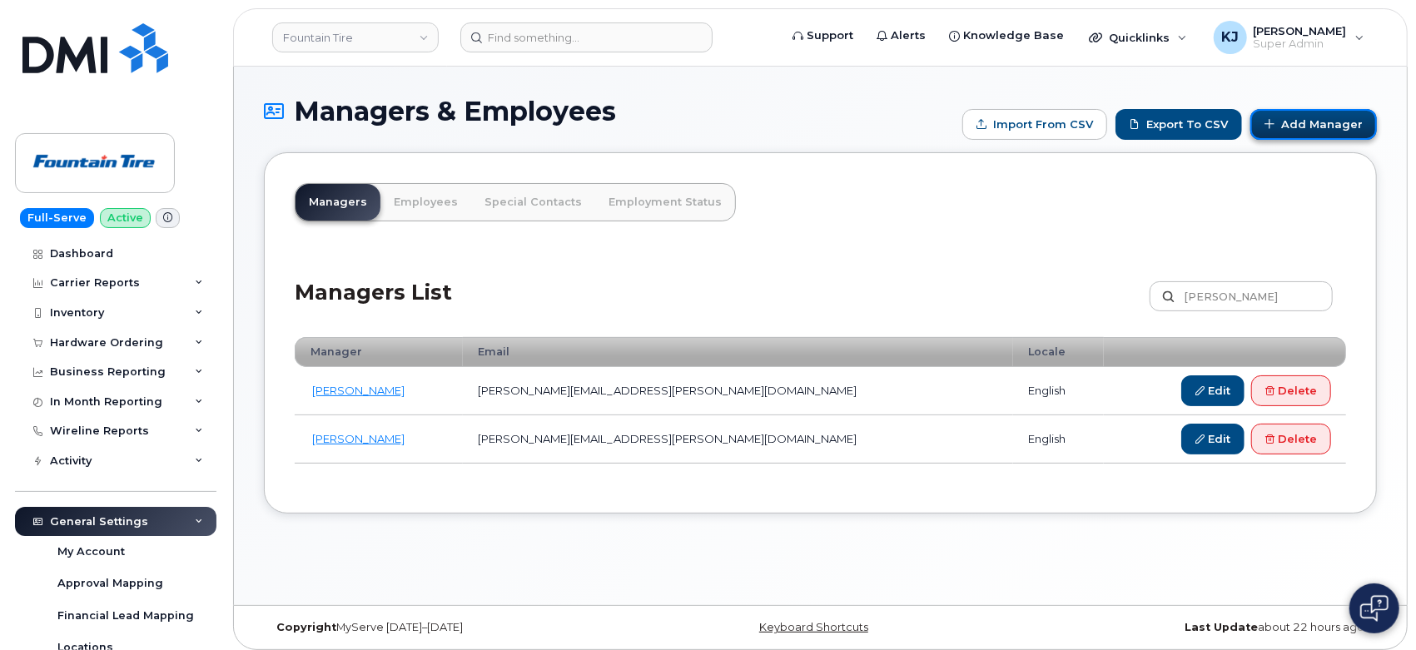
click at [1306, 125] on link "Add Manager" at bounding box center [1314, 124] width 127 height 31
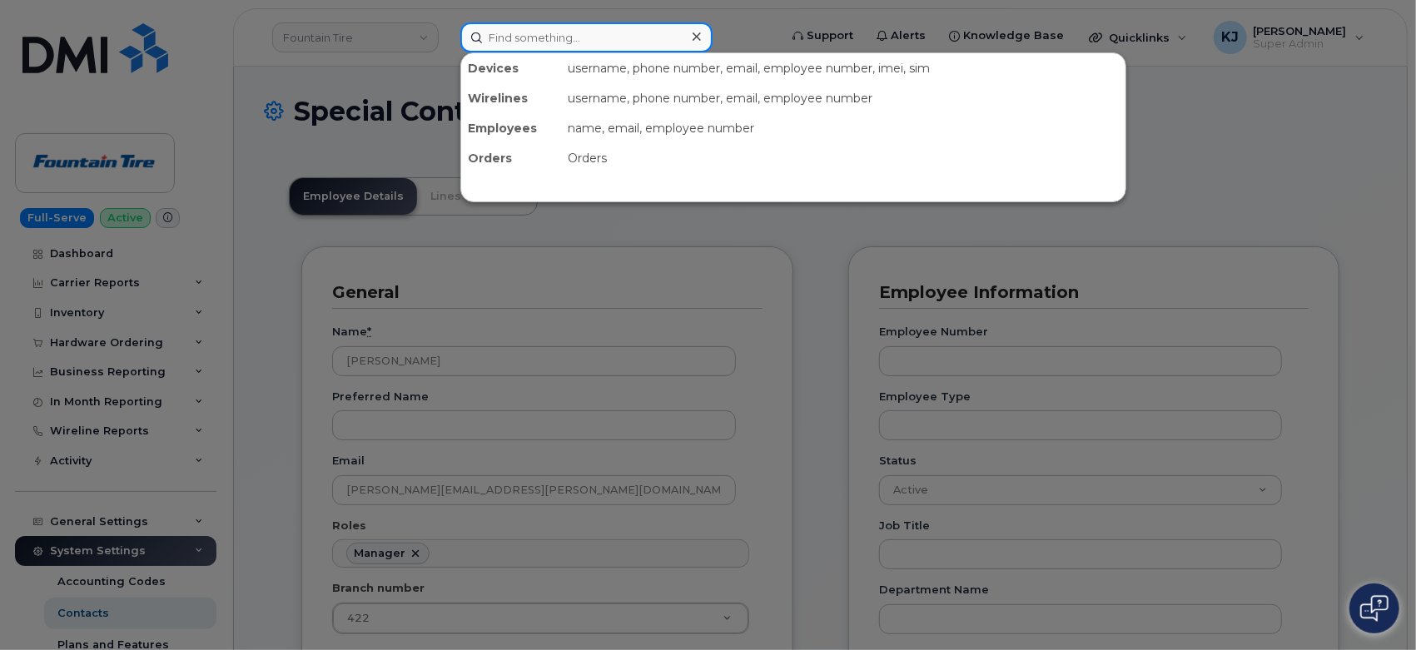
click at [530, 35] on input at bounding box center [586, 37] width 252 height 30
paste input "Hello Brad, The following request has been completed. Thank you, Brandon Lam Co…"
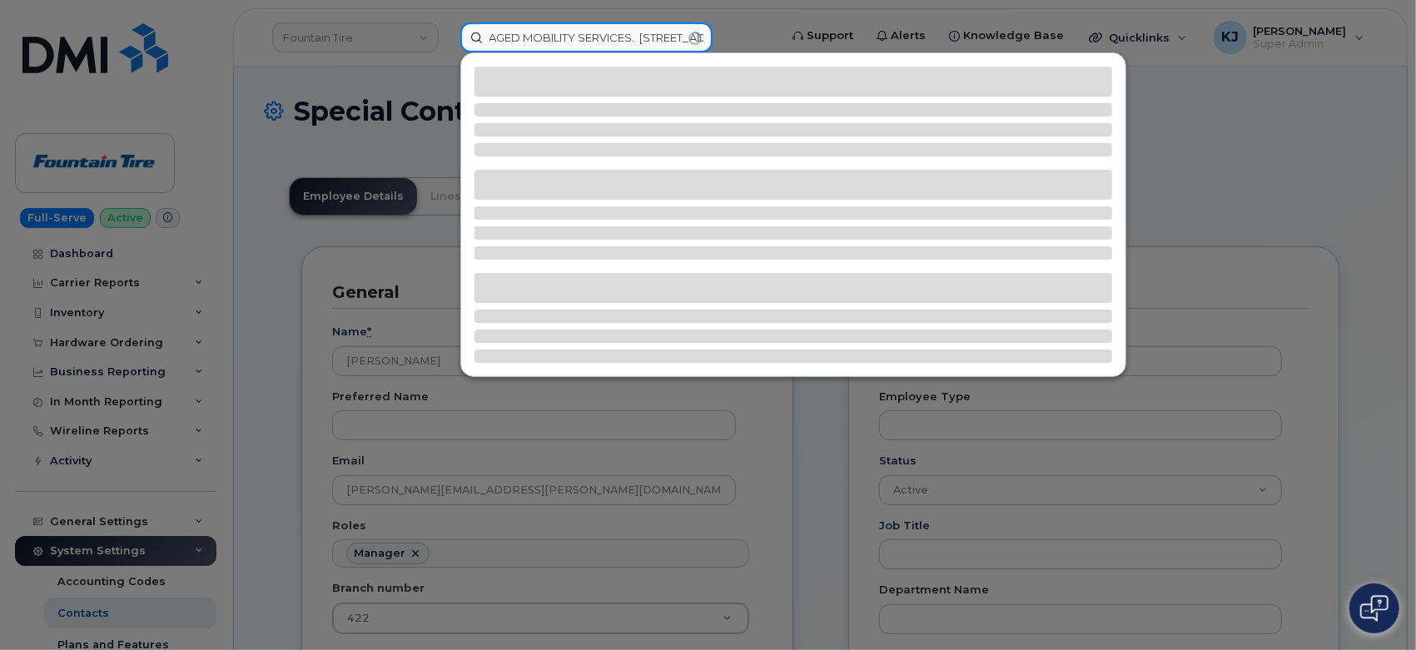
click at [694, 37] on input "Hello Brad, The following request has been completed. Thank you, Brandon Lam Co…" at bounding box center [586, 37] width 252 height 30
drag, startPoint x: 459, startPoint y: 145, endPoint x: 412, endPoint y: 137, distance: 47.2
click at [458, 145] on div at bounding box center [708, 325] width 1416 height 650
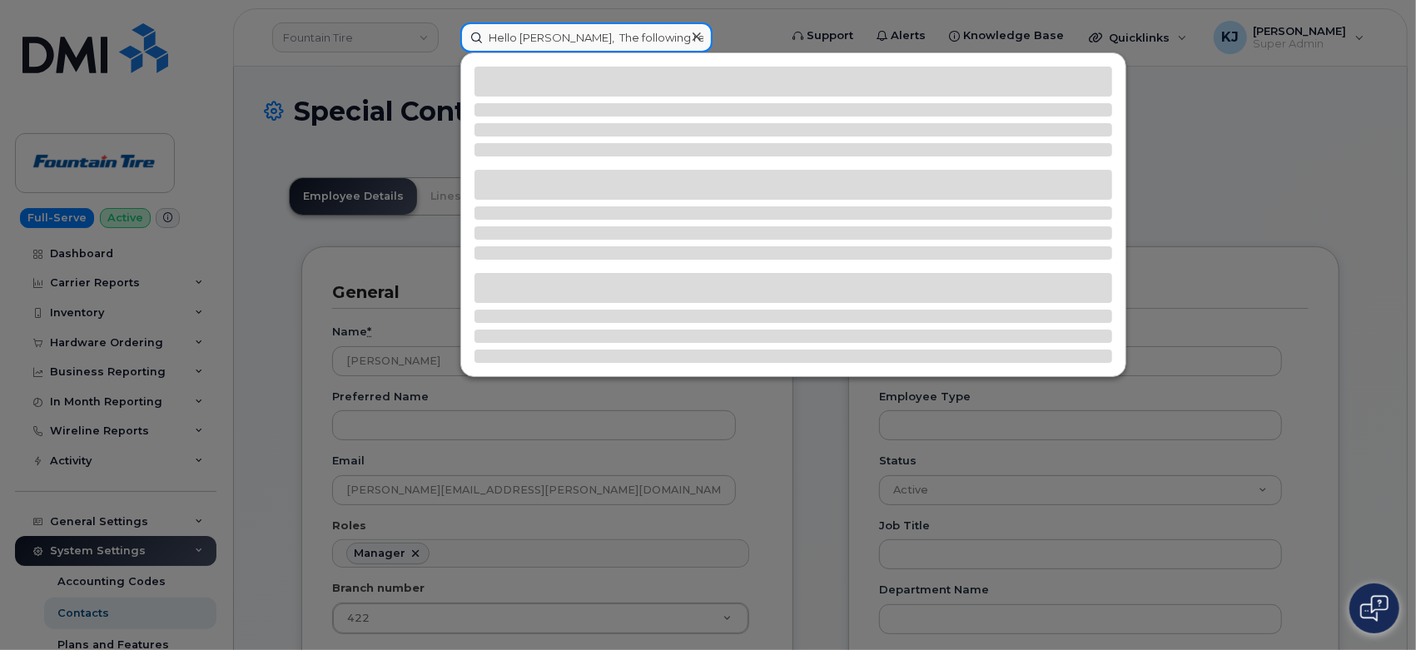
scroll to position [0, 1426]
drag, startPoint x: 484, startPoint y: 38, endPoint x: 916, endPoint y: 53, distance: 432.4
click at [768, 52] on div "Hello Brad, The following request has been completed. Thank you, Brandon Lam Co…" at bounding box center [613, 37] width 307 height 30
paste input "[PERSON_NAME]"
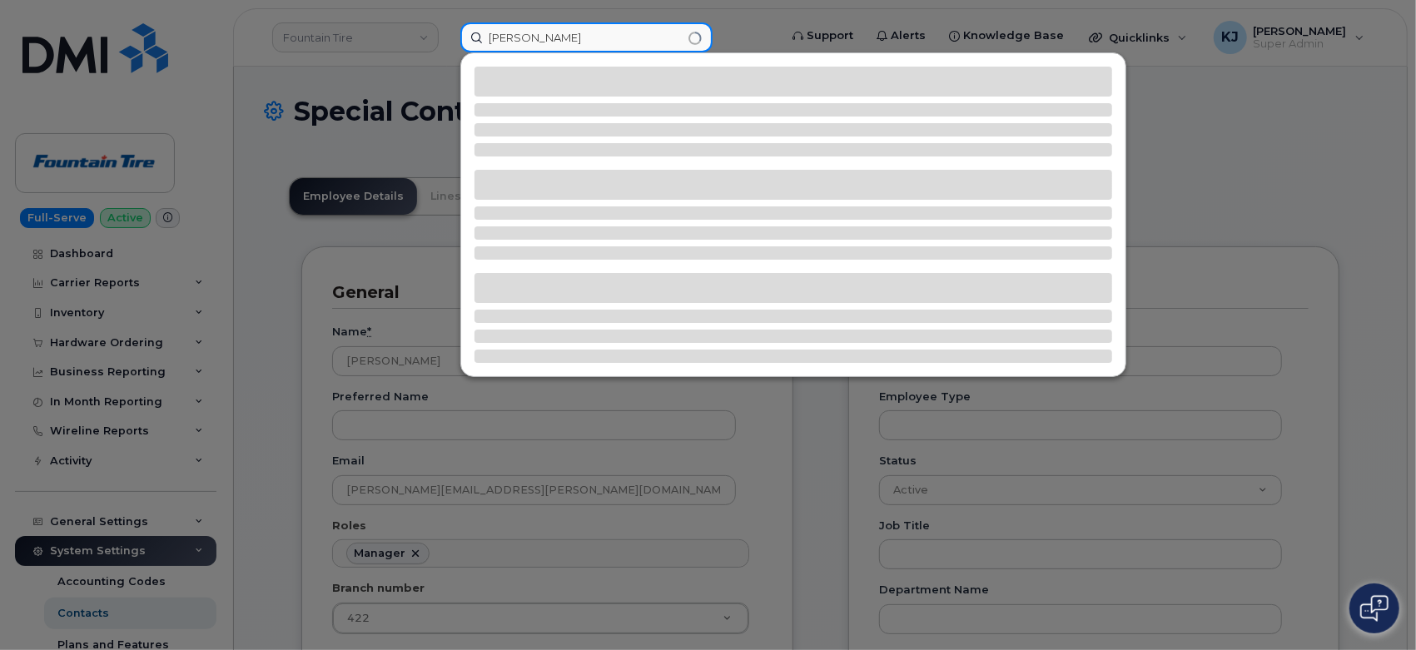
type input "[PERSON_NAME]"
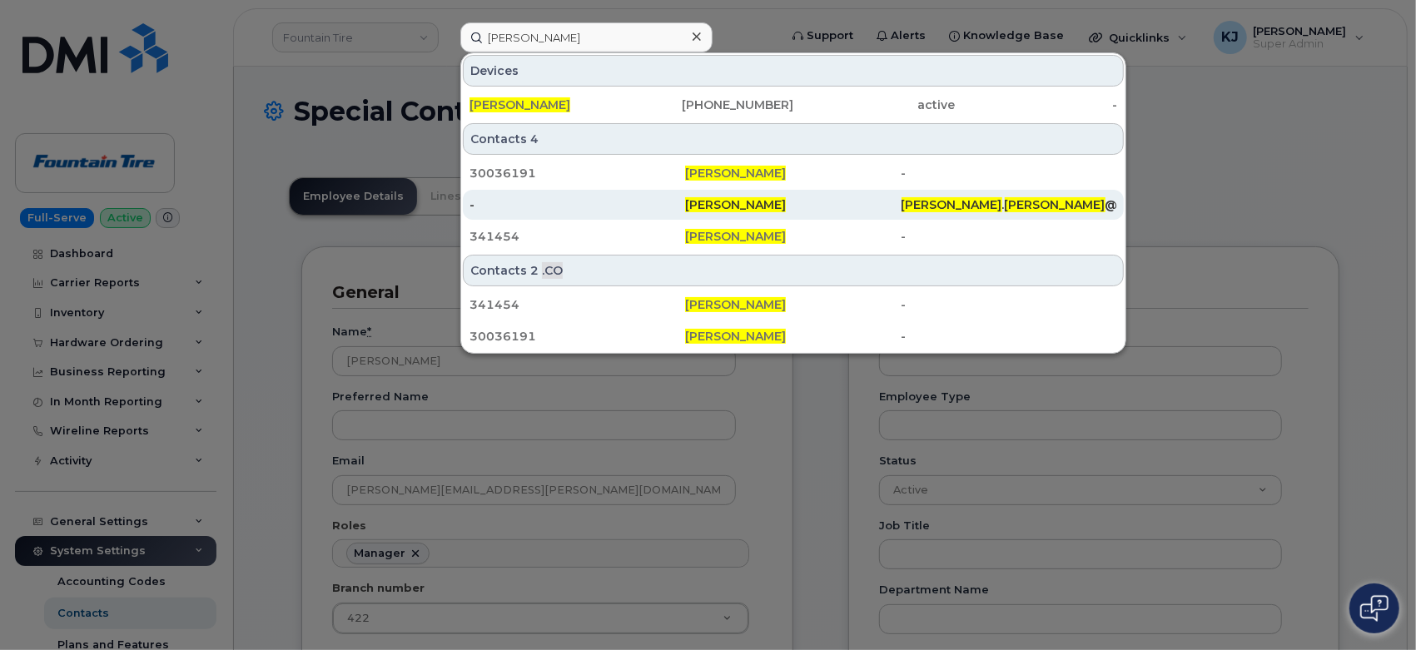
click at [593, 201] on div "-" at bounding box center [578, 205] width 216 height 17
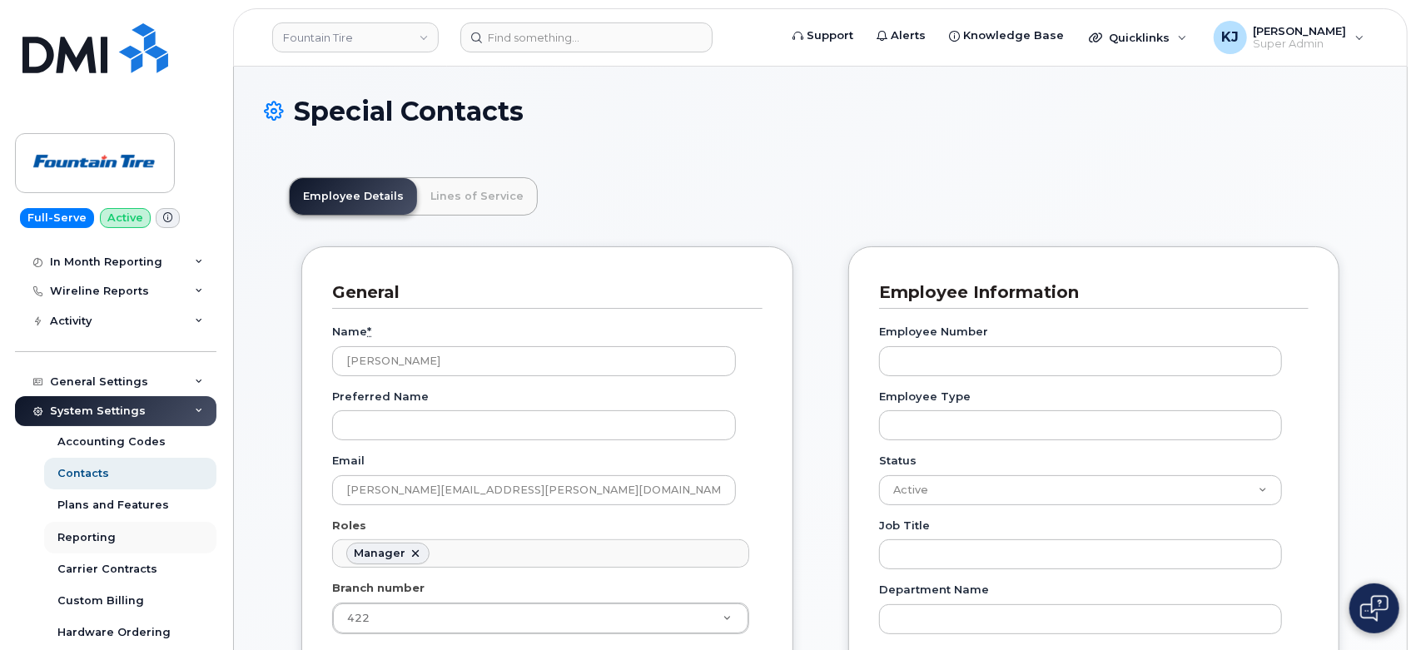
scroll to position [185, 0]
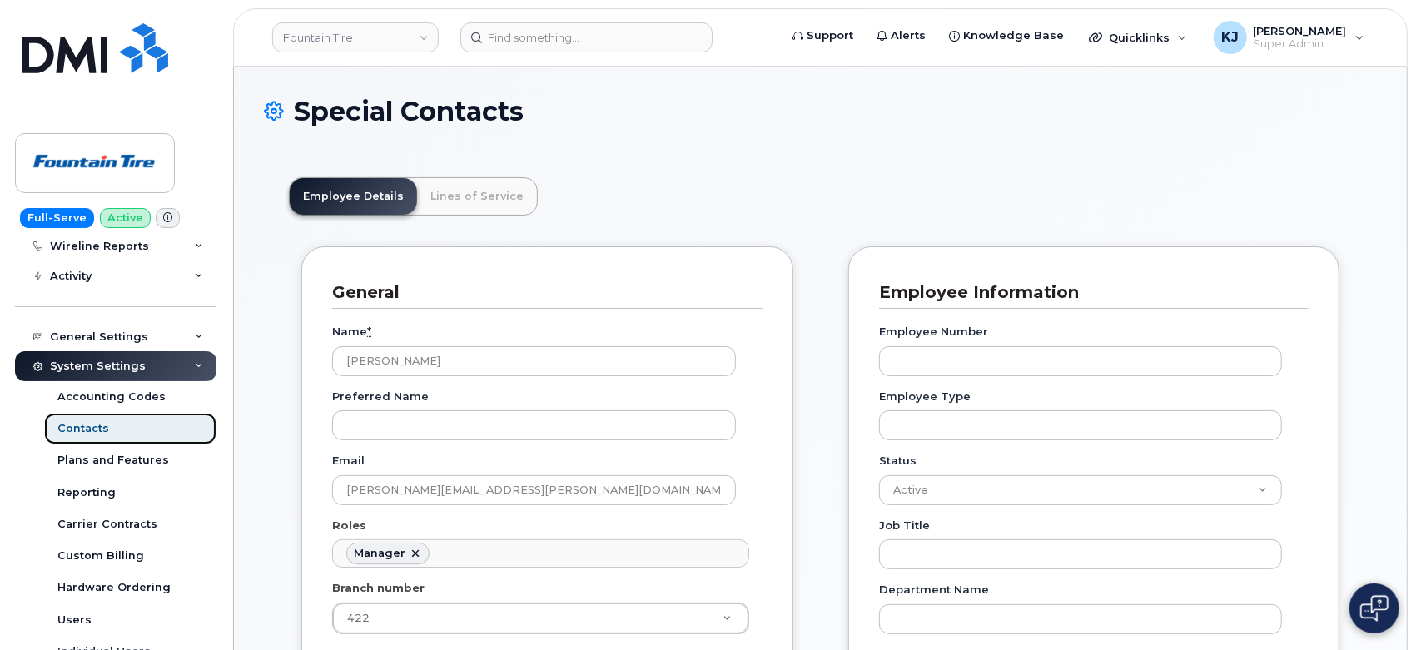
click at [94, 429] on div "Contacts" at bounding box center [83, 428] width 52 height 15
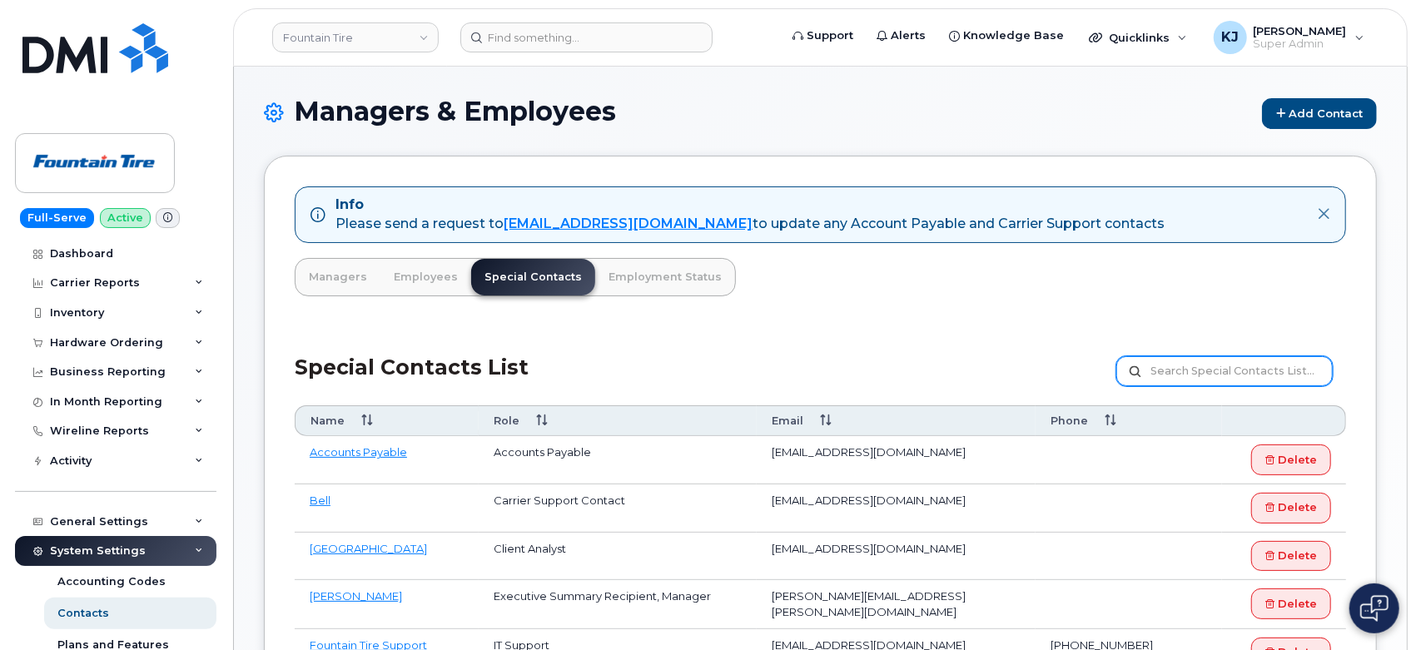
click at [1257, 363] on input "text" at bounding box center [1225, 371] width 216 height 30
type input "[PERSON_NAME]"
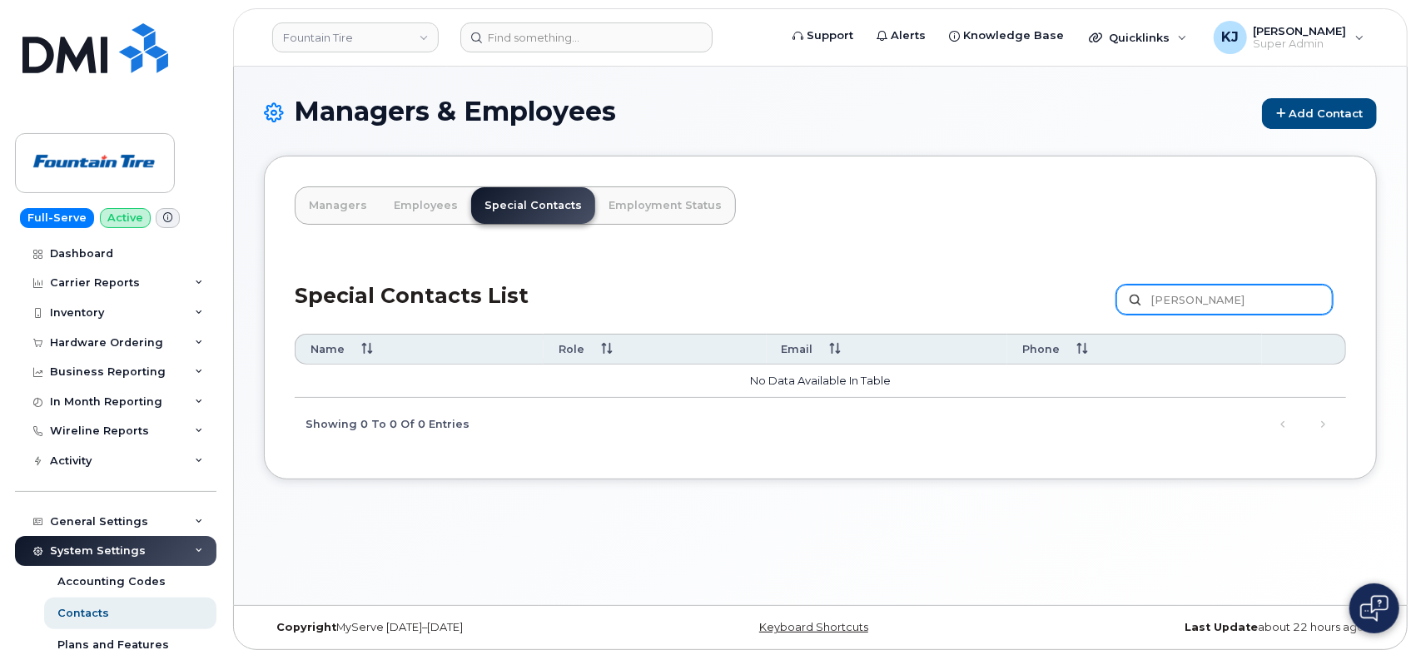
drag, startPoint x: 1258, startPoint y: 303, endPoint x: 624, endPoint y: 304, distance: 634.5
click at [620, 302] on div "Special Contacts List [PERSON_NAME] Customize Filter Refresh Export" at bounding box center [821, 294] width 1052 height 79
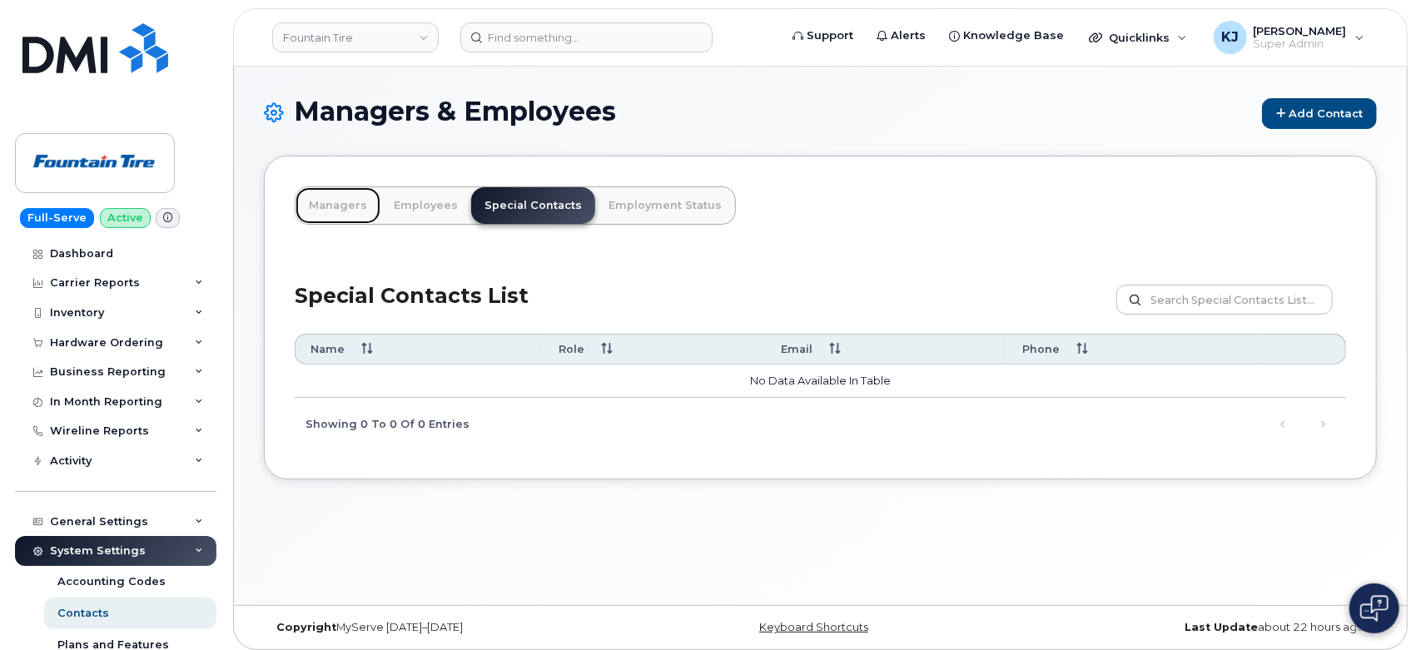
click at [330, 213] on link "Managers" at bounding box center [338, 205] width 85 height 37
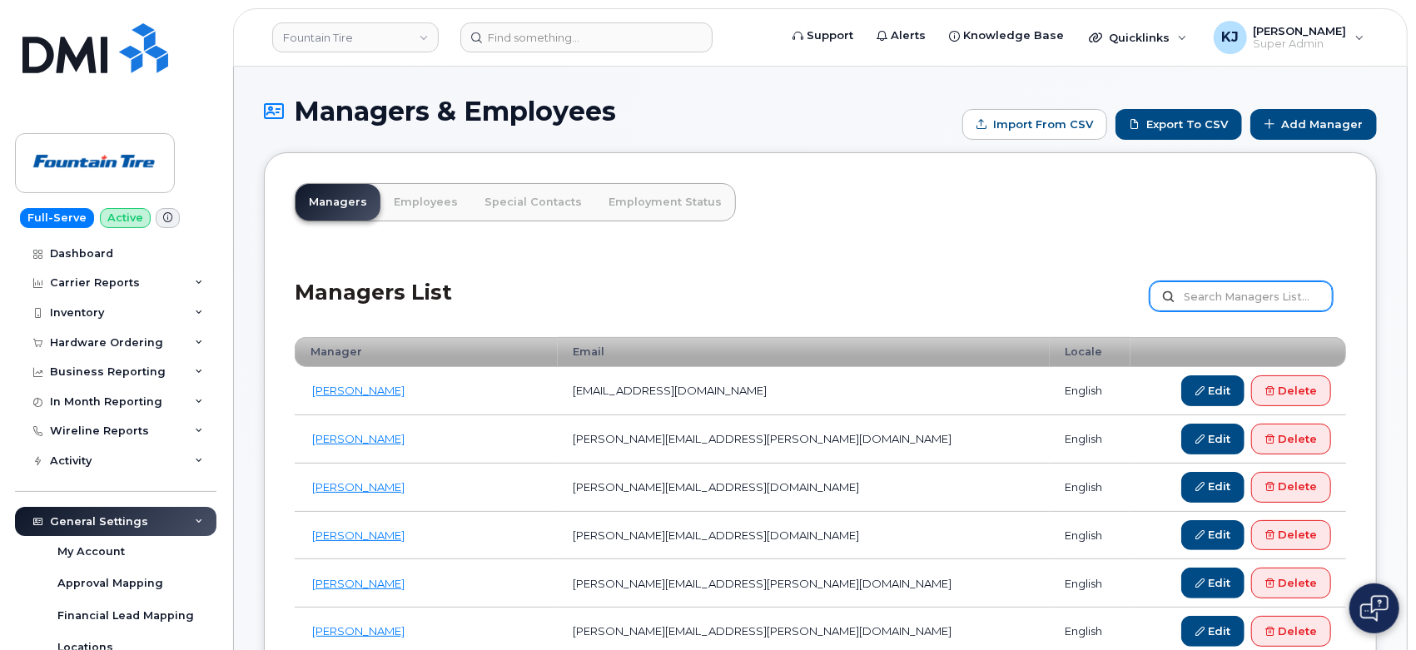
click at [1219, 297] on input "text" at bounding box center [1241, 296] width 183 height 30
type input "Altamash"
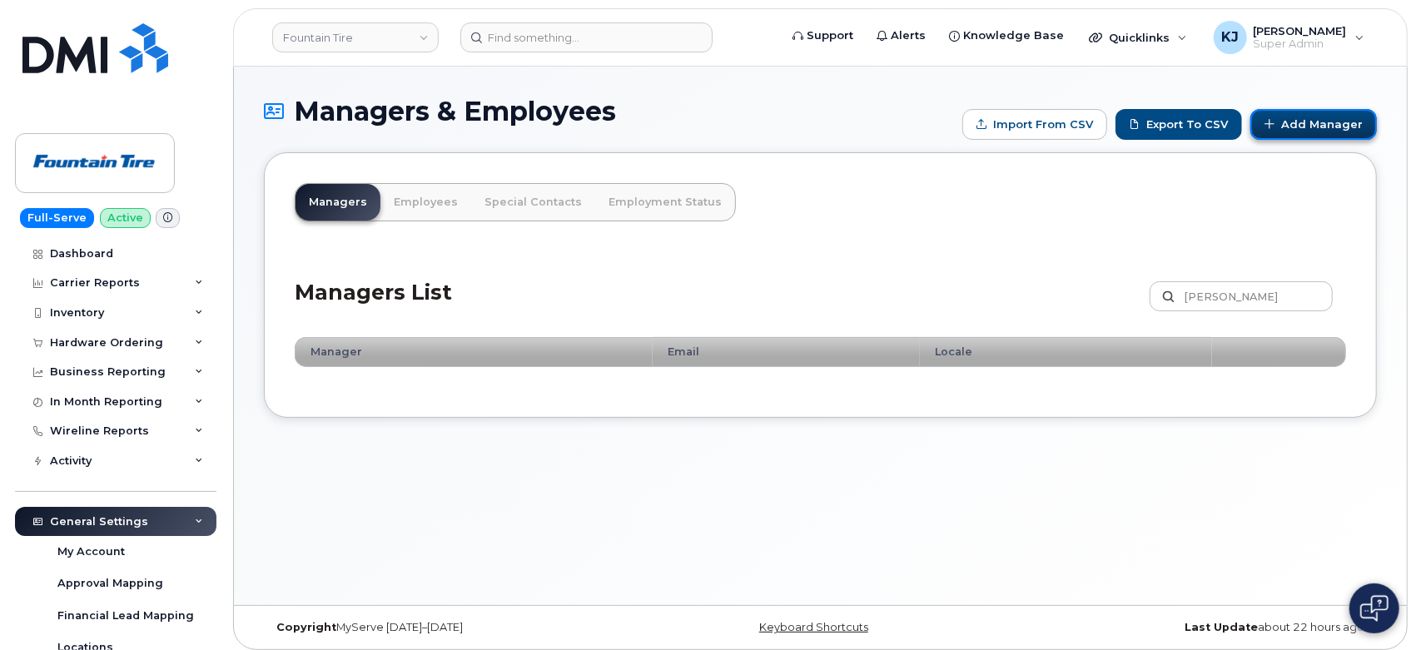
click at [1333, 118] on link "Add Manager" at bounding box center [1314, 124] width 127 height 31
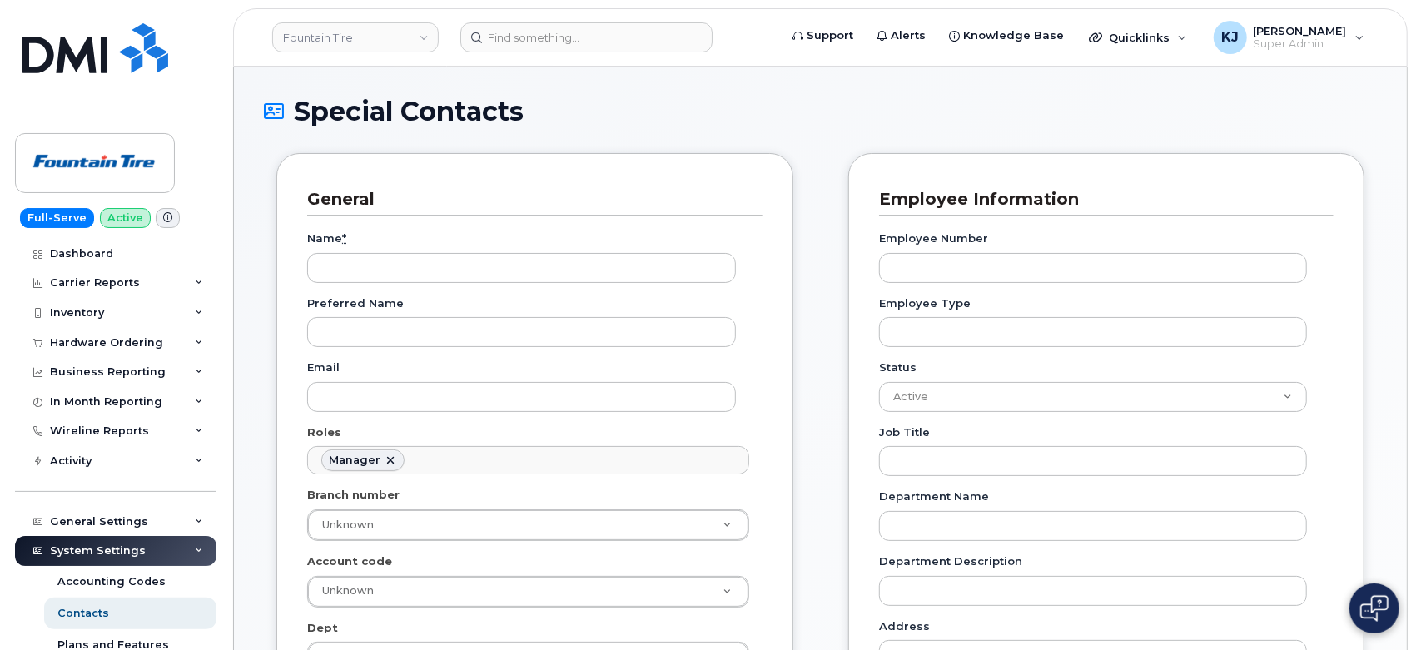
scroll to position [137, 0]
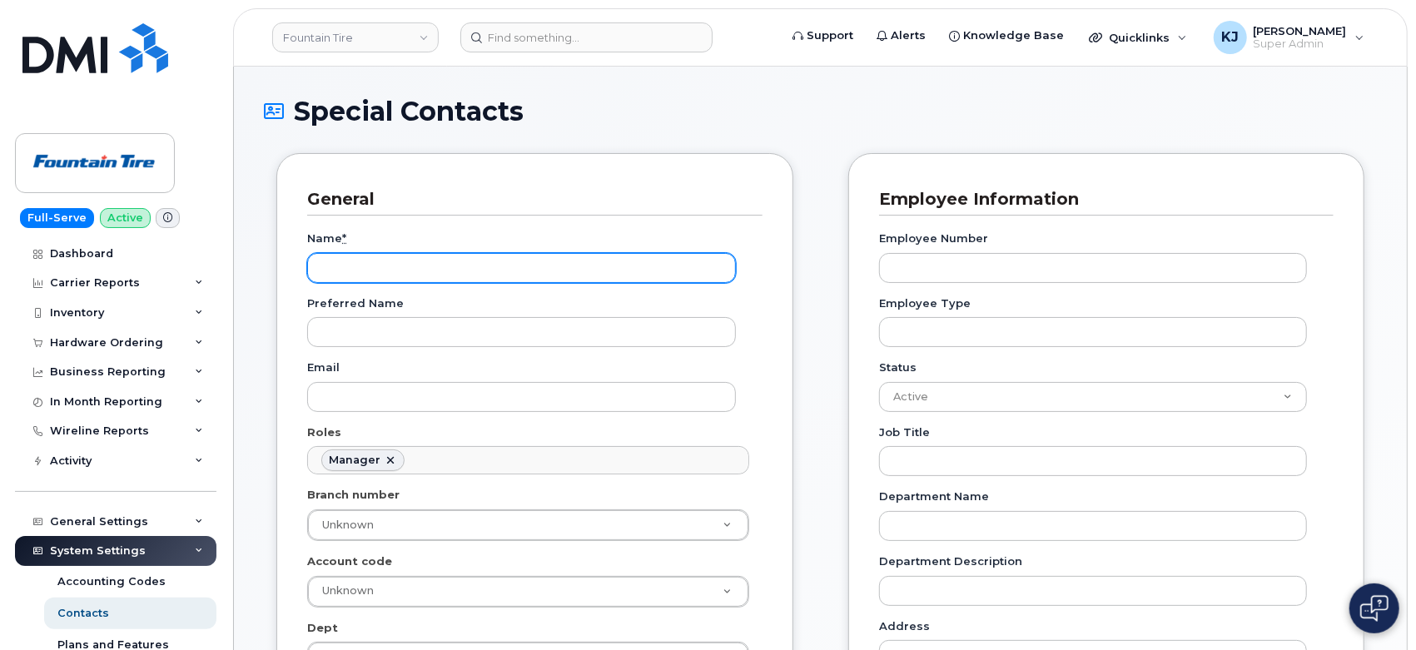
click at [369, 271] on input "Name *" at bounding box center [521, 268] width 429 height 30
click at [428, 281] on input "Name *" at bounding box center [521, 268] width 429 height 30
paste input "[PERSON_NAME]"
click at [458, 261] on input "[PERSON_NAME]" at bounding box center [521, 268] width 429 height 30
paste input "mir"
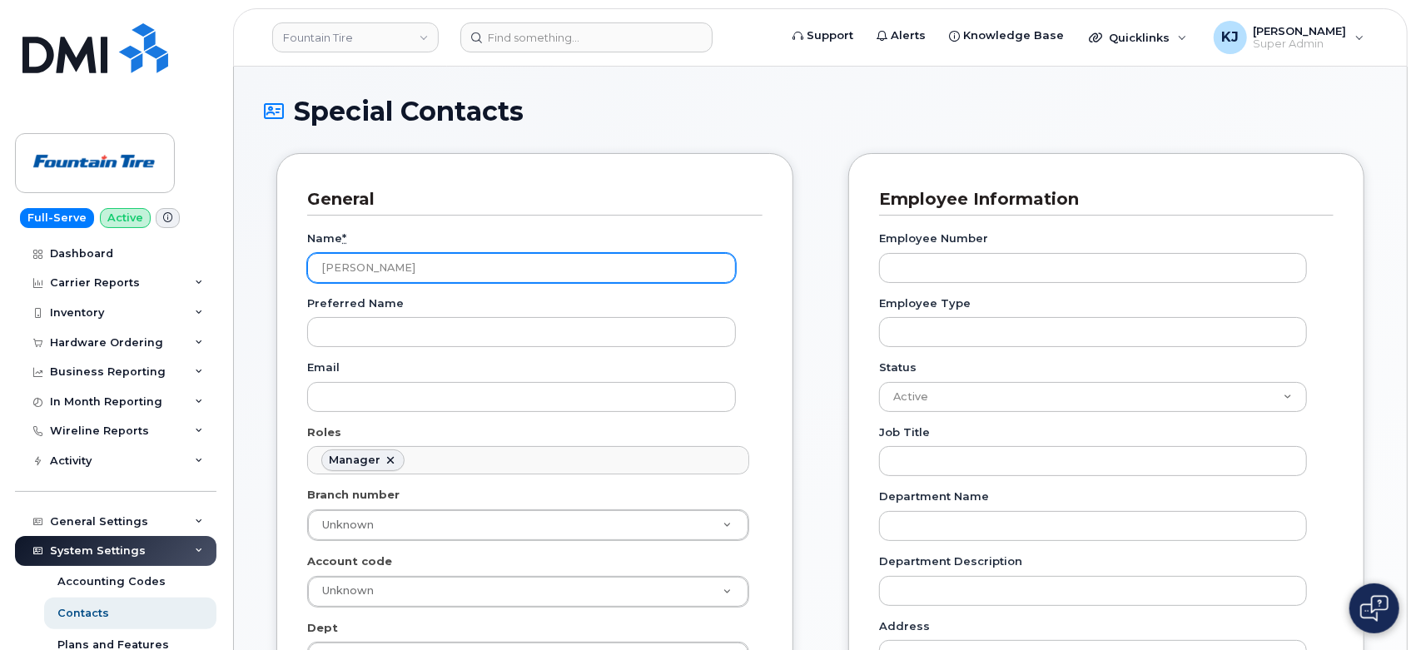
click at [385, 271] on input "[PERSON_NAME]" at bounding box center [521, 268] width 429 height 30
type input "Altamash Mir"
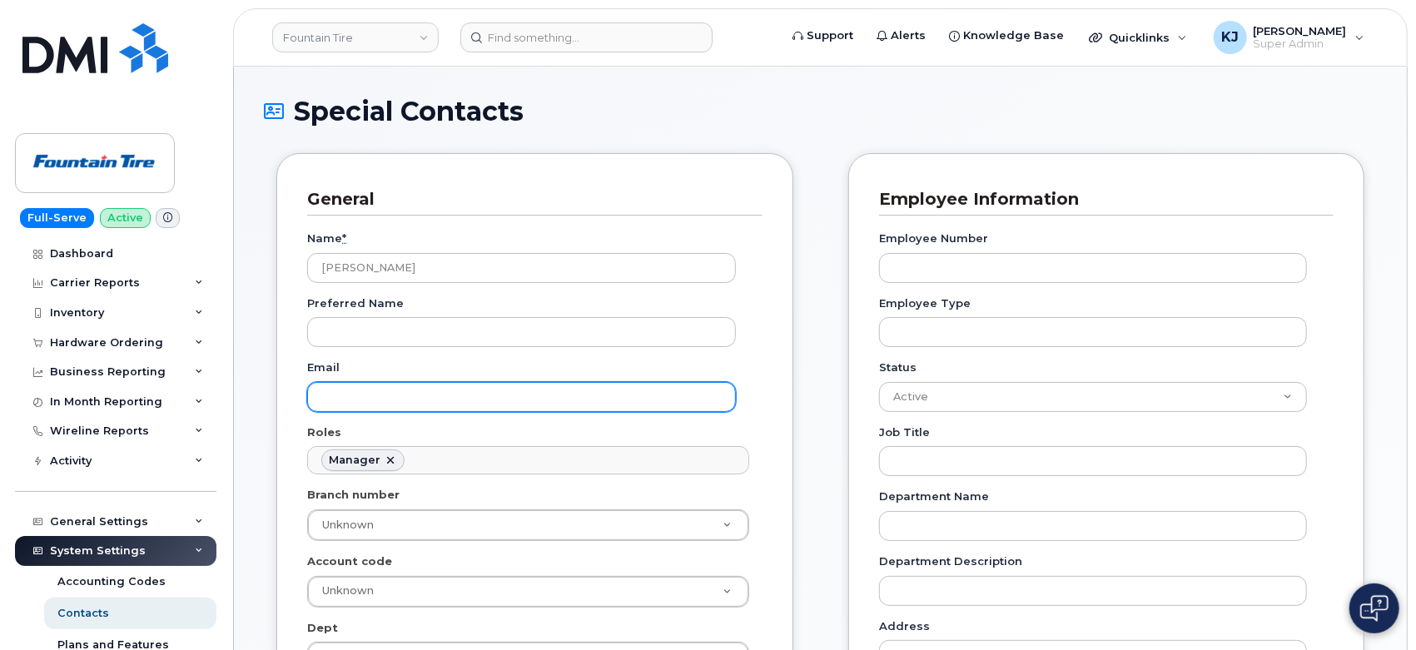
click at [450, 396] on input "Email" at bounding box center [521, 397] width 429 height 30
paste input "Altamash.mir@fountaintire.com"
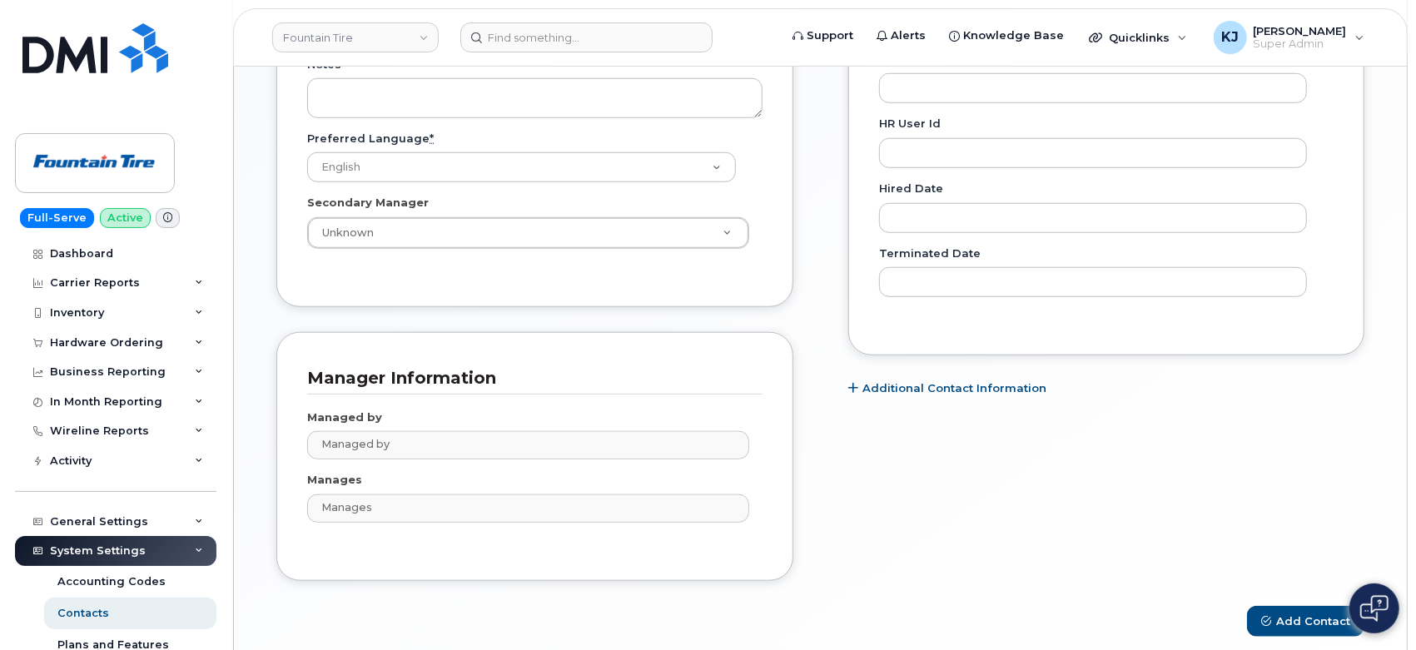
scroll to position [892, 0]
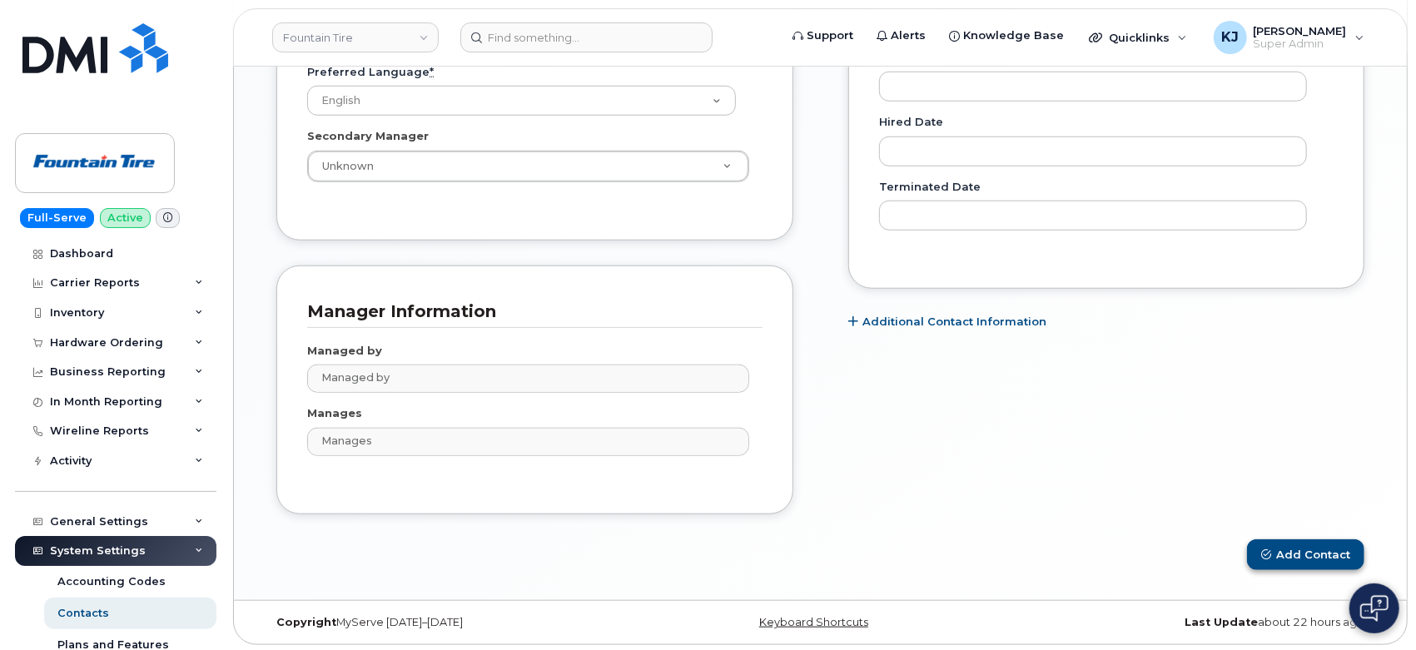
type input "Altamash.mir@fountaintire.com"
click at [1274, 550] on button "Add Contact" at bounding box center [1305, 555] width 117 height 31
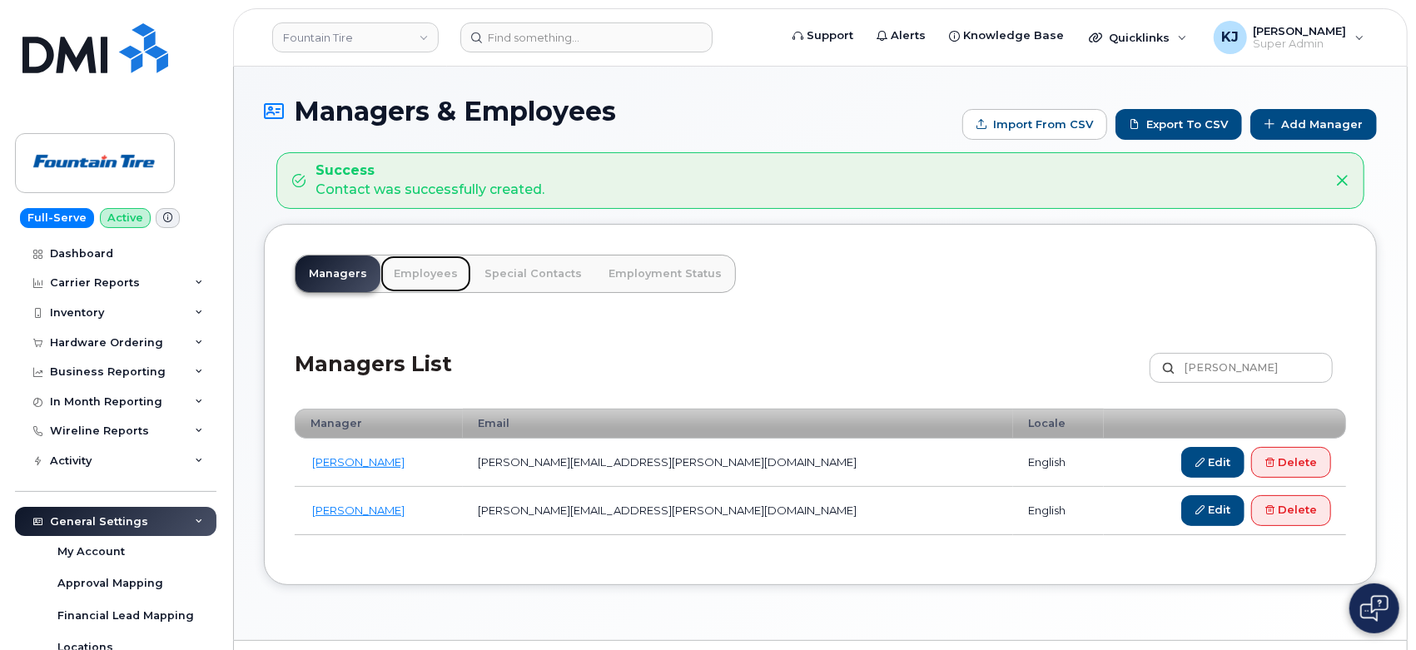
click at [419, 273] on link "Employees" at bounding box center [426, 274] width 91 height 37
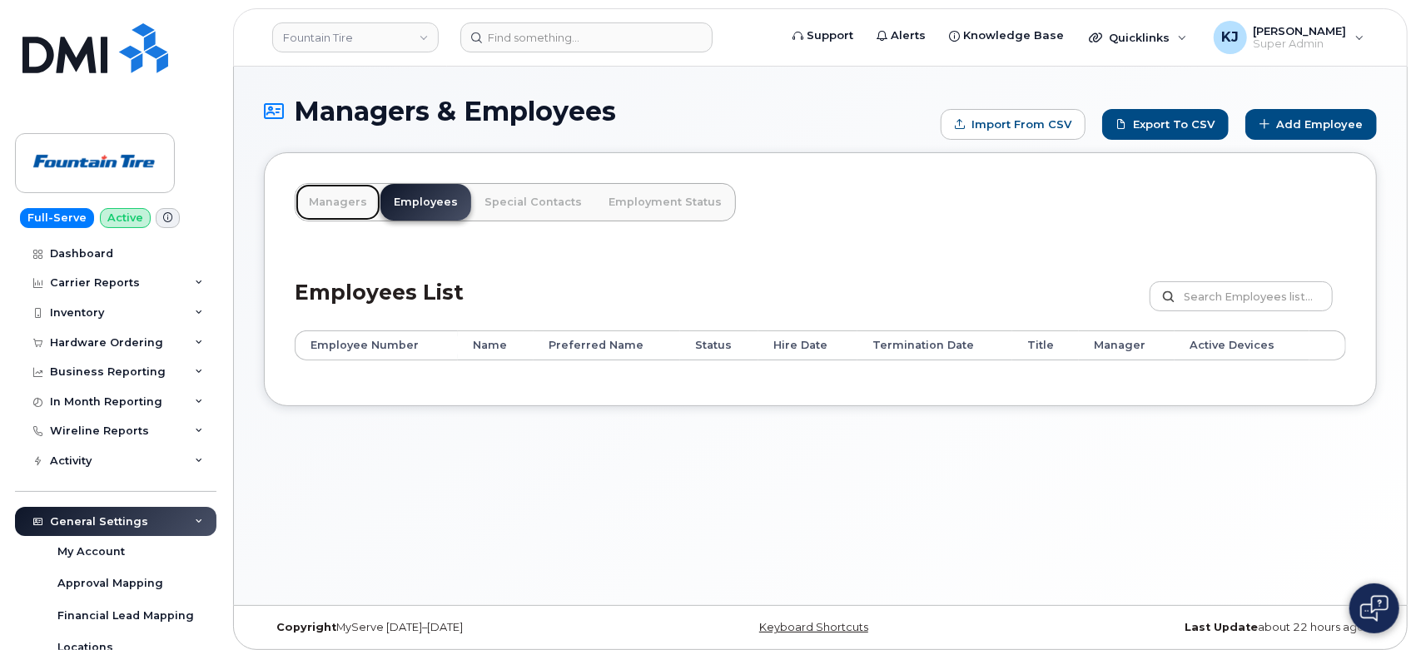
click at [343, 199] on link "Managers" at bounding box center [338, 202] width 85 height 37
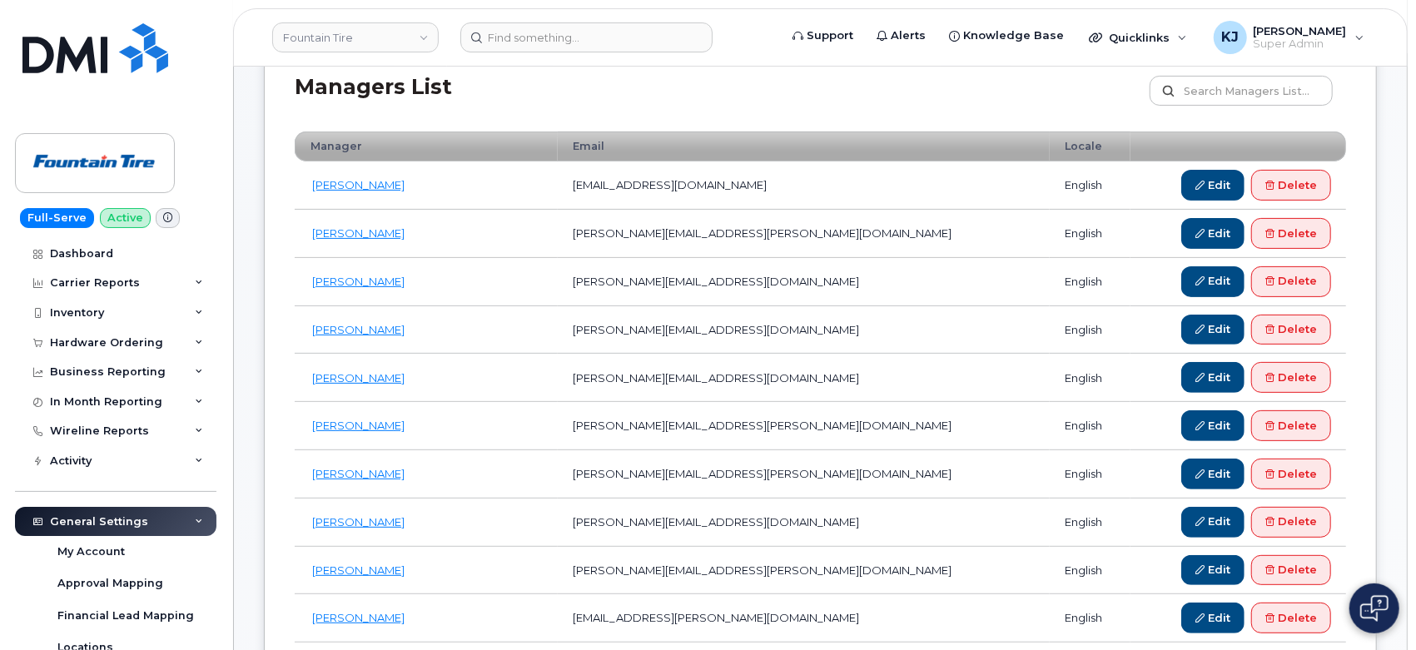
scroll to position [92, 0]
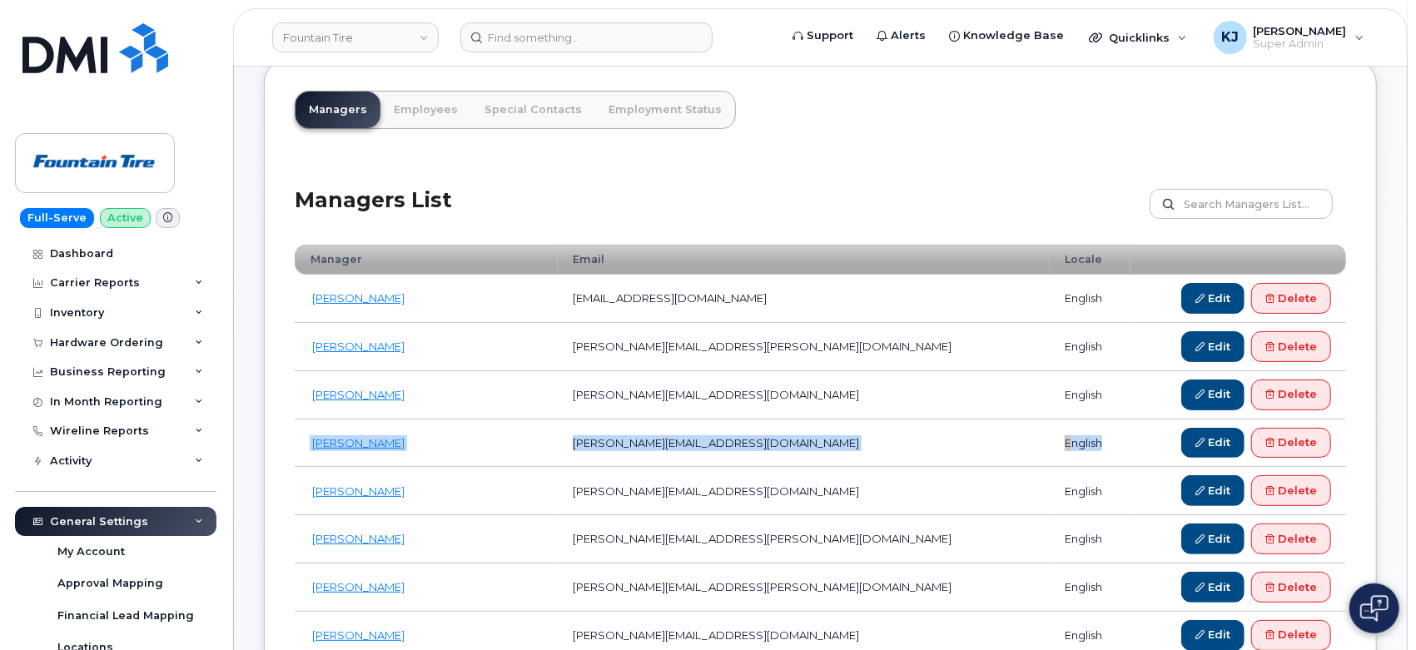
drag, startPoint x: 295, startPoint y: 435, endPoint x: 1026, endPoint y: 440, distance: 731.1
click at [1026, 440] on tr "Altamash Mir Altamash.mir@fountaintire.com english Edit Delete" at bounding box center [821, 444] width 1052 height 48
copy tr "Altamash Mir Altamash.mir@fountaintire.com english"
